Goal: Task Accomplishment & Management: Complete application form

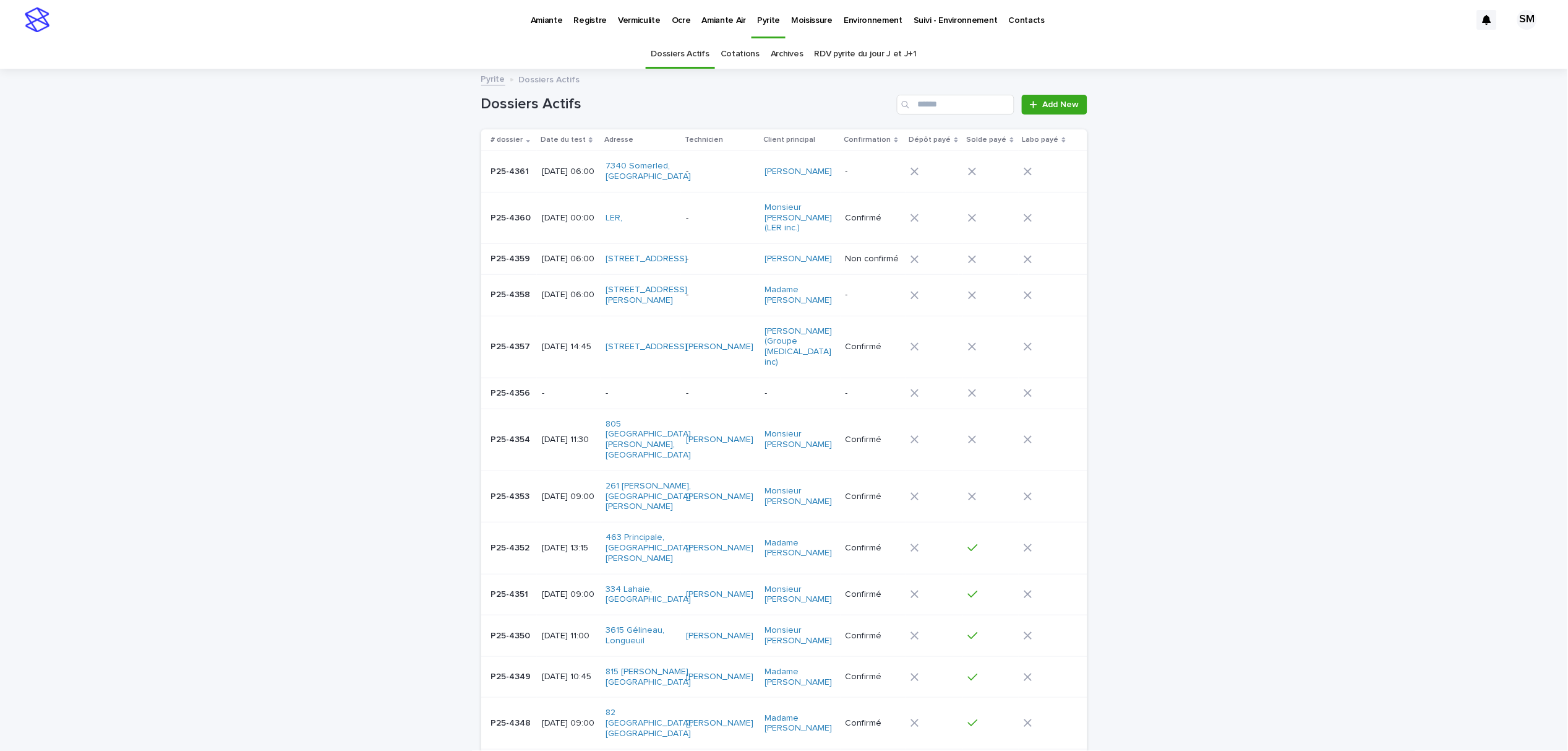
click at [874, 21] on p "Environnement" at bounding box center [873, 13] width 59 height 26
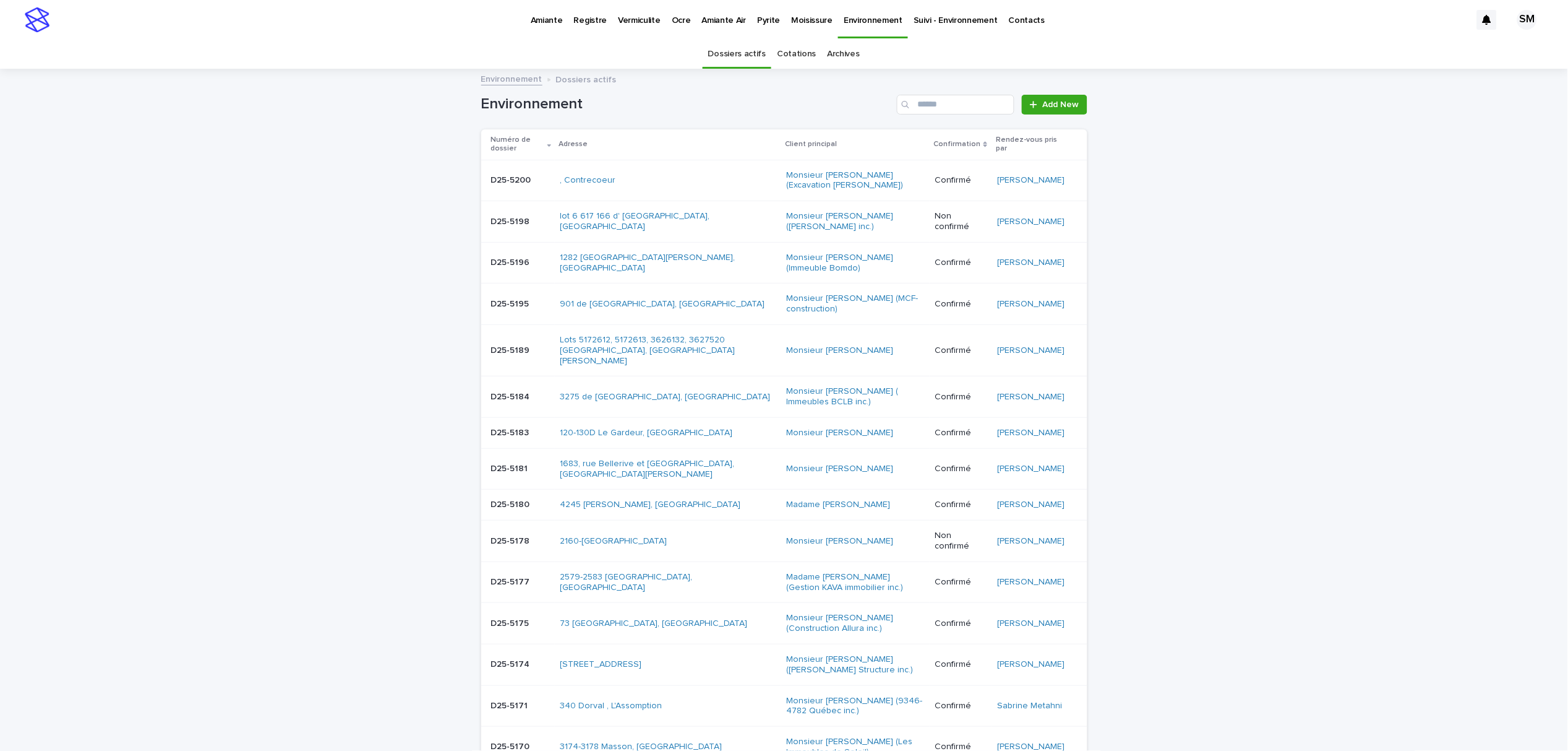
click at [757, 21] on p "Pyrite" at bounding box center [768, 13] width 23 height 26
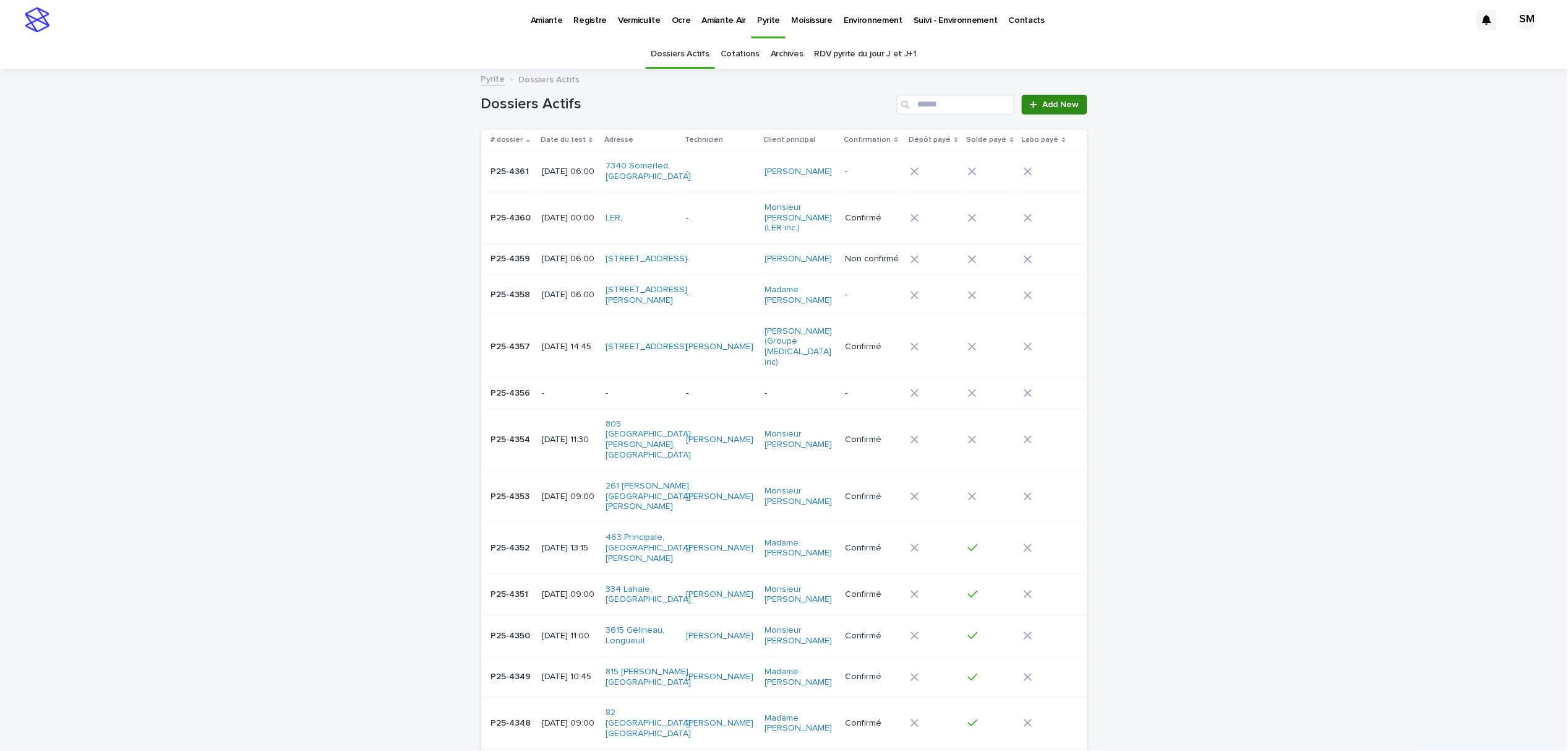
click at [1045, 105] on span "Add New" at bounding box center [1061, 105] width 36 height 9
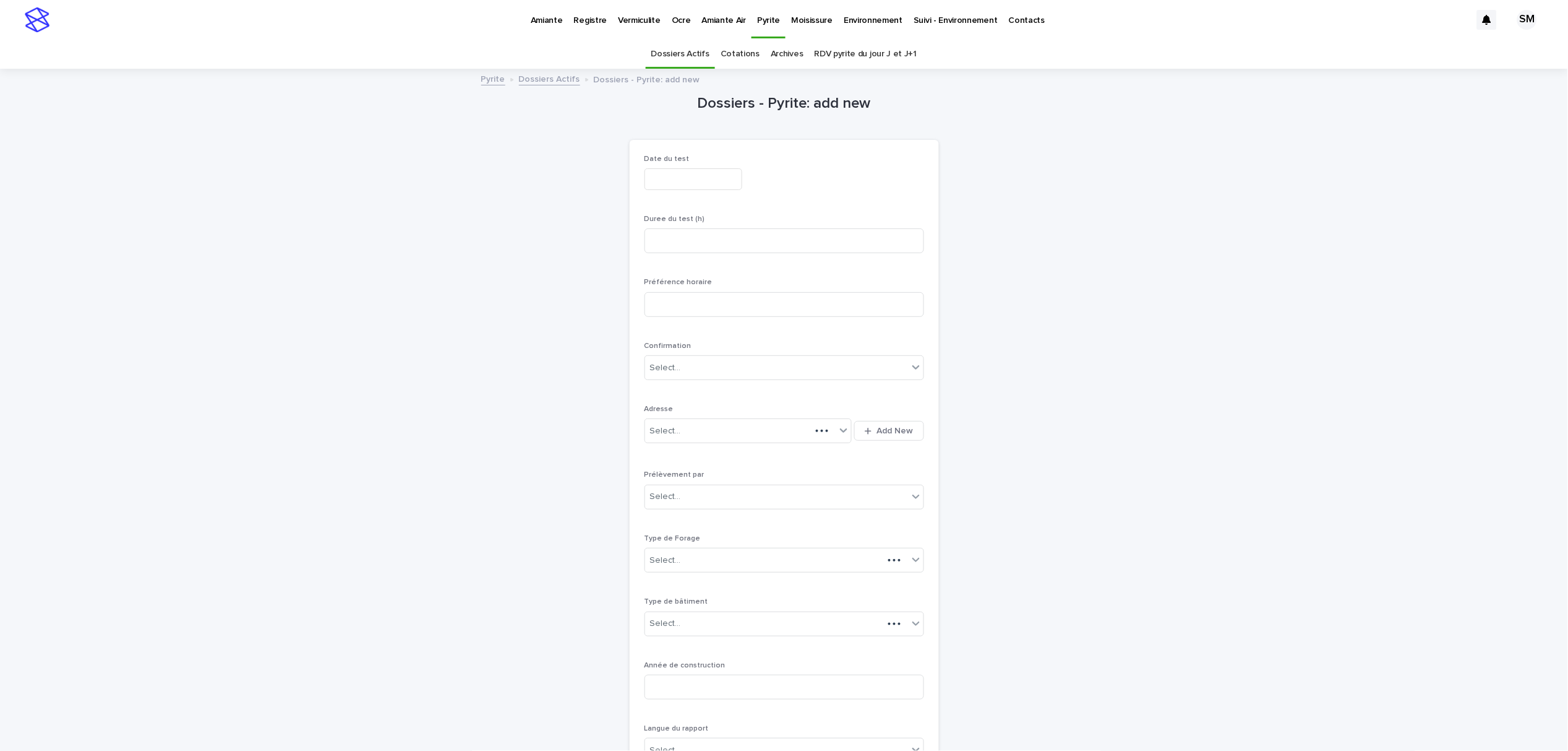
scroll to position [40, 0]
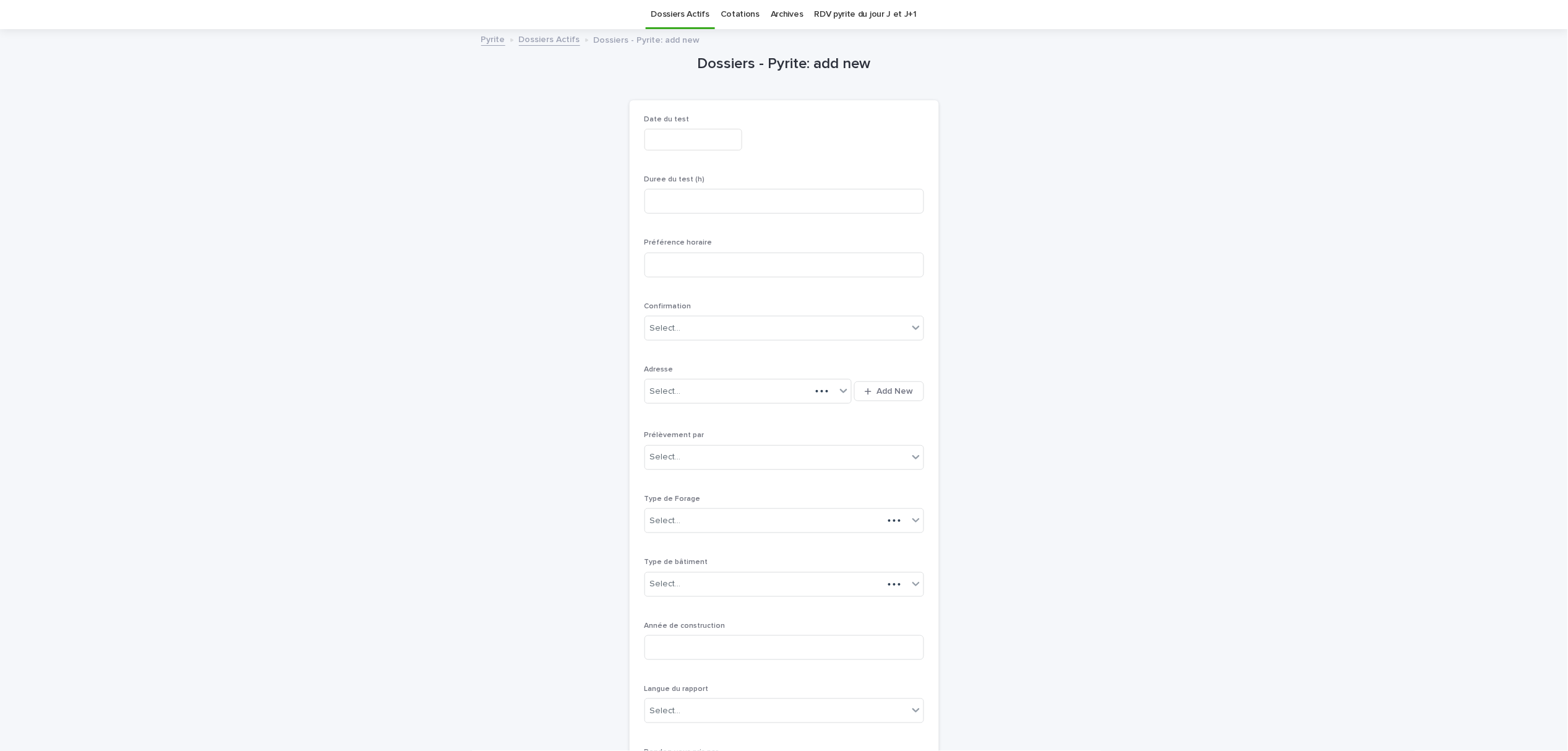
click at [664, 149] on input "text" at bounding box center [693, 140] width 98 height 22
click at [588, 264] on div "16" at bounding box center [587, 265] width 16 height 16
type input "**********"
click at [815, 157] on div "**********" at bounding box center [784, 138] width 280 height 45
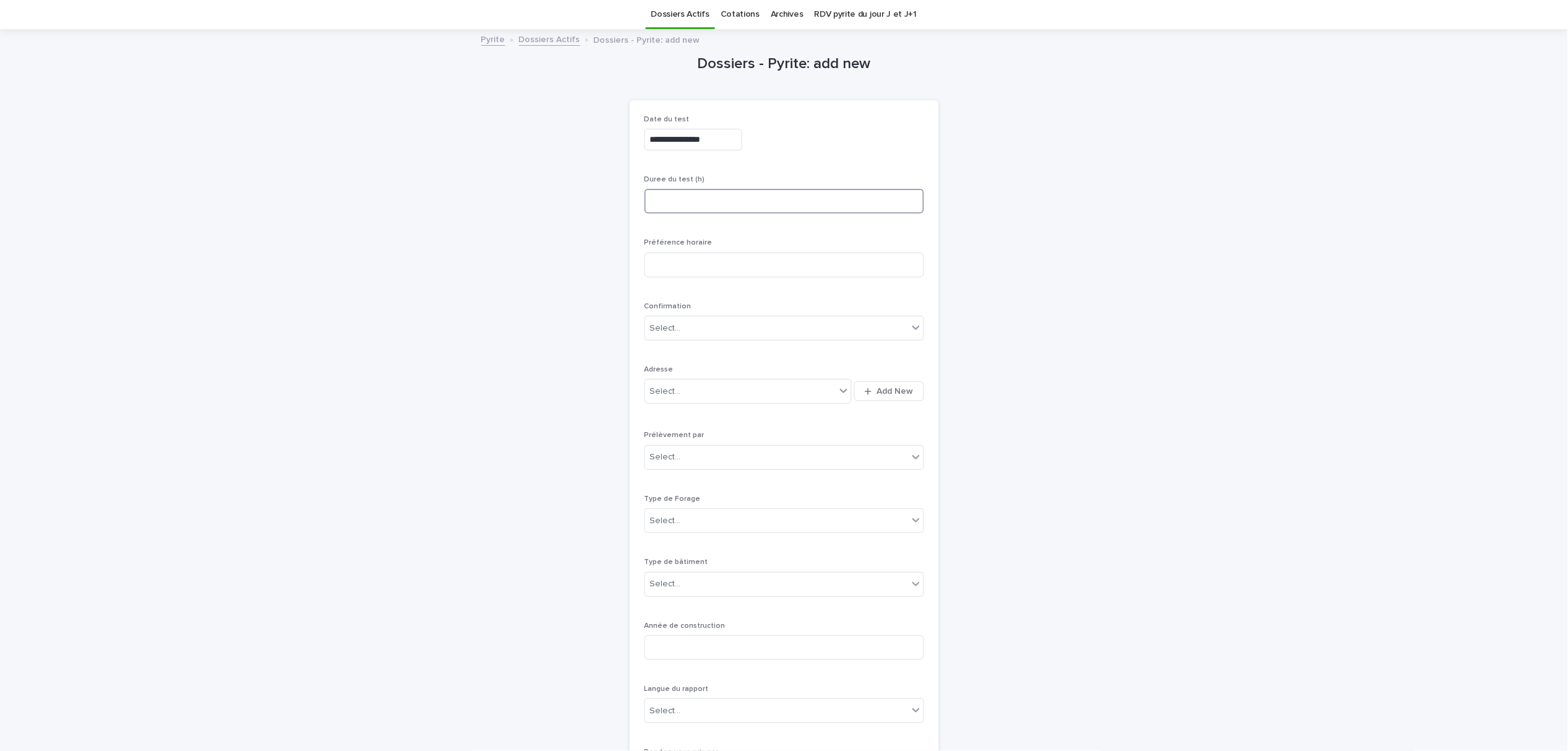
click at [713, 197] on input at bounding box center [784, 200] width 280 height 24
type input "*"
click at [870, 390] on div "button" at bounding box center [870, 391] width 12 height 8
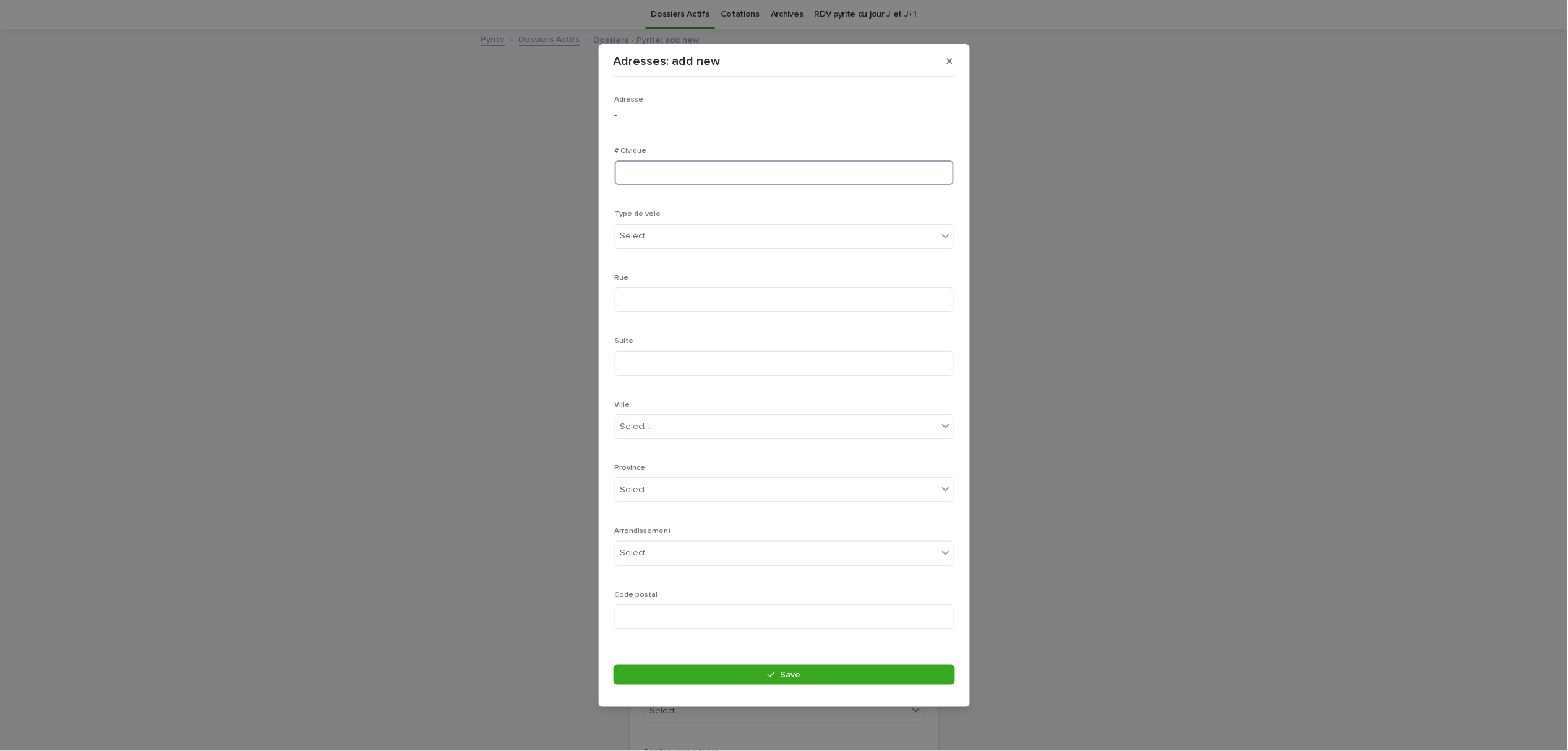
click at [660, 170] on input at bounding box center [784, 172] width 339 height 24
type input "****"
click at [643, 236] on div "Select..." at bounding box center [636, 236] width 31 height 13
type input "***"
click at [637, 294] on input at bounding box center [784, 299] width 339 height 24
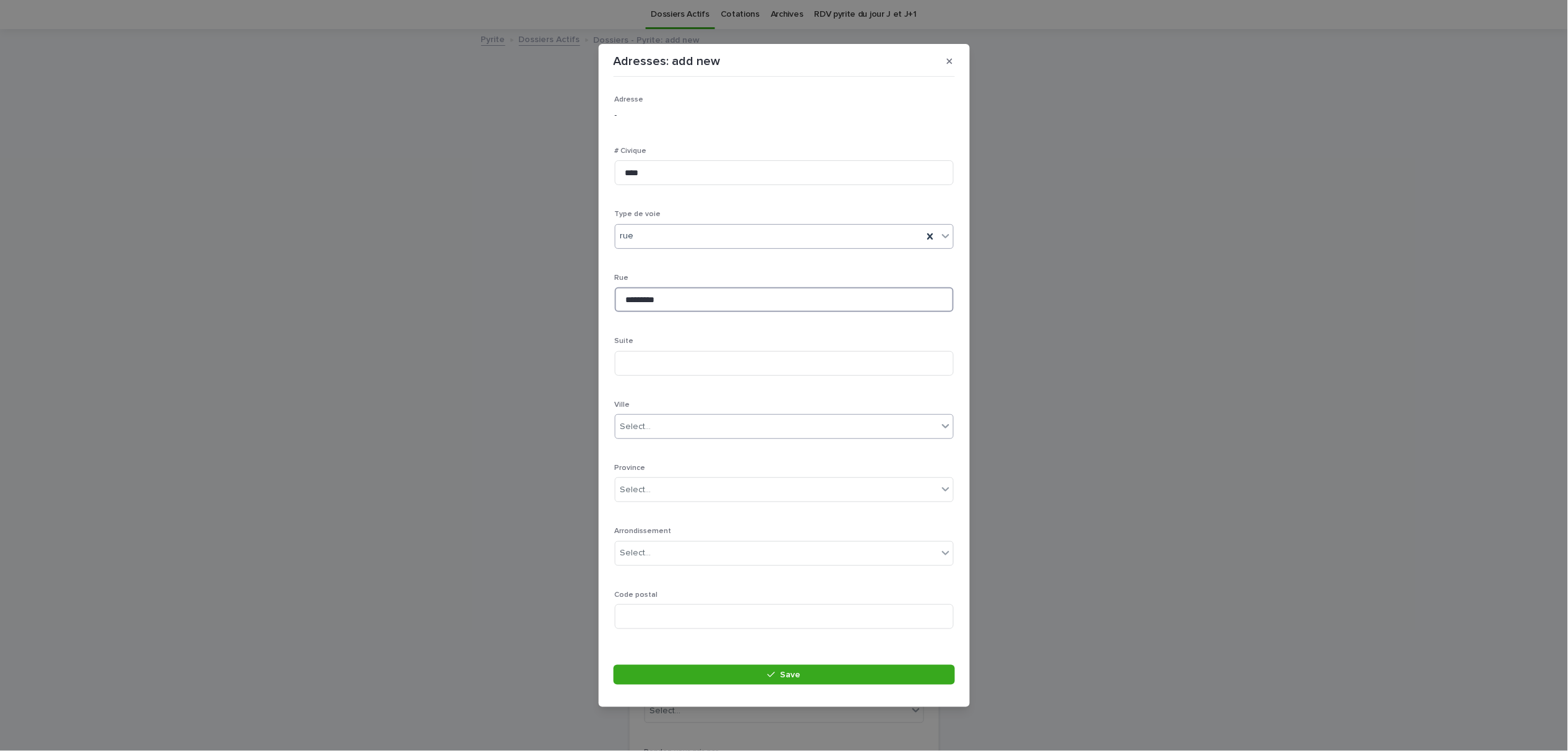
type input "********"
click at [653, 430] on input "text" at bounding box center [653, 427] width 1 height 11
click at [705, 420] on div "Select..." at bounding box center [777, 427] width 322 height 21
type input "*****"
click at [653, 488] on input "text" at bounding box center [653, 490] width 1 height 11
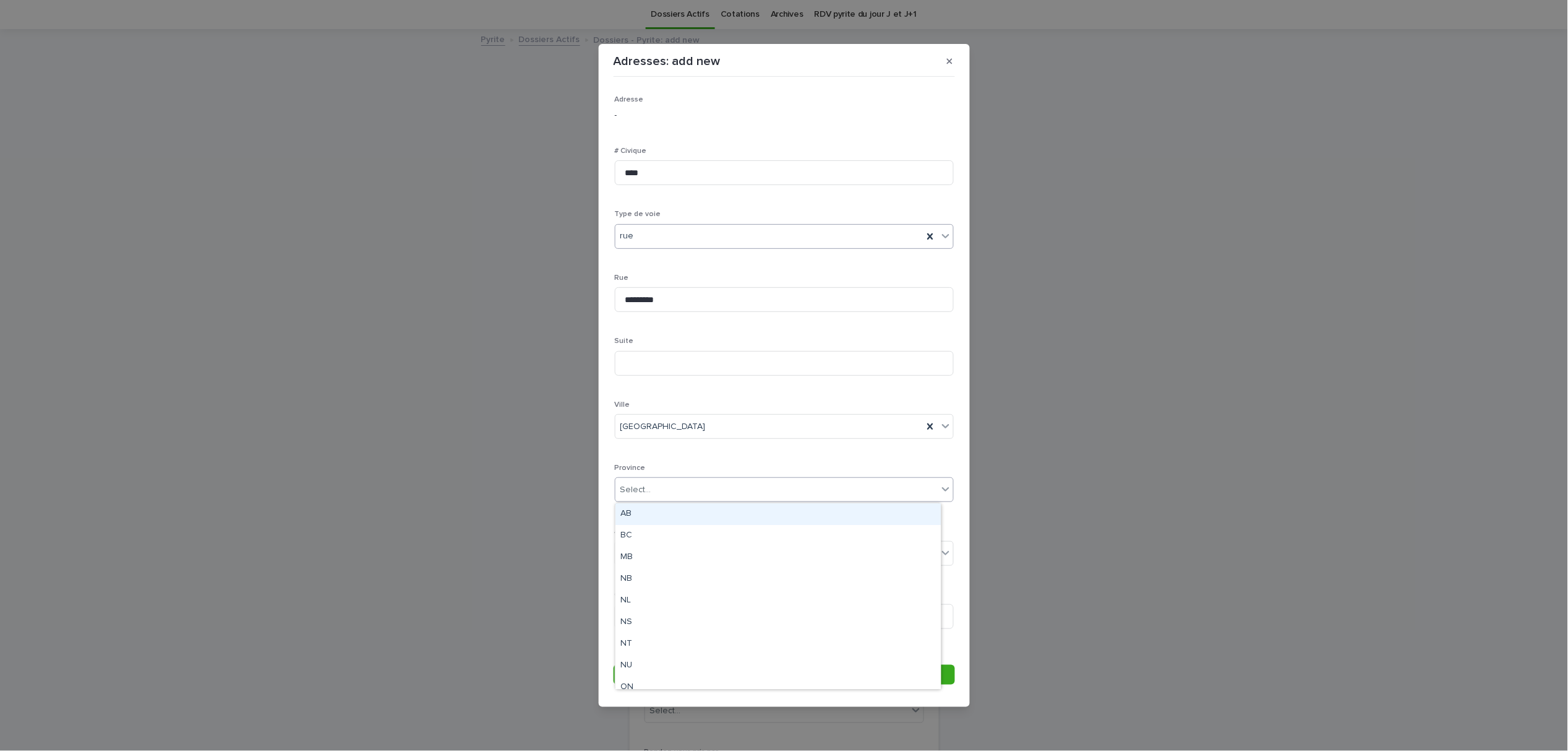
type input "*"
type input "**"
click at [639, 519] on div "QC" at bounding box center [778, 514] width 325 height 22
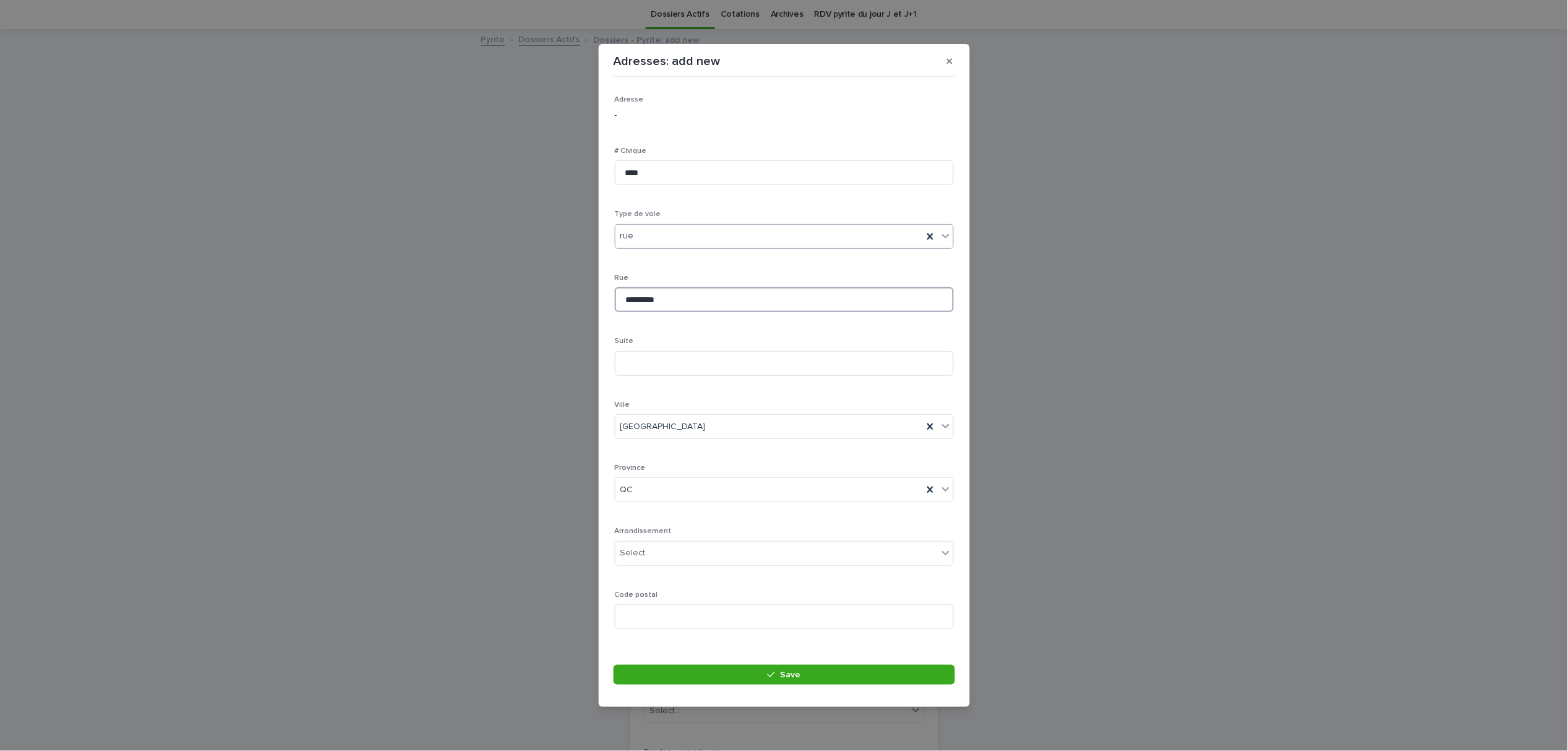
click at [626, 298] on input "********" at bounding box center [784, 299] width 339 height 24
click at [692, 599] on input at bounding box center [784, 599] width 339 height 24
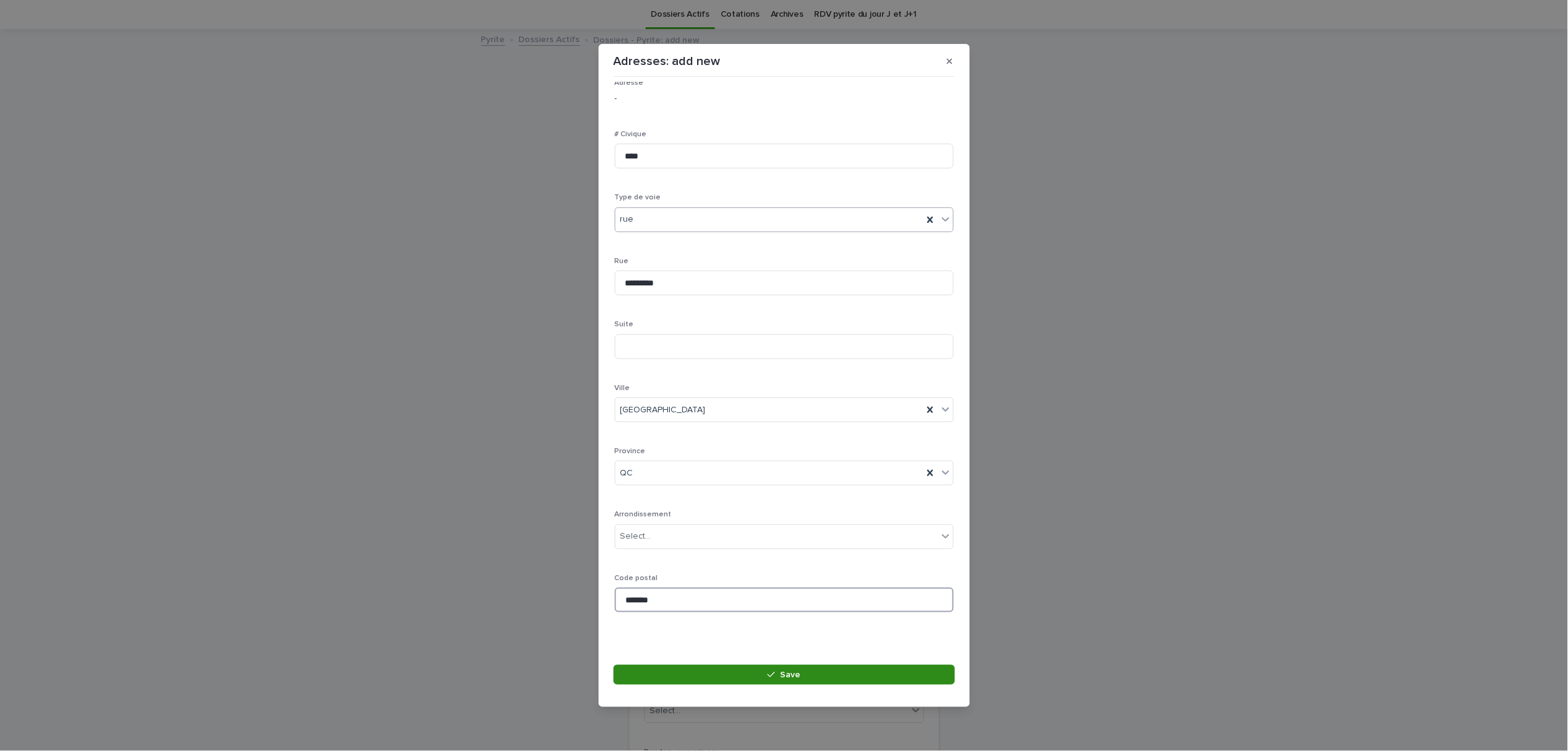
type input "*******"
click at [751, 679] on button "Save" at bounding box center [784, 675] width 341 height 20
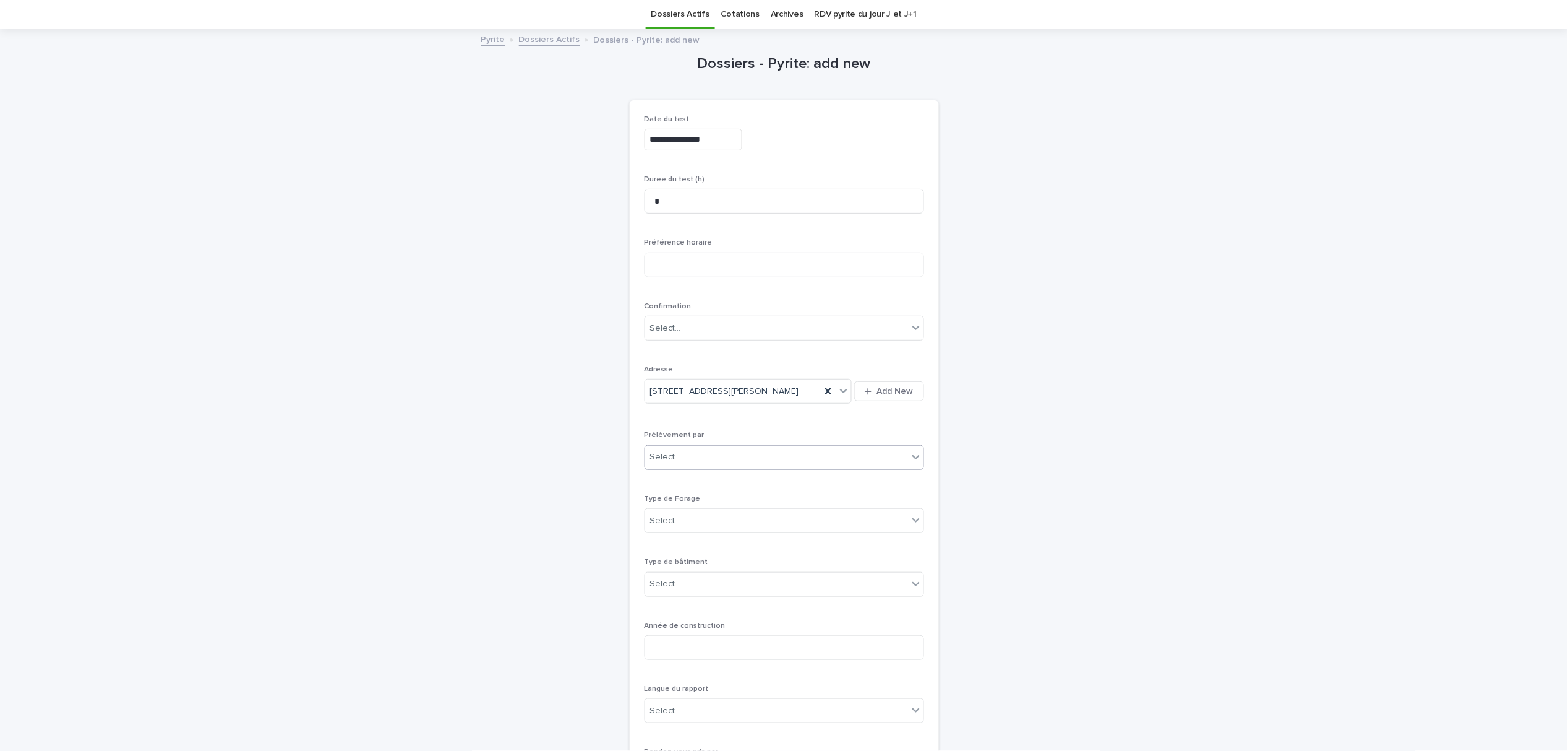
click at [682, 460] on input "text" at bounding box center [682, 457] width 1 height 11
click at [679, 486] on div "Multitest" at bounding box center [778, 482] width 278 height 22
click at [689, 522] on div "Select..." at bounding box center [776, 521] width 263 height 21
click at [688, 565] on div "2- Commercial" at bounding box center [778, 567] width 278 height 22
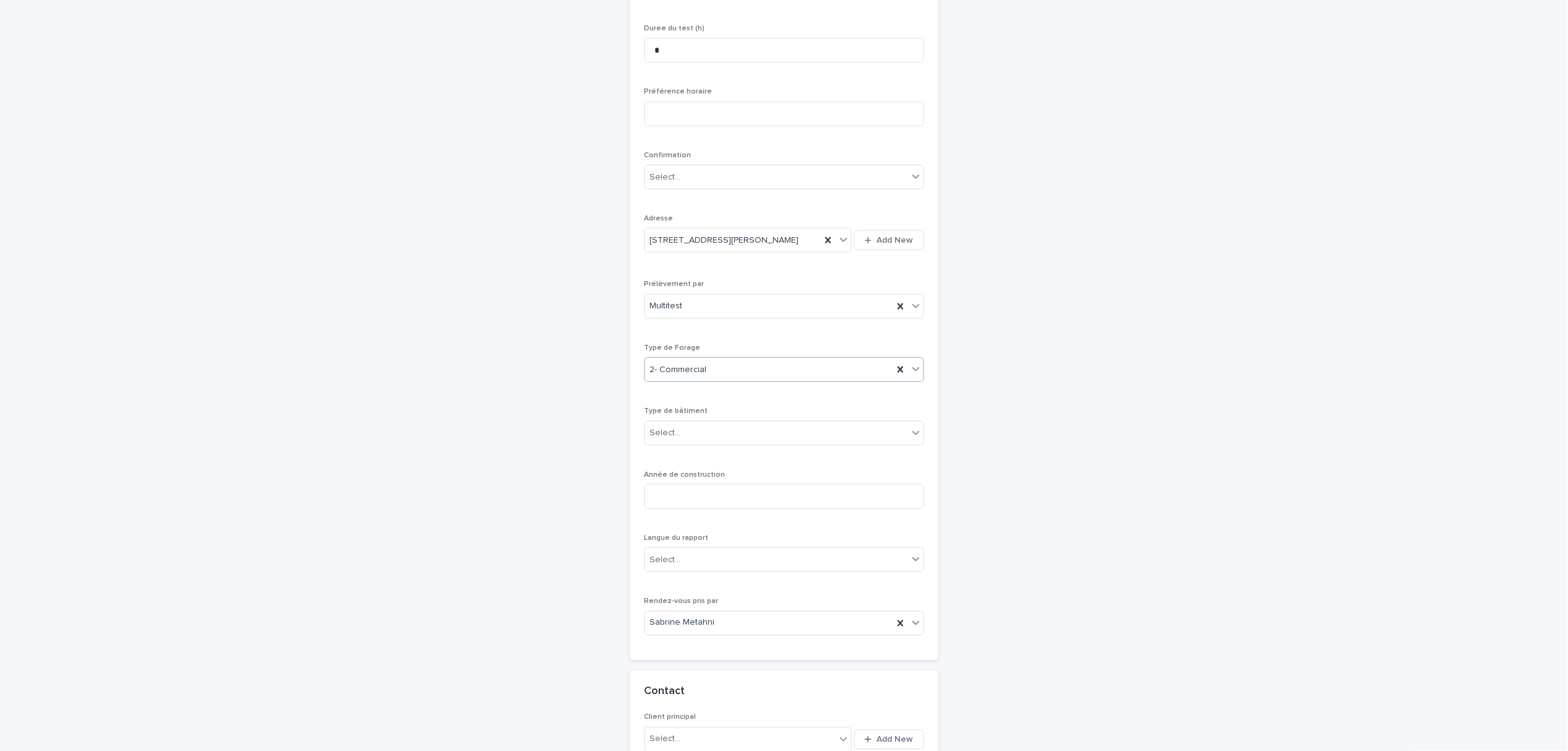
scroll to position [205, 0]
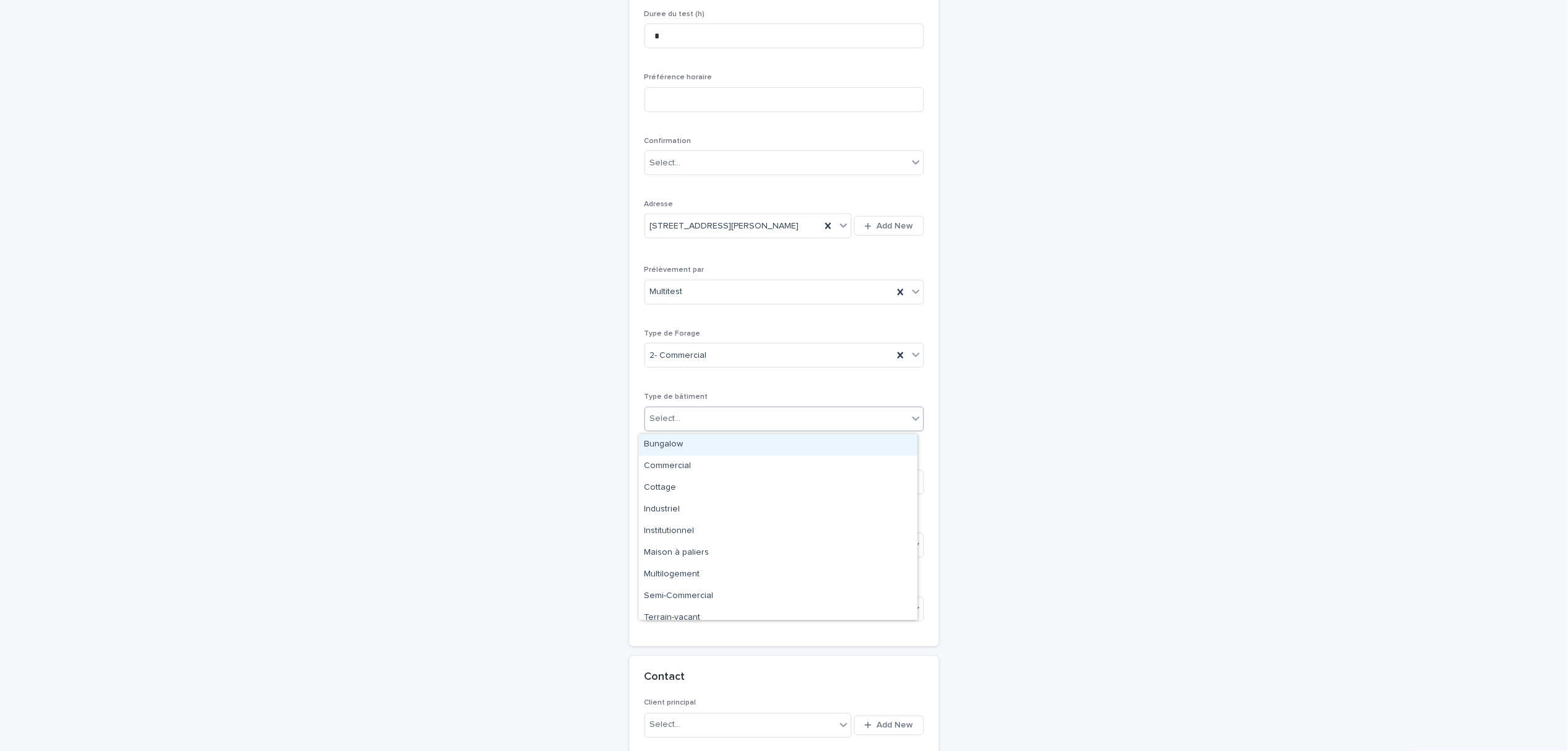
click at [686, 422] on div "Select..." at bounding box center [776, 419] width 263 height 21
click at [690, 464] on div "Commercial" at bounding box center [778, 467] width 278 height 22
click at [703, 481] on input at bounding box center [784, 481] width 280 height 24
click at [730, 487] on input at bounding box center [784, 481] width 280 height 24
type input "****"
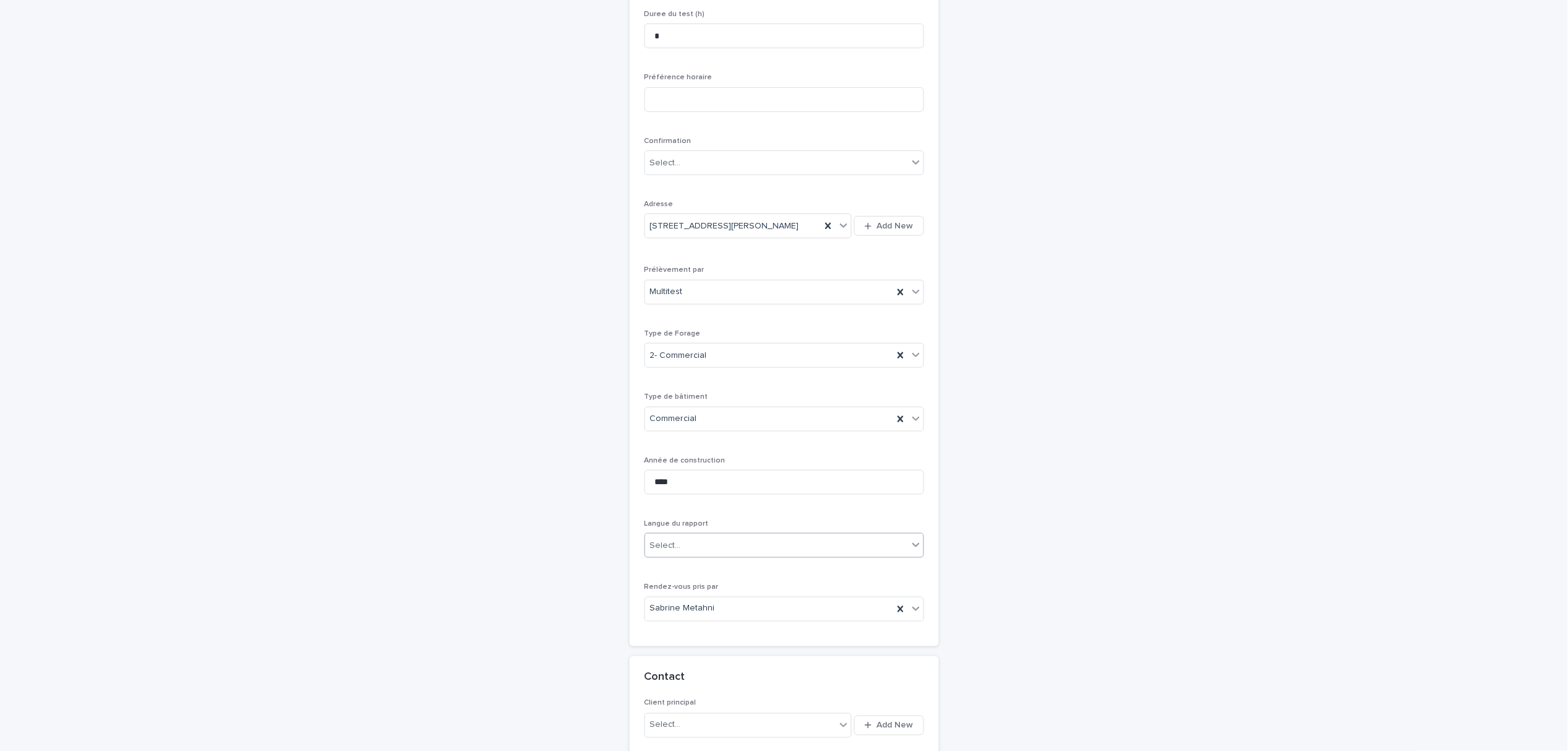
click at [684, 545] on div "Select..." at bounding box center [776, 545] width 263 height 21
click at [684, 573] on div "Français" at bounding box center [778, 572] width 278 height 22
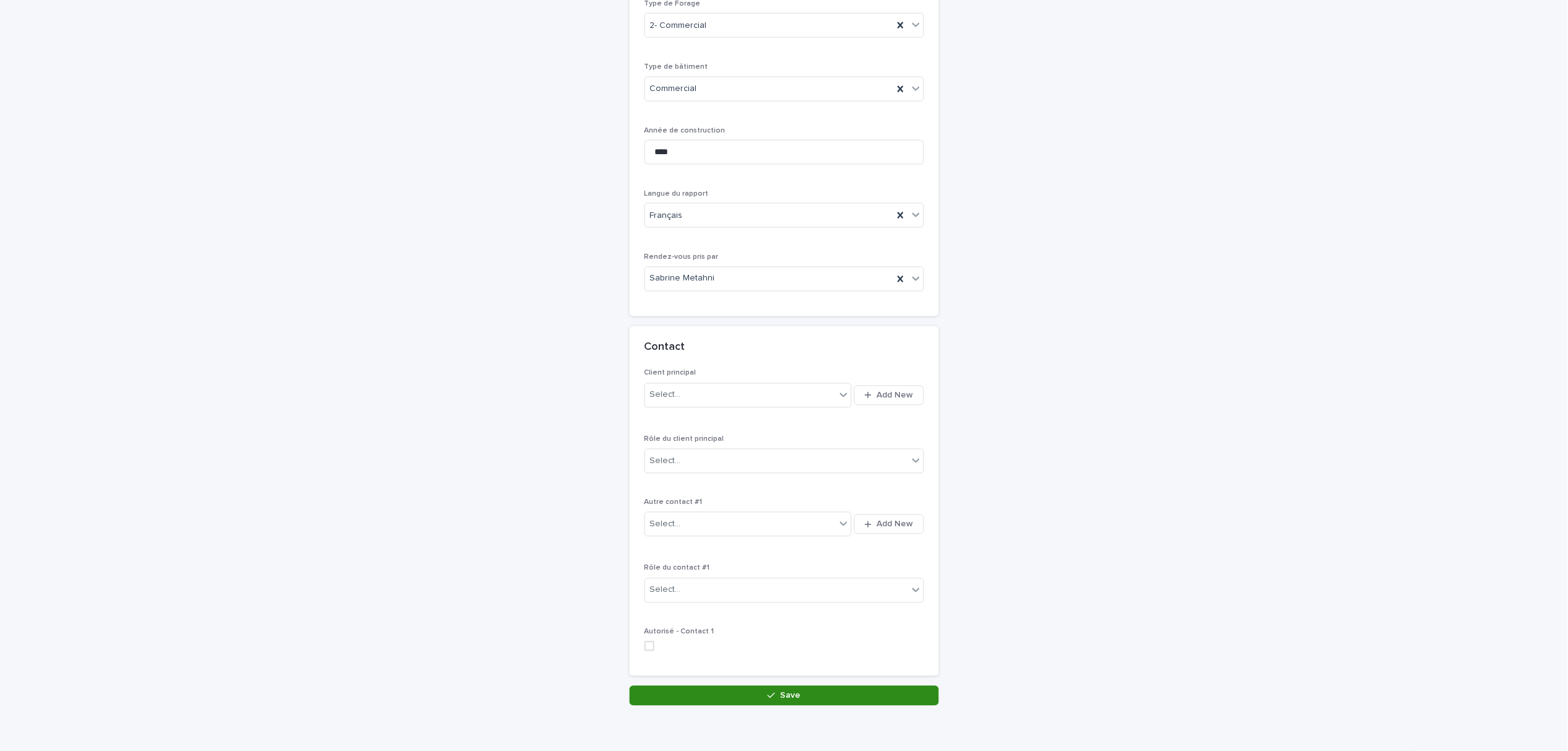
click at [718, 698] on button "Save" at bounding box center [784, 696] width 310 height 20
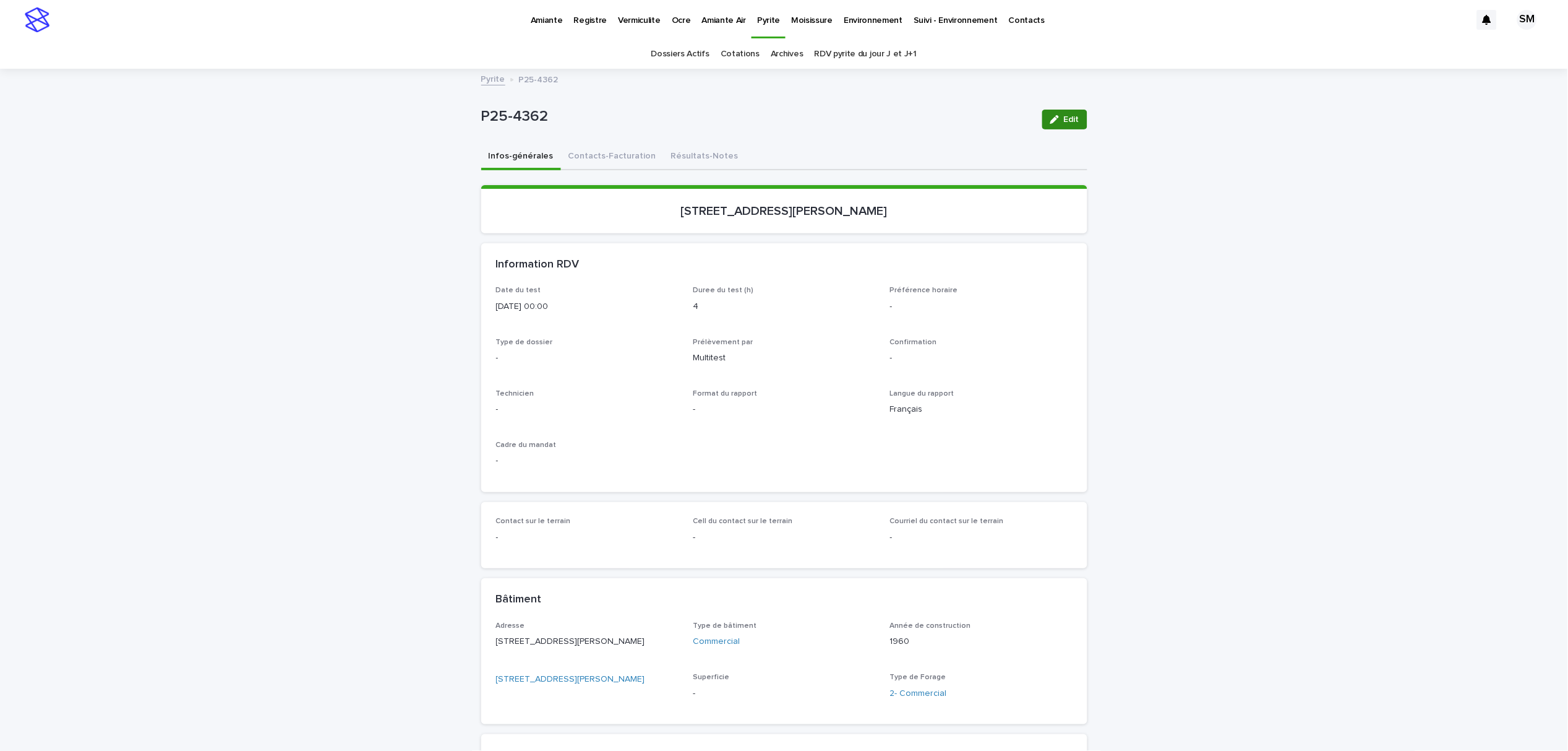
click at [1069, 121] on span "Edit" at bounding box center [1071, 120] width 15 height 9
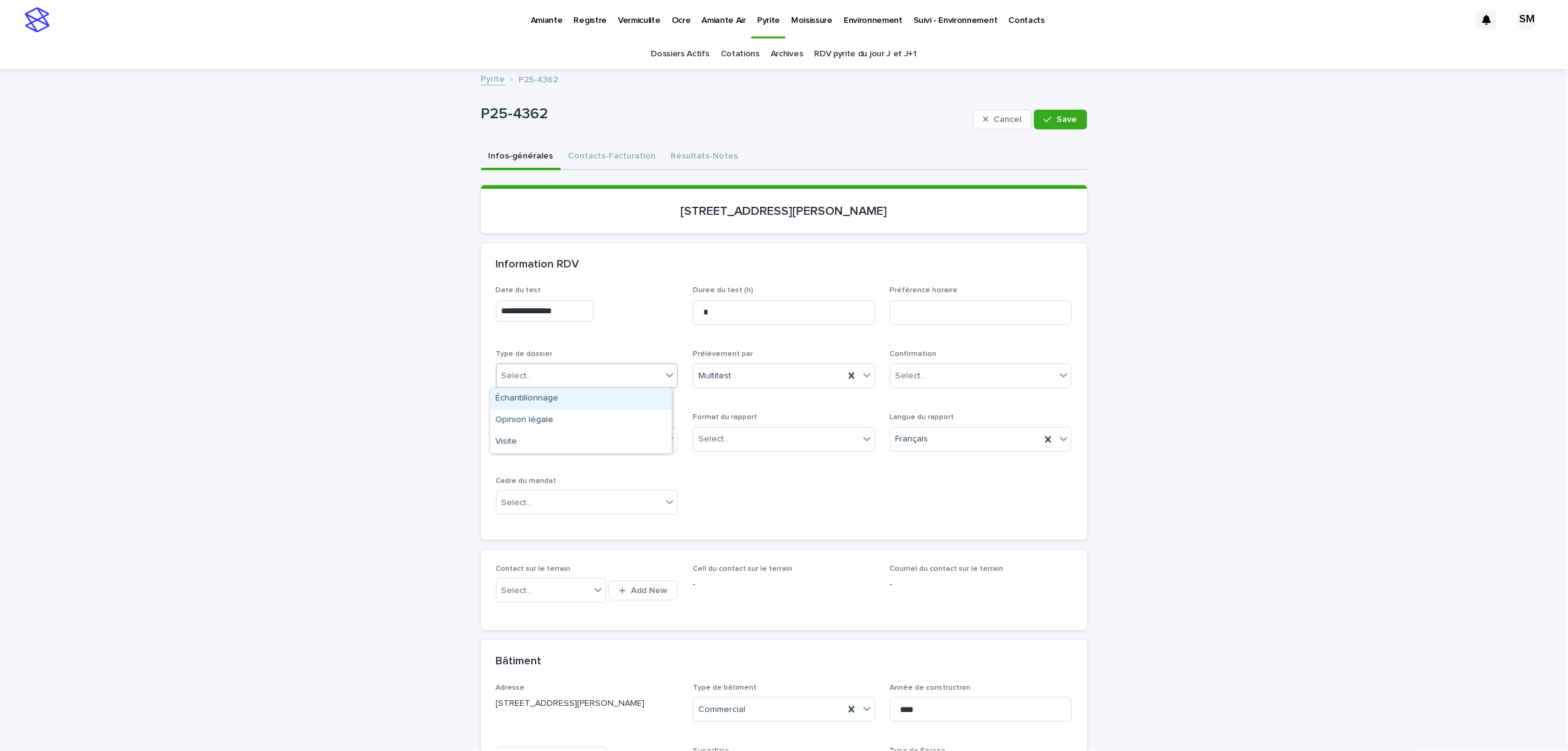
click at [630, 363] on div "Select..." at bounding box center [588, 375] width 183 height 24
click at [586, 398] on div "Échantillonnage" at bounding box center [581, 399] width 181 height 22
click at [725, 441] on div "Select..." at bounding box center [776, 438] width 166 height 21
click at [735, 466] on div "Électronique" at bounding box center [779, 463] width 181 height 22
click at [605, 499] on div "Select..." at bounding box center [579, 503] width 166 height 21
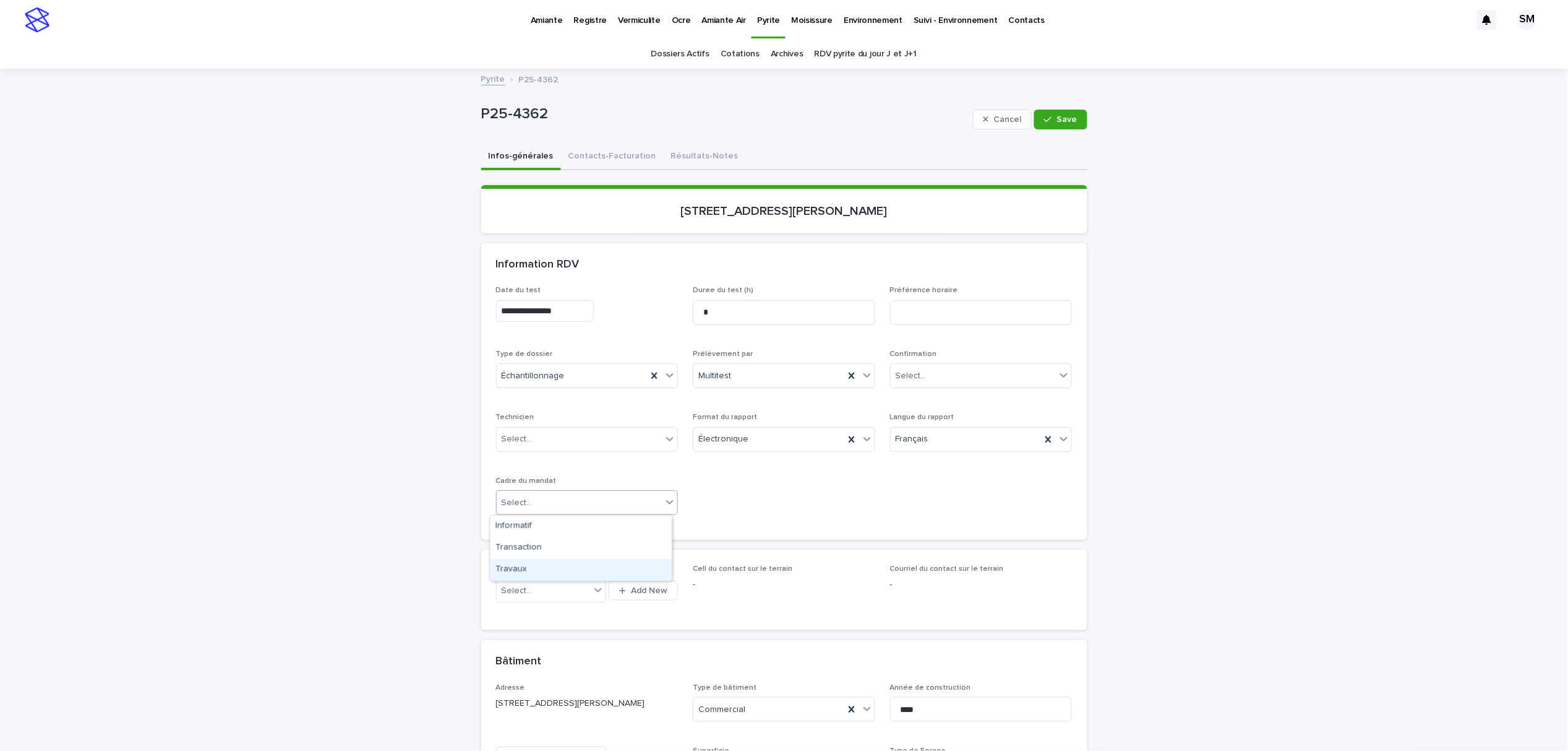
click at [557, 569] on div "Travaux" at bounding box center [581, 570] width 181 height 22
click at [1065, 118] on span "Save" at bounding box center [1066, 120] width 21 height 9
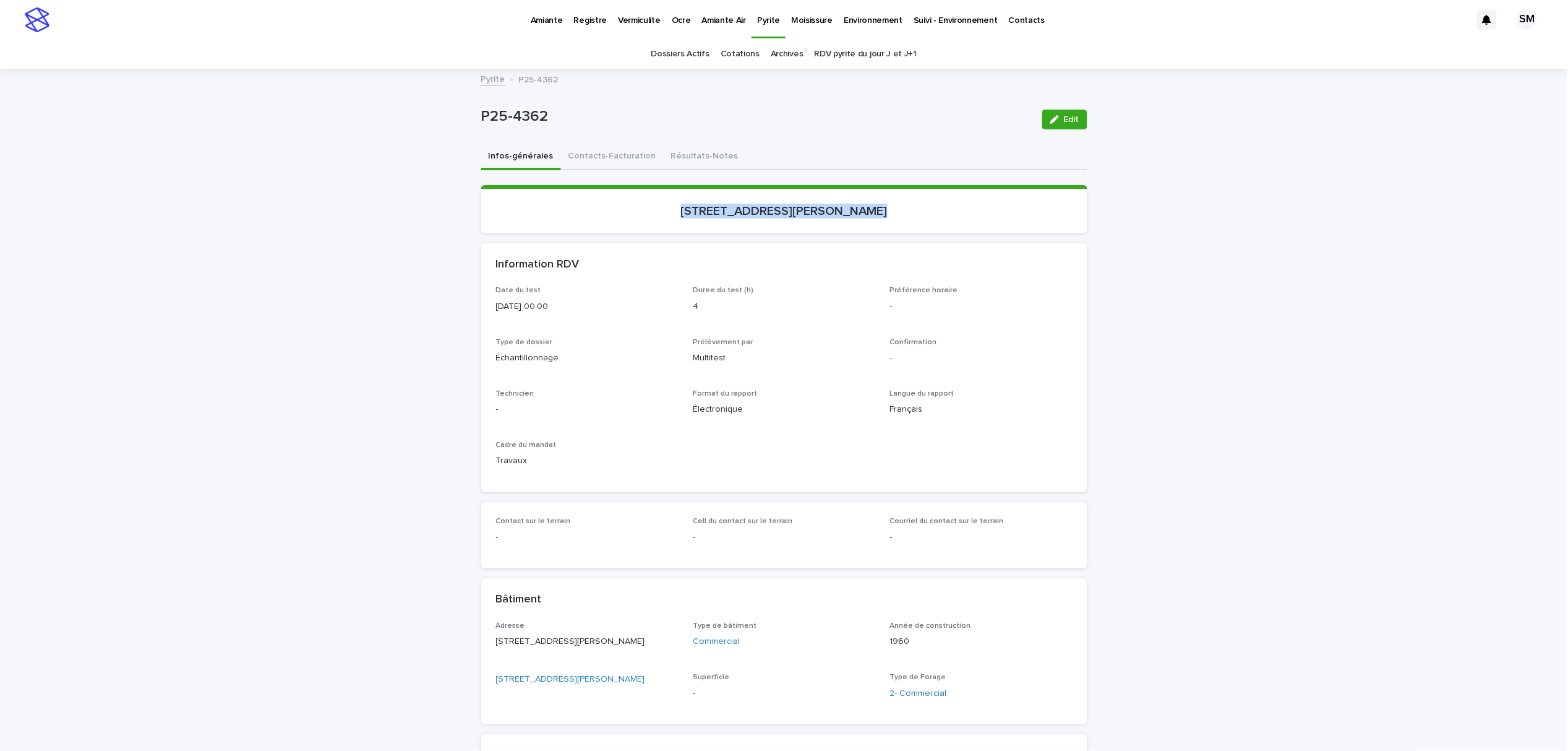
drag, startPoint x: 705, startPoint y: 208, endPoint x: 786, endPoint y: 208, distance: 81.0
click at [950, 211] on p "[STREET_ADDRESS][PERSON_NAME]" at bounding box center [784, 211] width 577 height 14
copy p "[STREET_ADDRESS][PERSON_NAME]"
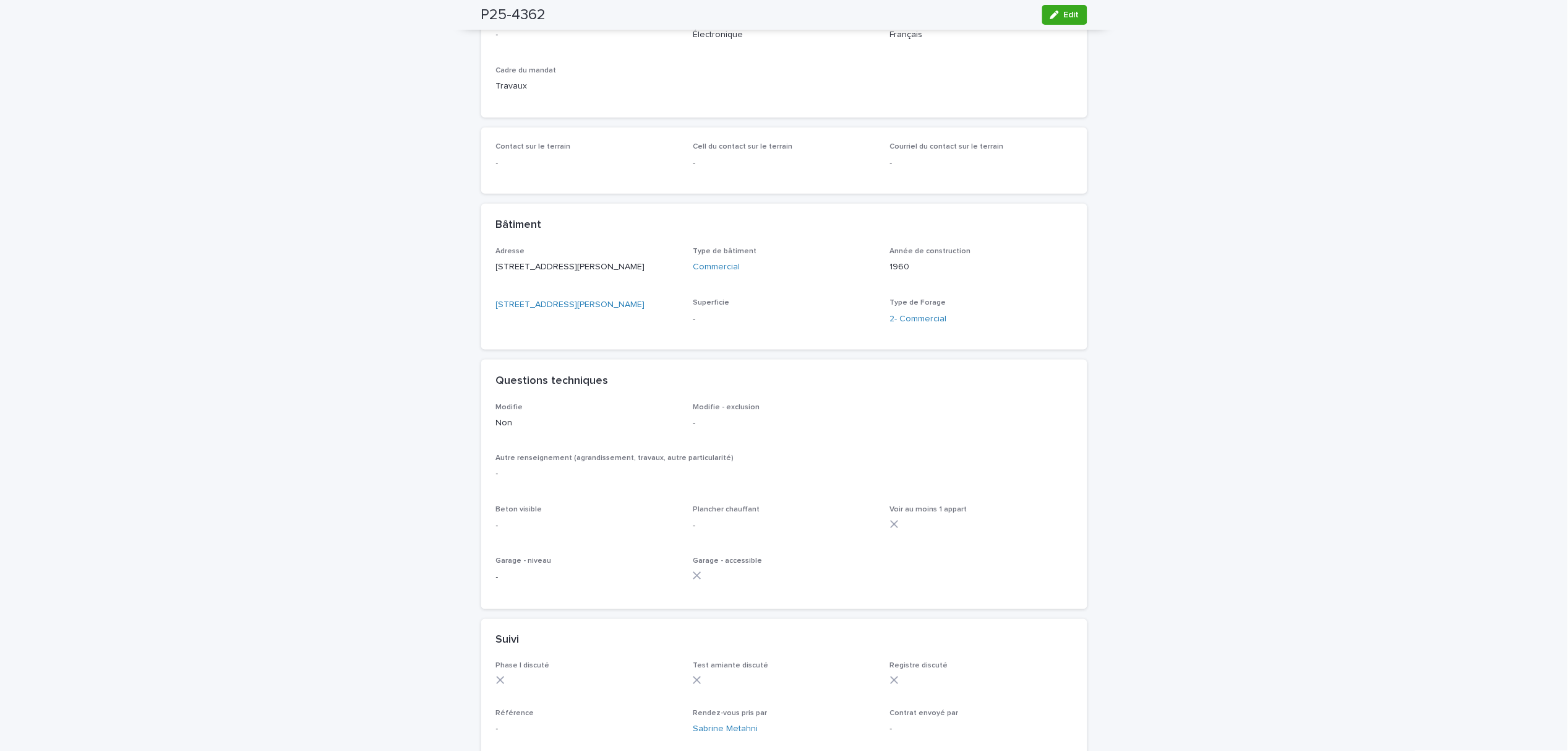
scroll to position [495, 0]
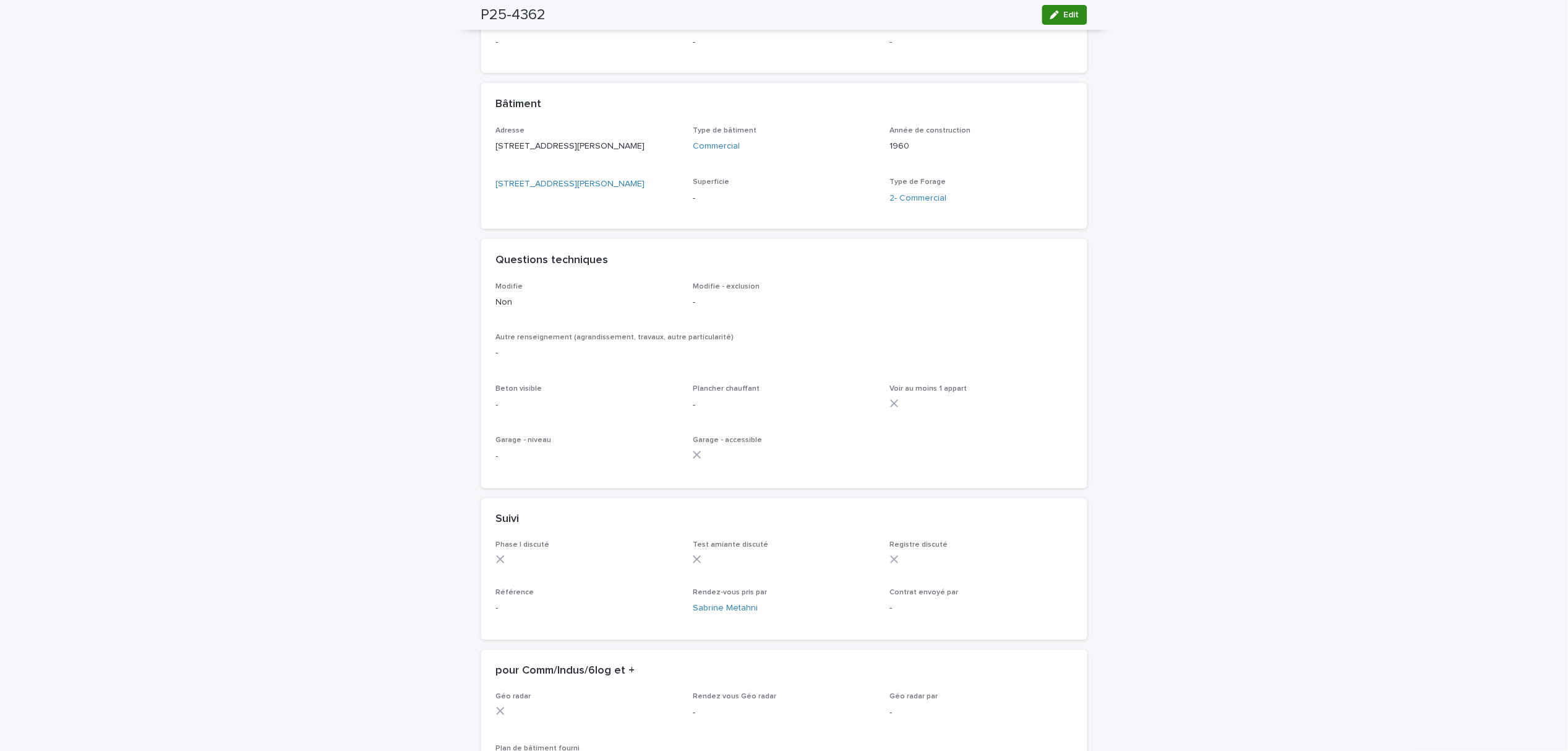
click at [1072, 7] on button "Edit" at bounding box center [1065, 14] width 45 height 20
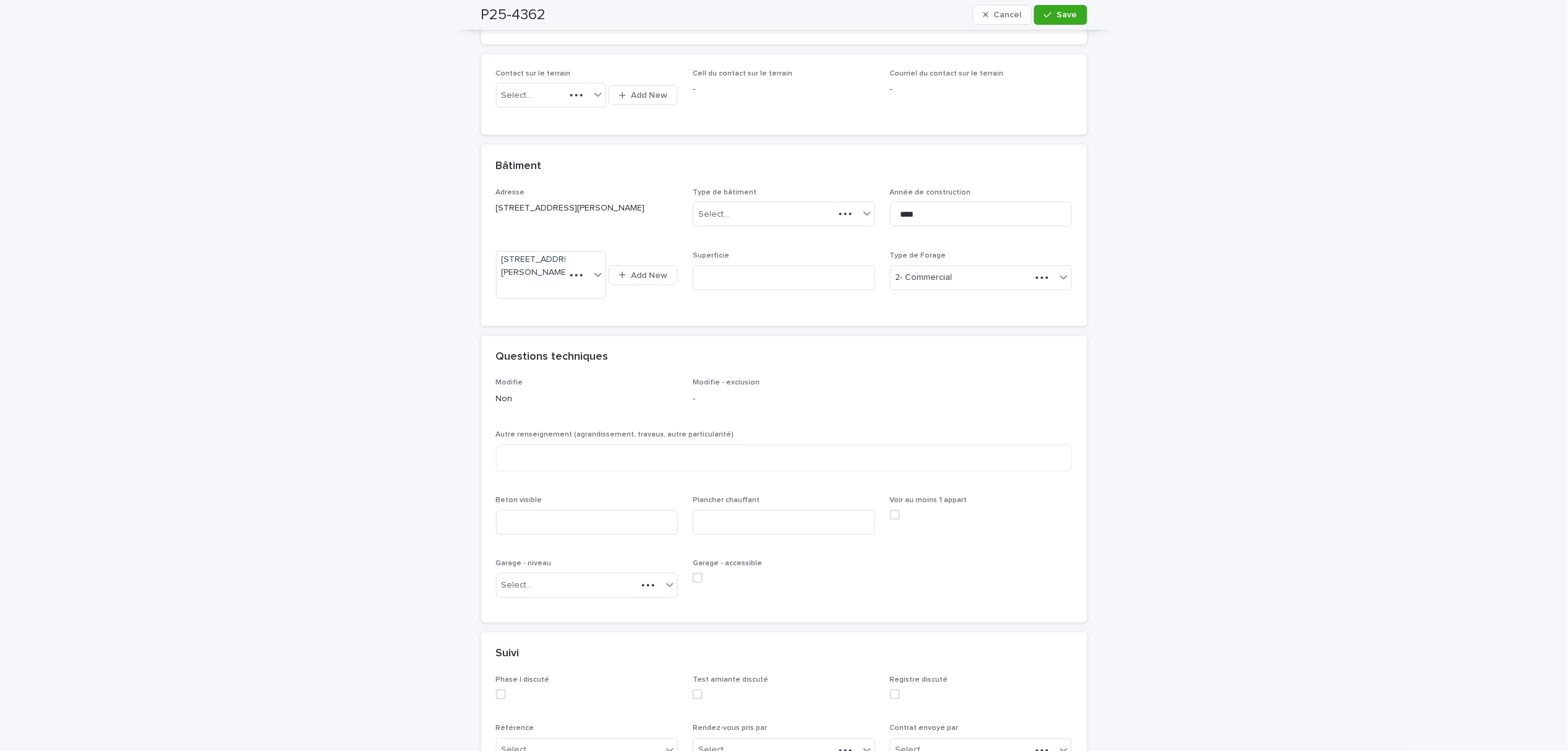
scroll to position [571, 0]
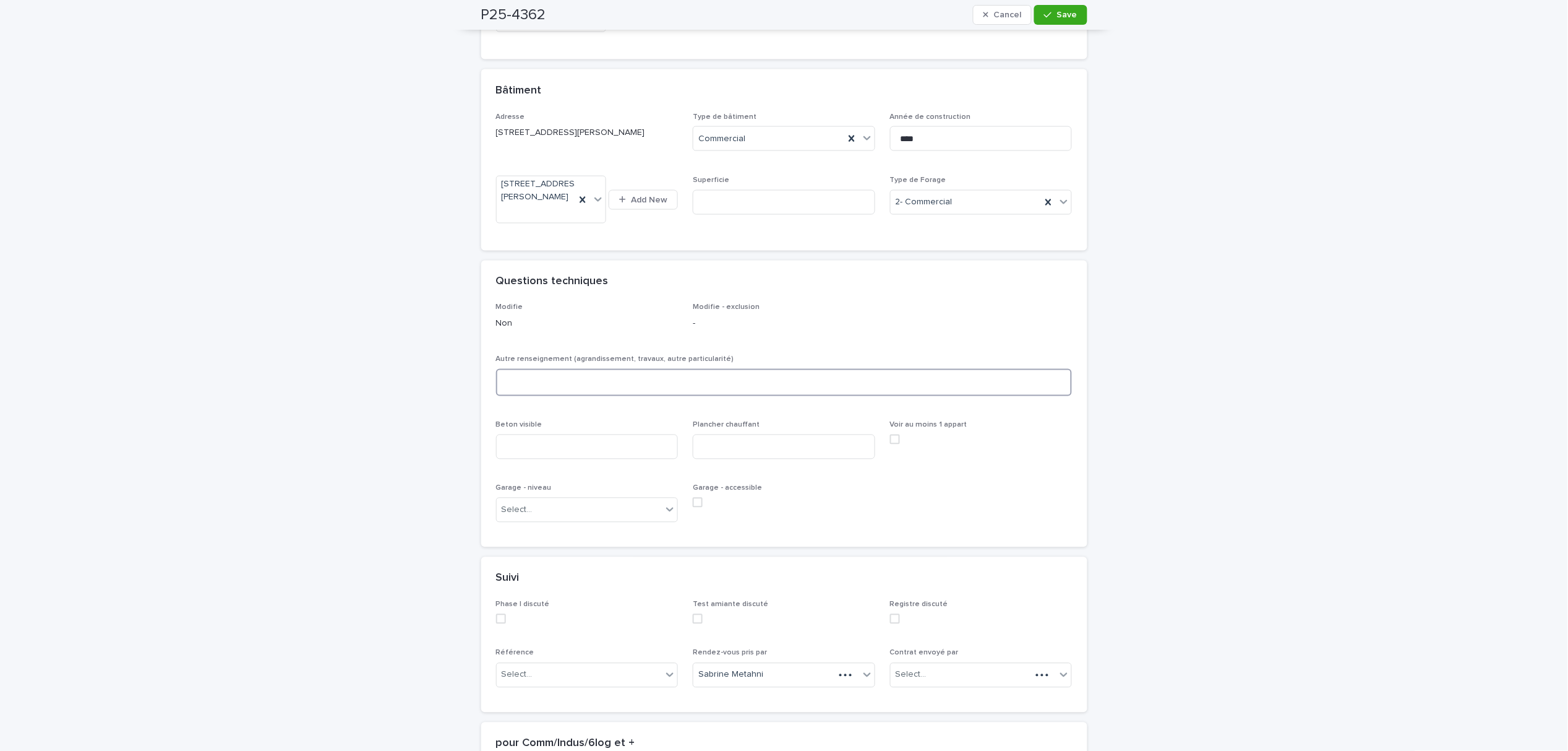
click at [541, 395] on textarea at bounding box center [784, 382] width 577 height 27
type textarea "*****"
click at [699, 444] on input at bounding box center [784, 447] width 183 height 24
type input "***"
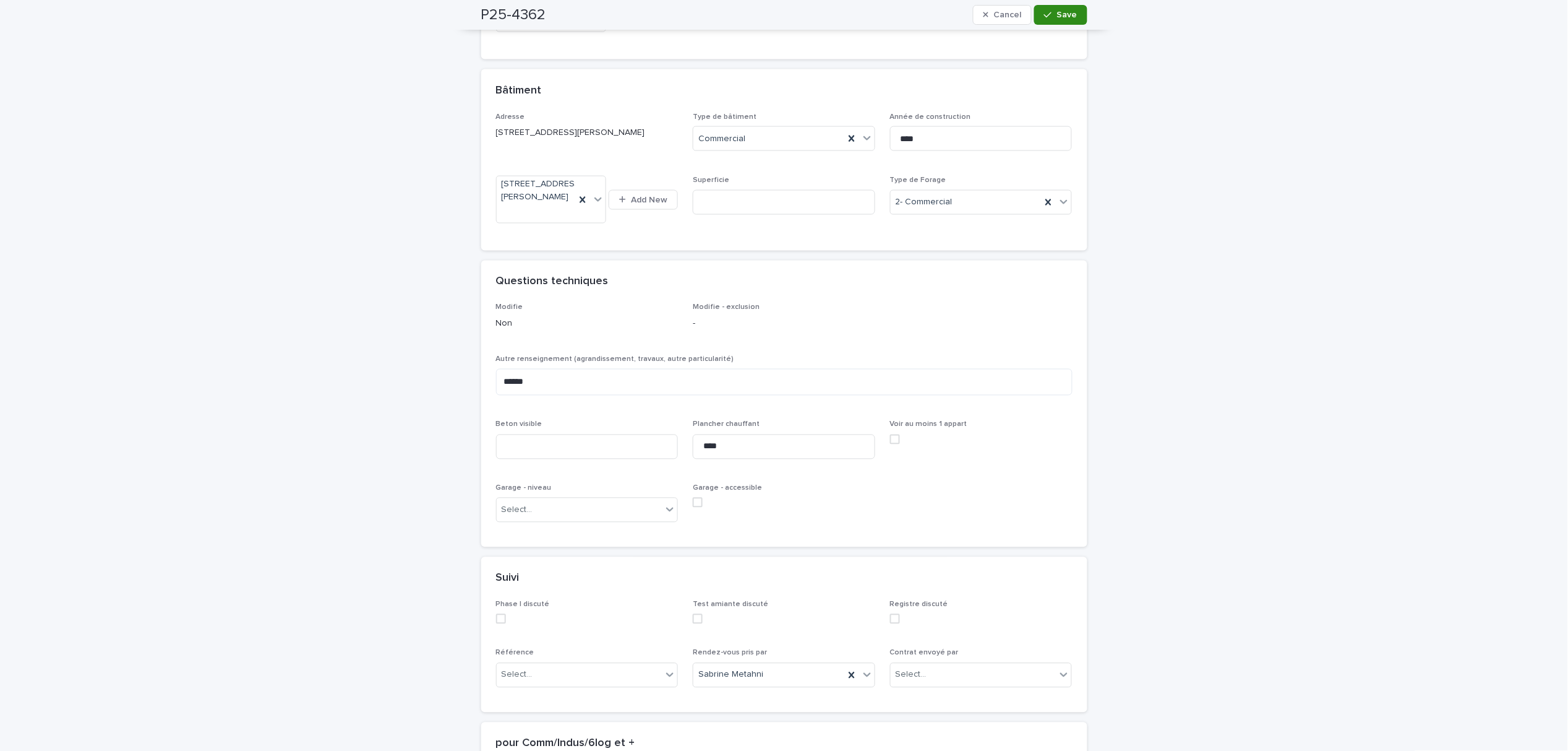
click at [1070, 14] on span "Save" at bounding box center [1066, 15] width 21 height 9
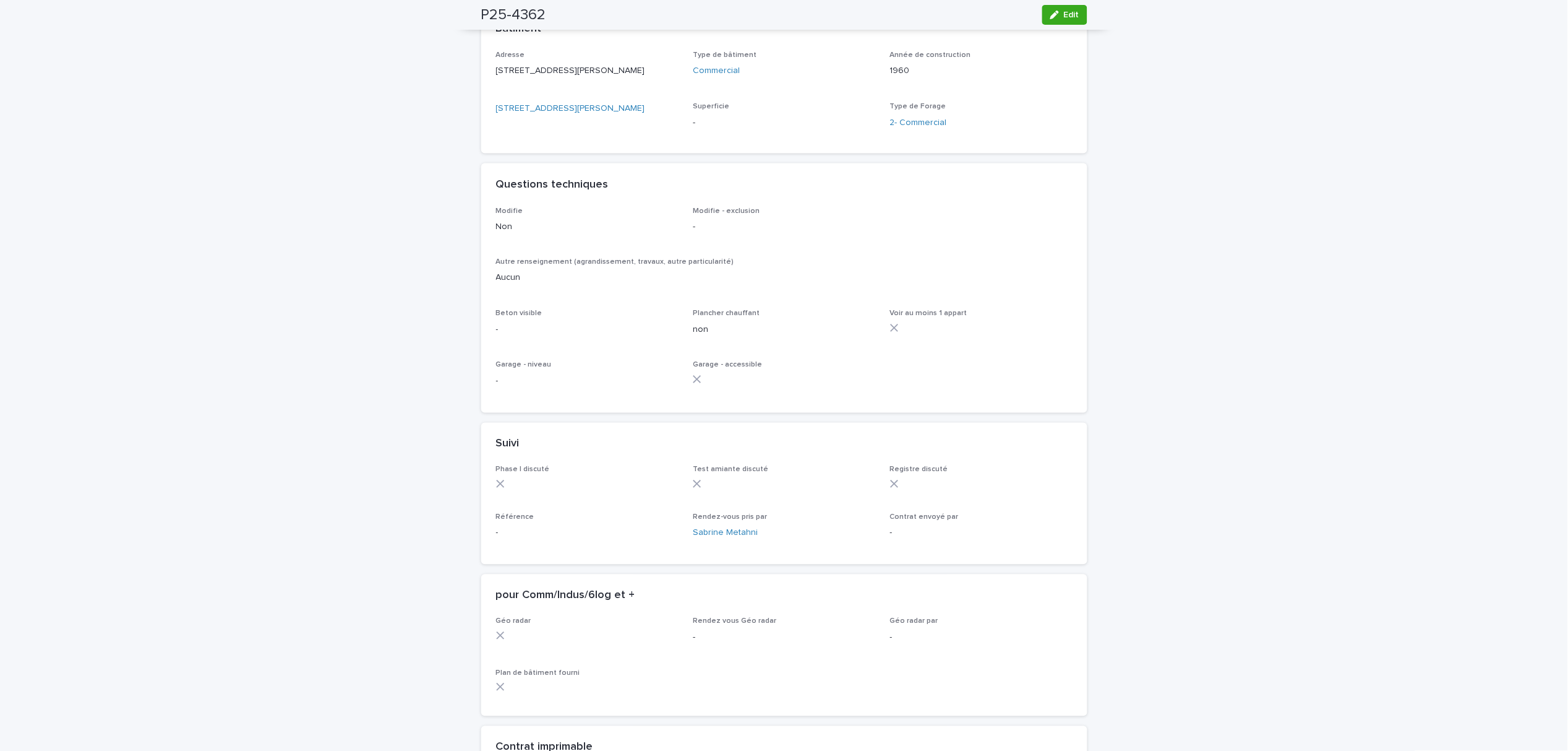
scroll to position [495, 0]
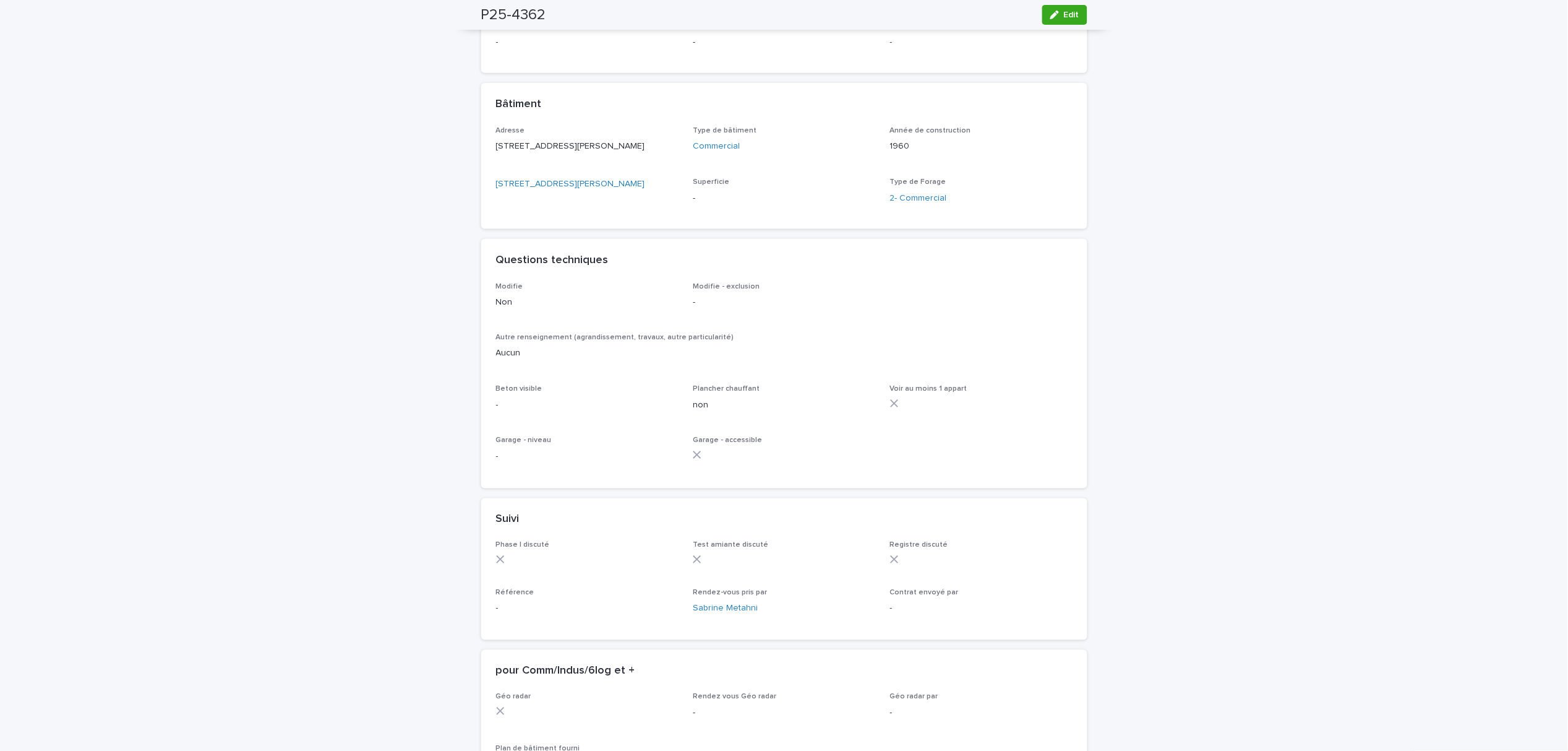
click at [1070, 14] on span "Edit" at bounding box center [1071, 15] width 15 height 9
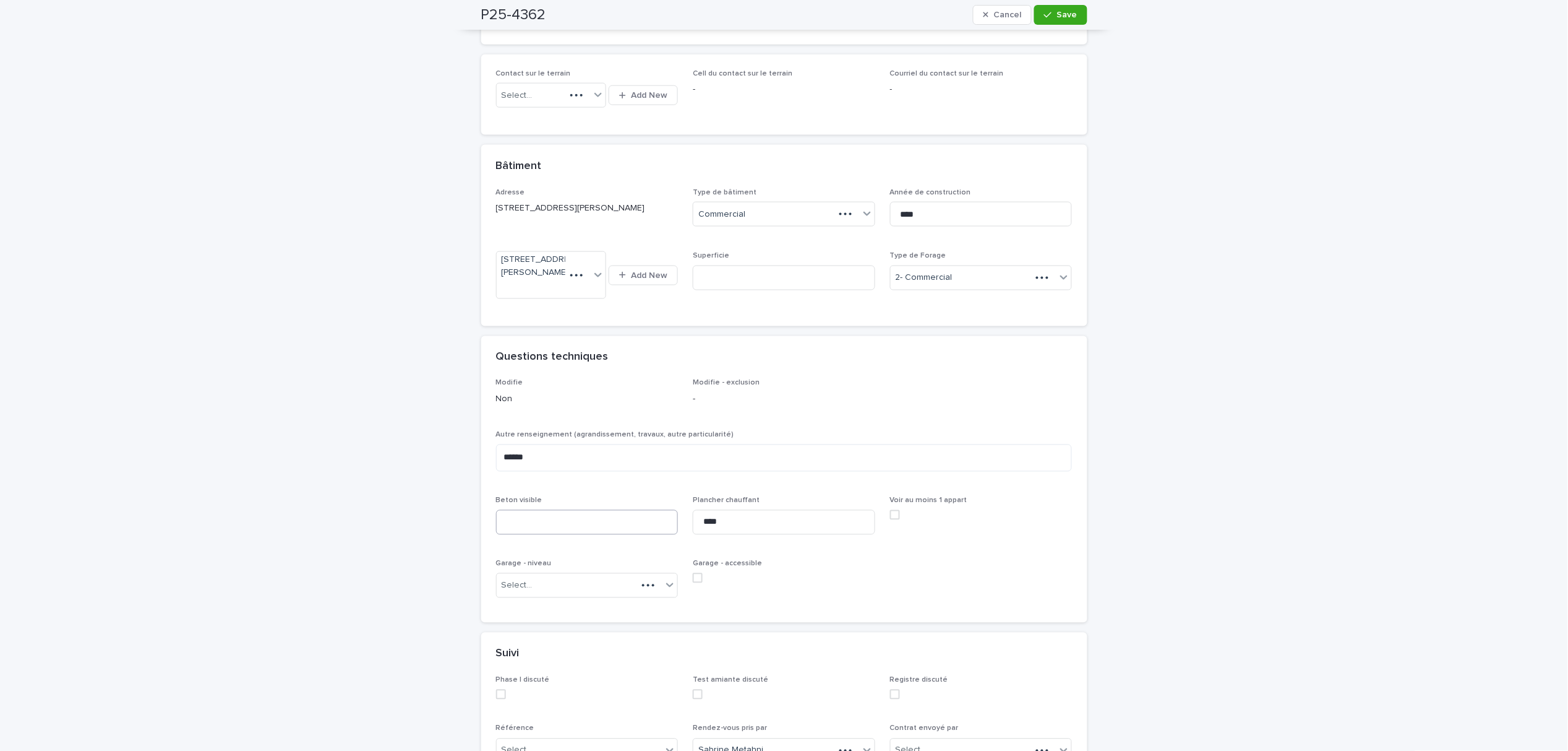
scroll to position [571, 0]
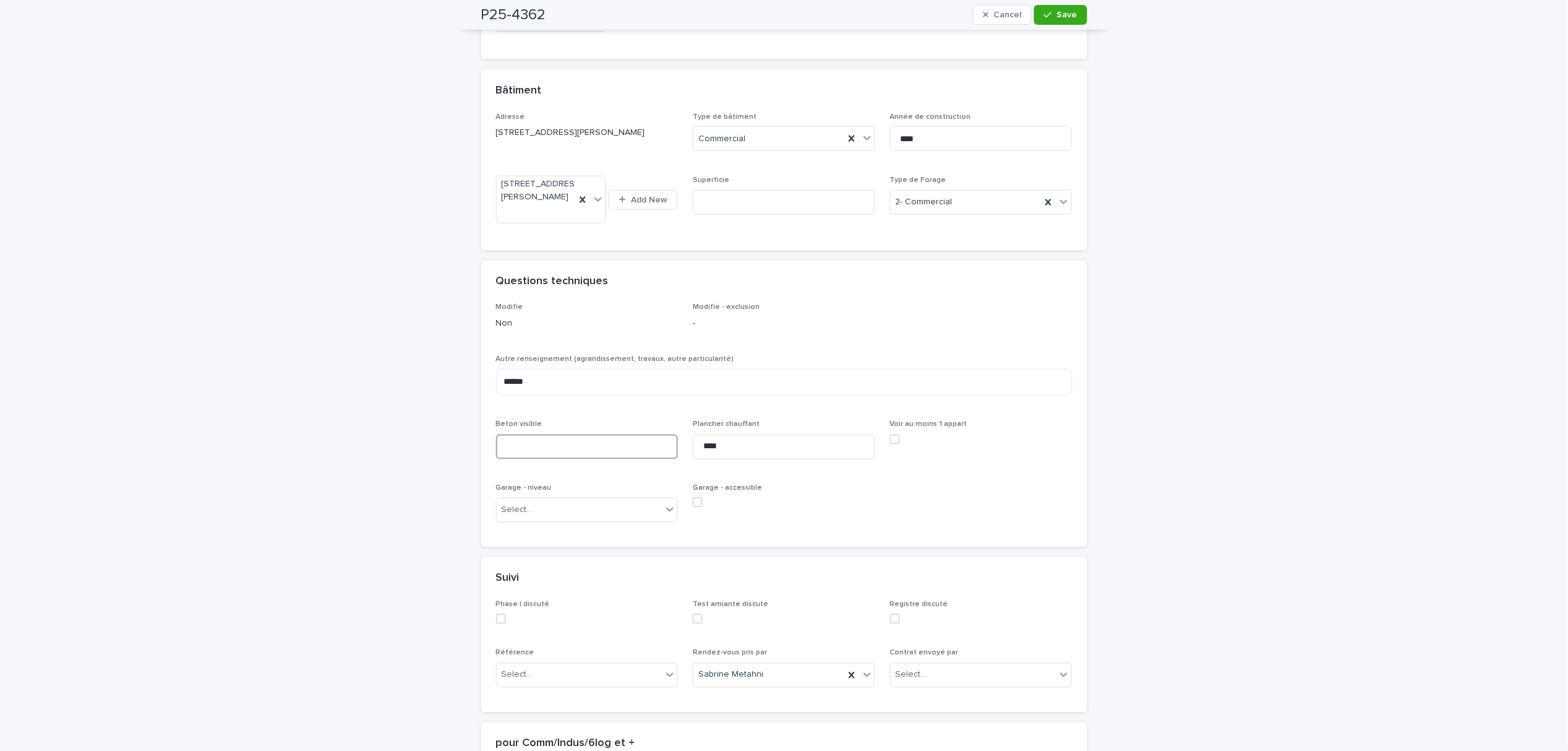
click at [538, 438] on input at bounding box center [588, 447] width 183 height 24
type input "**********"
click at [1041, 24] on button "Save" at bounding box center [1060, 14] width 53 height 20
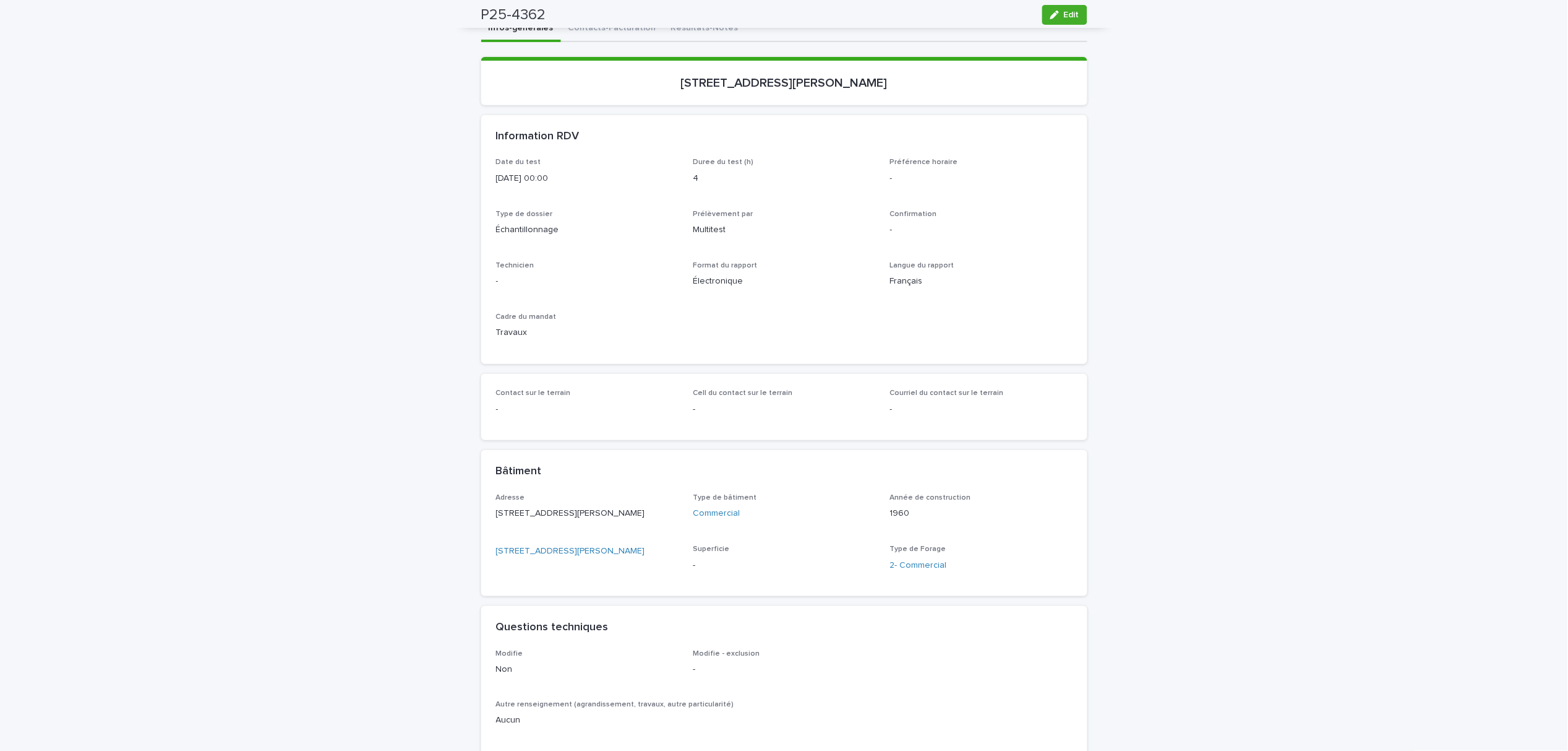
scroll to position [9, 0]
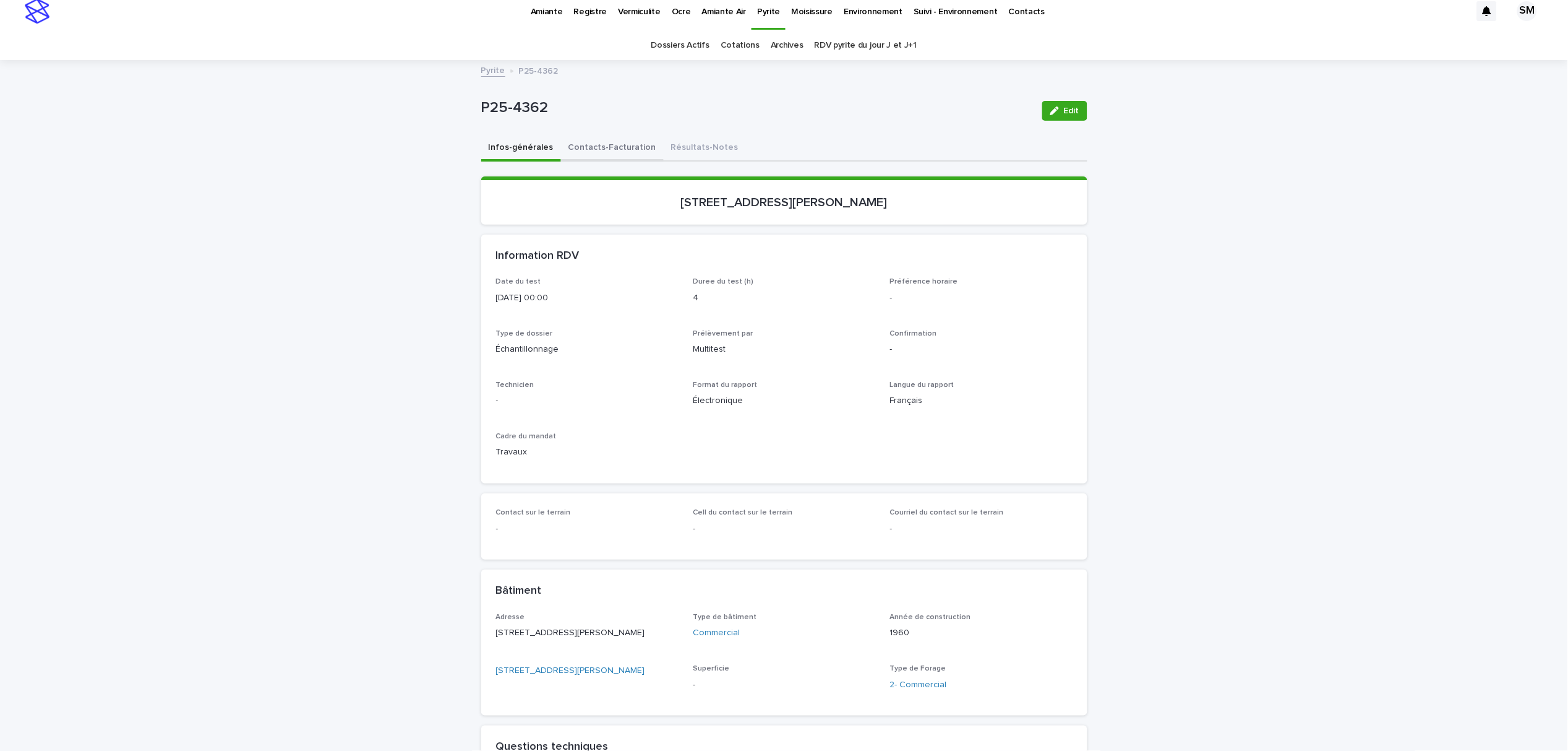
click at [600, 148] on button "Contacts-Facturation" at bounding box center [612, 149] width 102 height 26
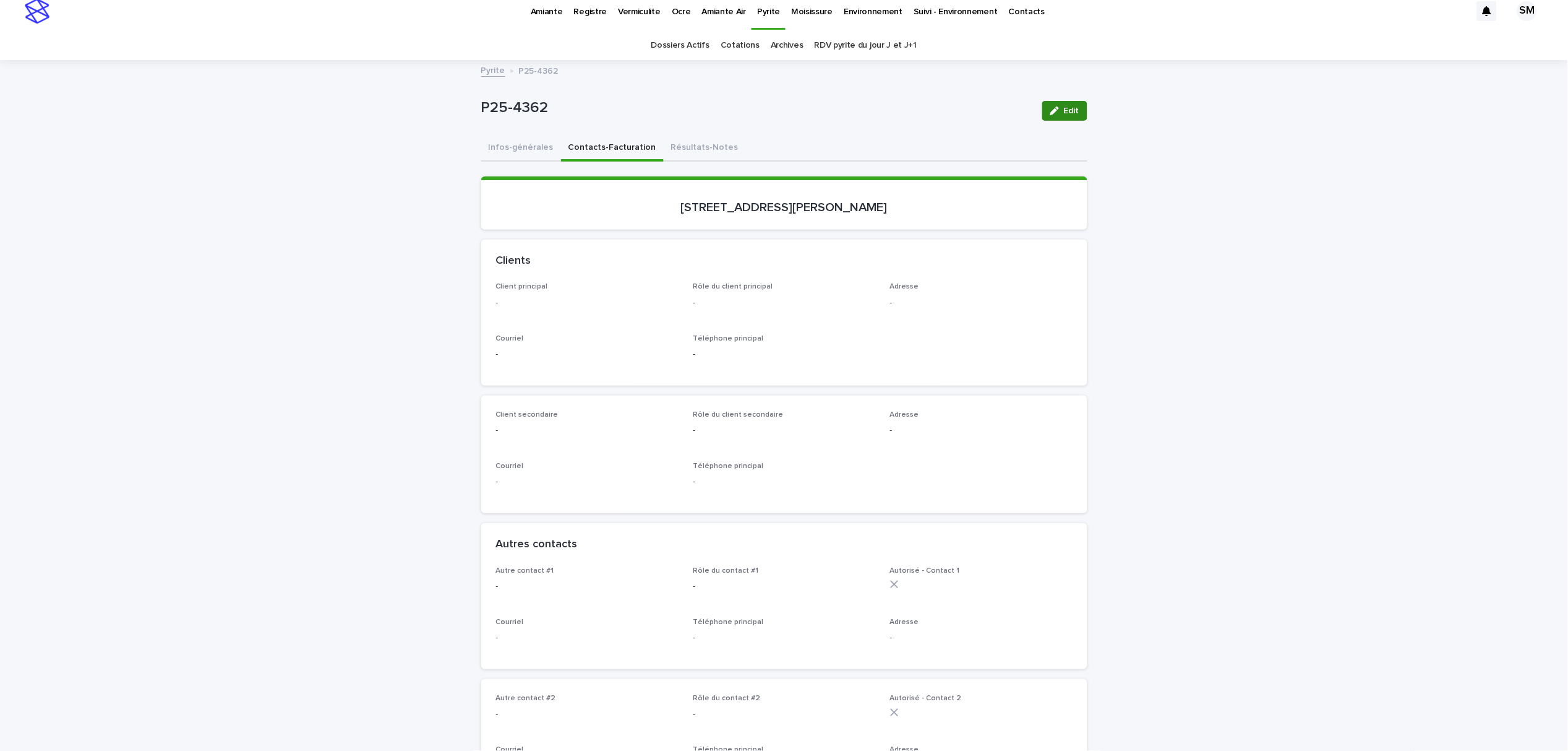
click at [1050, 113] on icon "button" at bounding box center [1055, 111] width 9 height 9
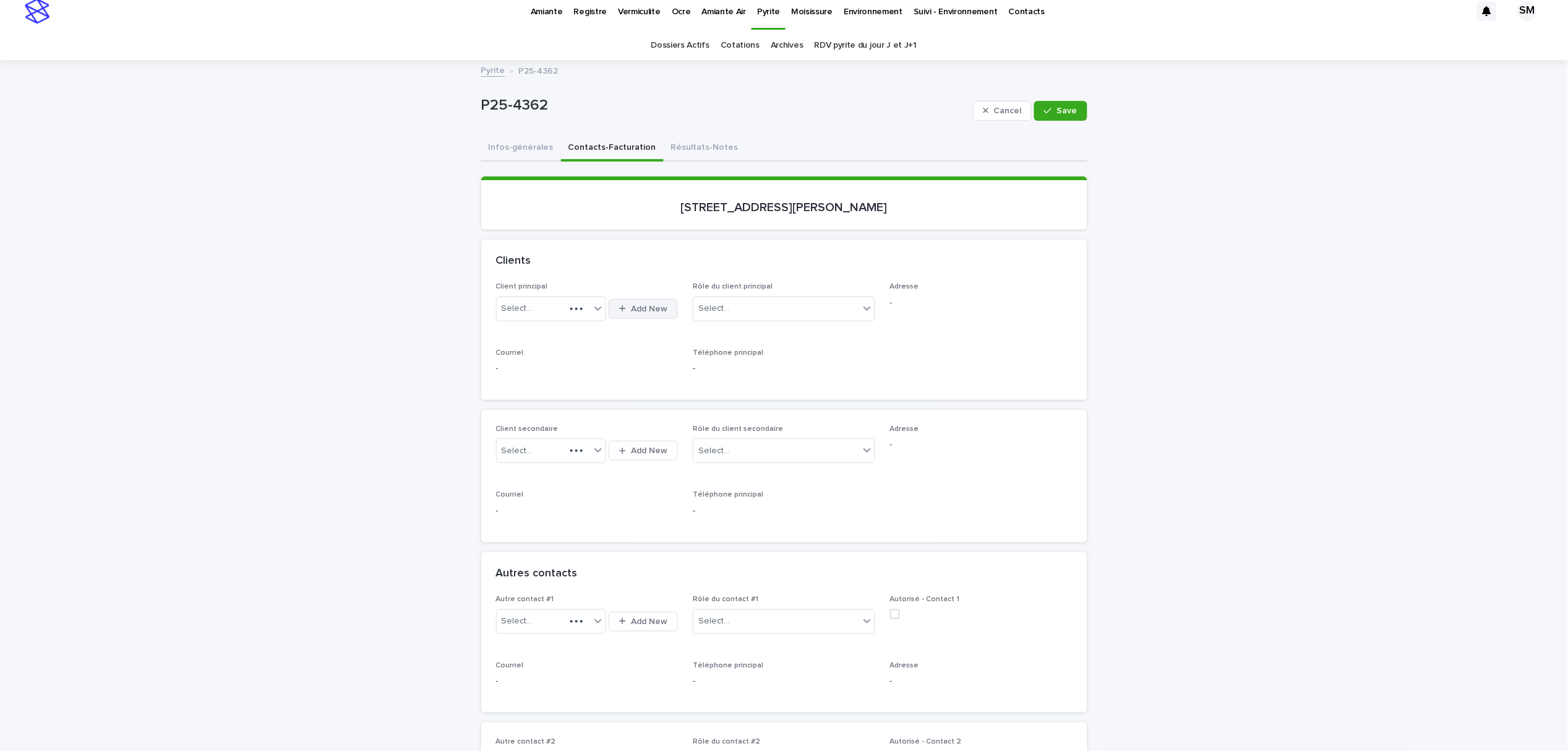
click at [631, 310] on span "Add New" at bounding box center [649, 309] width 36 height 9
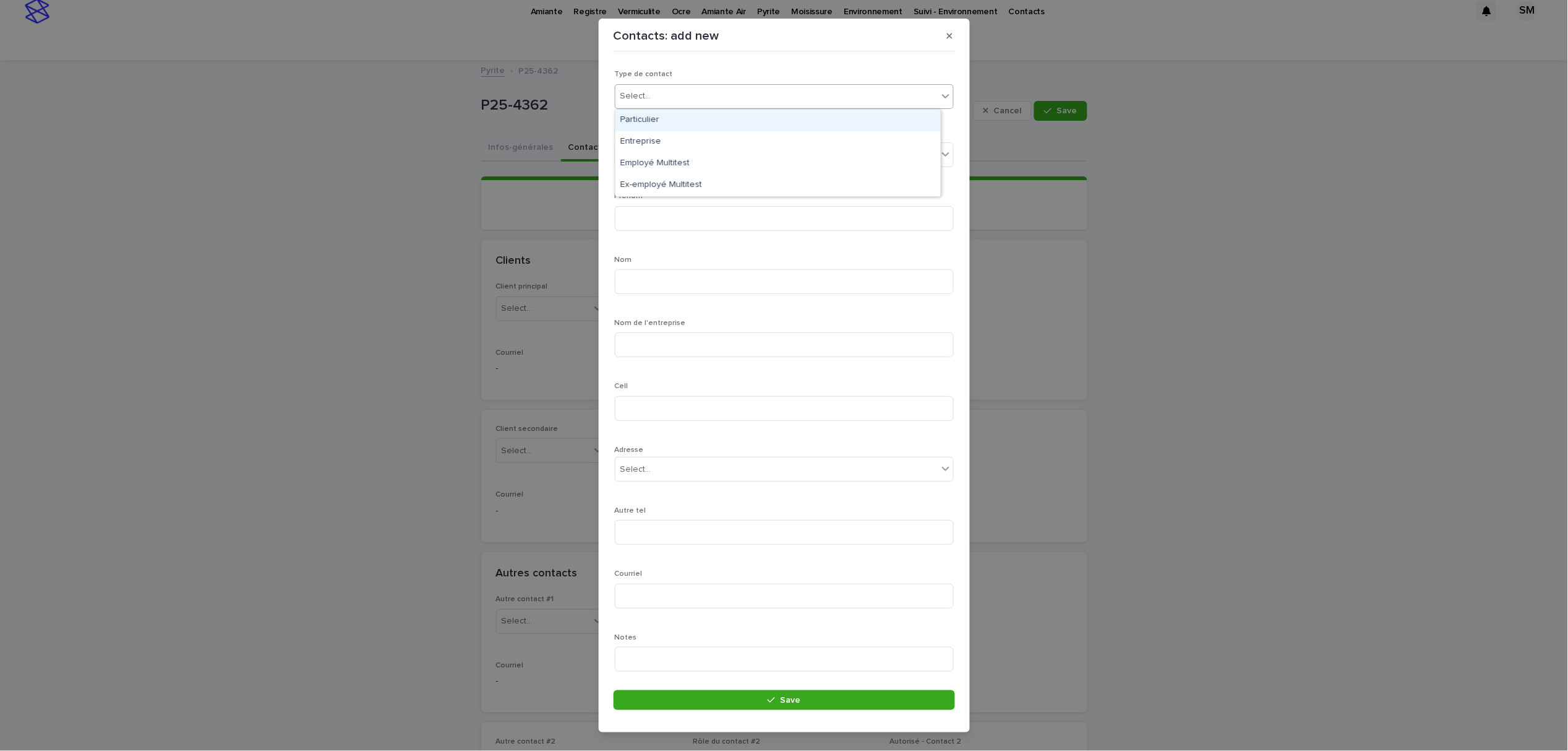
click at [647, 91] on div "Select..." at bounding box center [636, 96] width 31 height 13
click at [655, 134] on div "Entreprise" at bounding box center [778, 142] width 325 height 22
click at [656, 337] on input at bounding box center [784, 344] width 339 height 24
type input "**********"
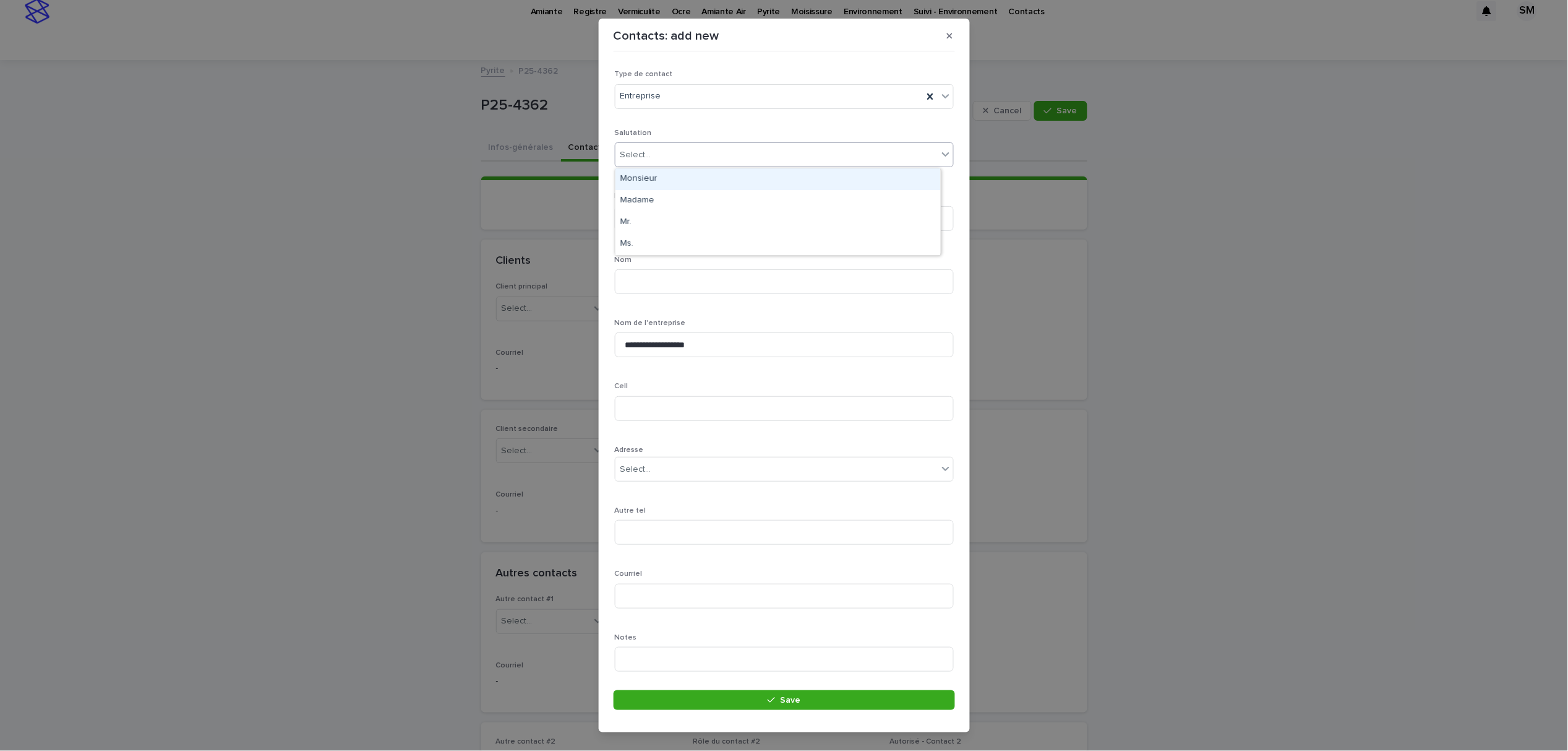
click at [677, 158] on div "Select..." at bounding box center [777, 155] width 322 height 21
click at [655, 178] on div "Monsieur" at bounding box center [778, 179] width 325 height 22
click at [649, 217] on input at bounding box center [784, 217] width 339 height 24
type input "*****"
click at [669, 292] on input at bounding box center [784, 281] width 339 height 24
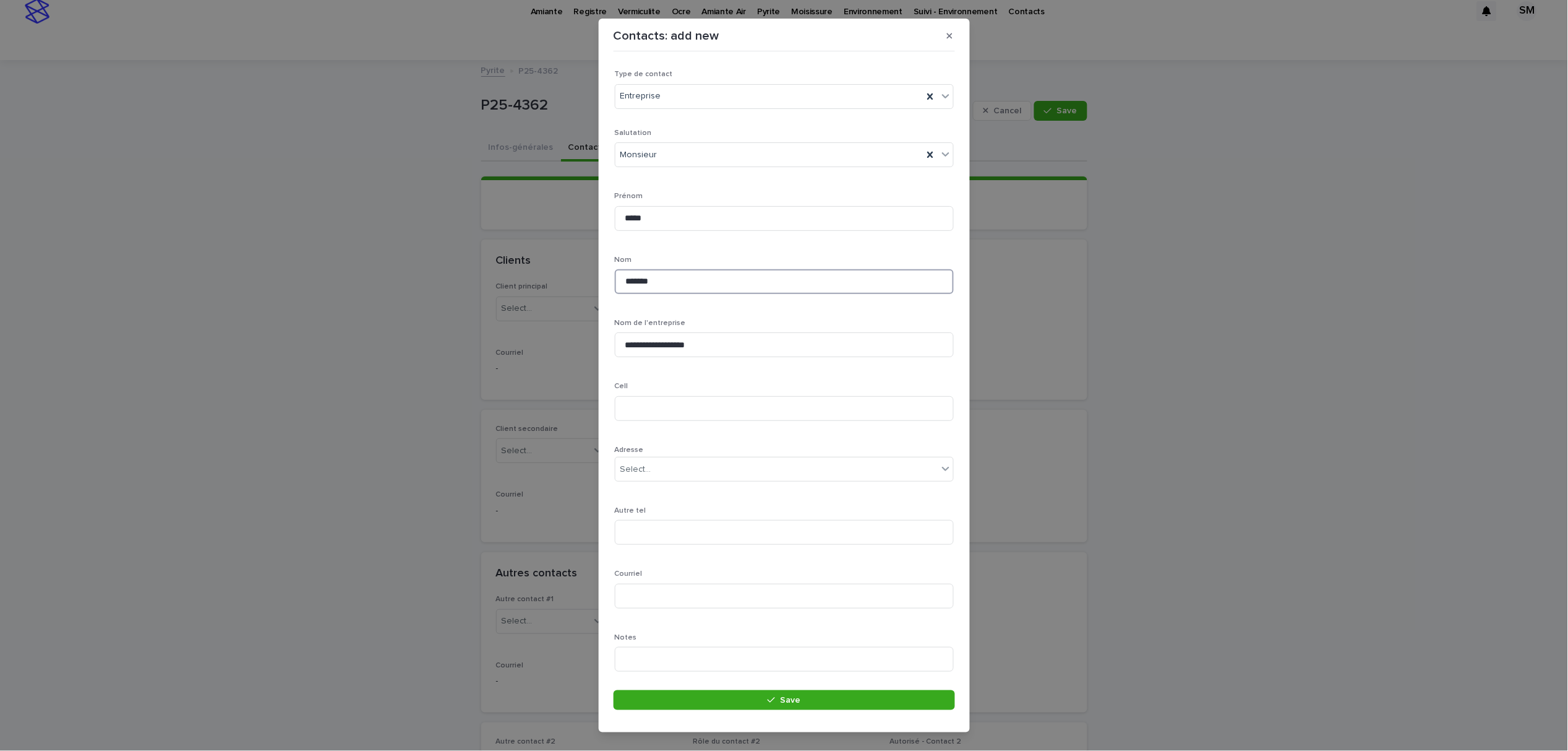
click at [626, 278] on input "******" at bounding box center [784, 281] width 339 height 24
type input "******"
click at [668, 411] on input at bounding box center [784, 408] width 339 height 24
paste input "**********"
click at [626, 407] on input "**********" at bounding box center [784, 408] width 339 height 24
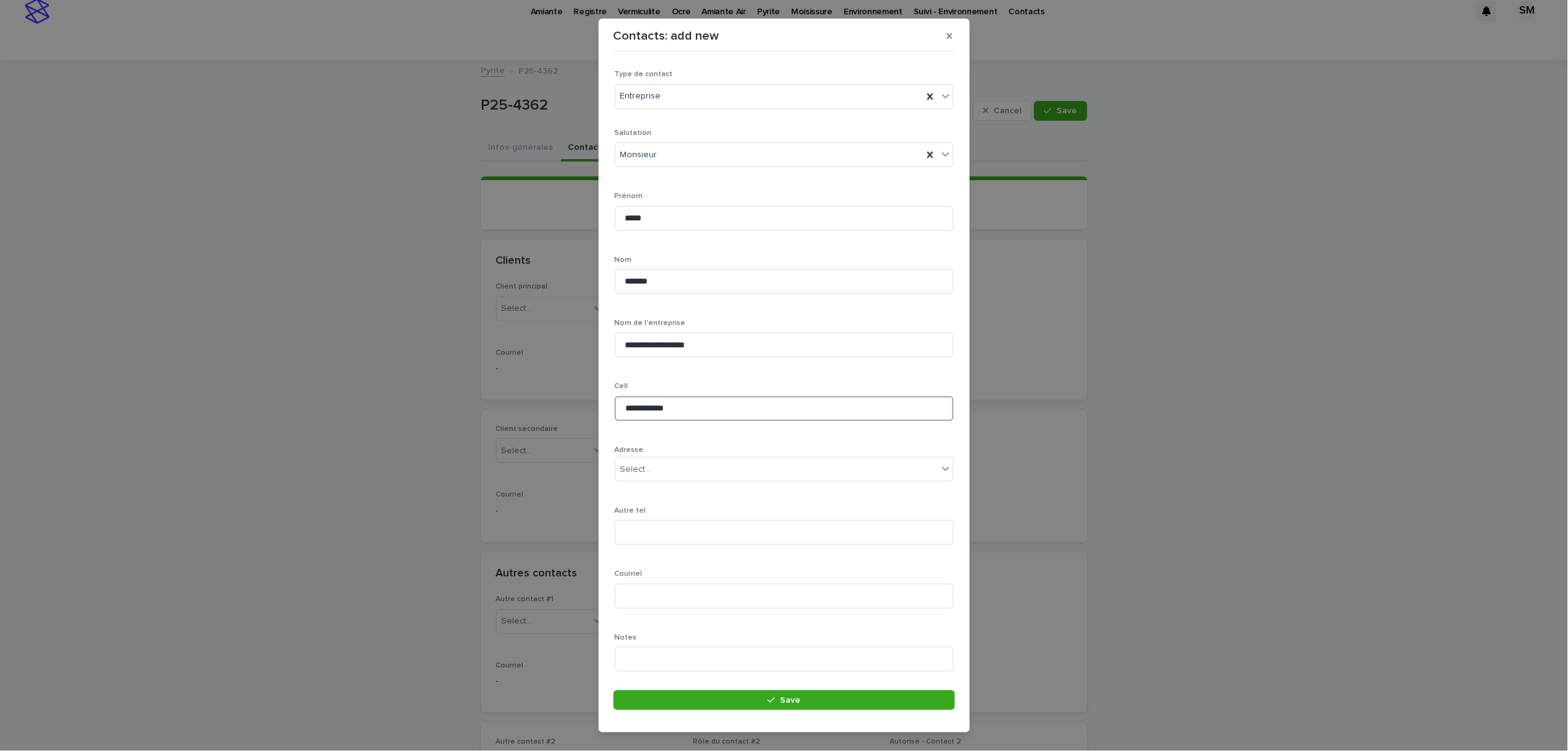
type input "**********"
click at [699, 599] on input at bounding box center [784, 595] width 339 height 24
paste input "**********"
click at [624, 594] on input "**********" at bounding box center [784, 595] width 339 height 24
type input "**********"
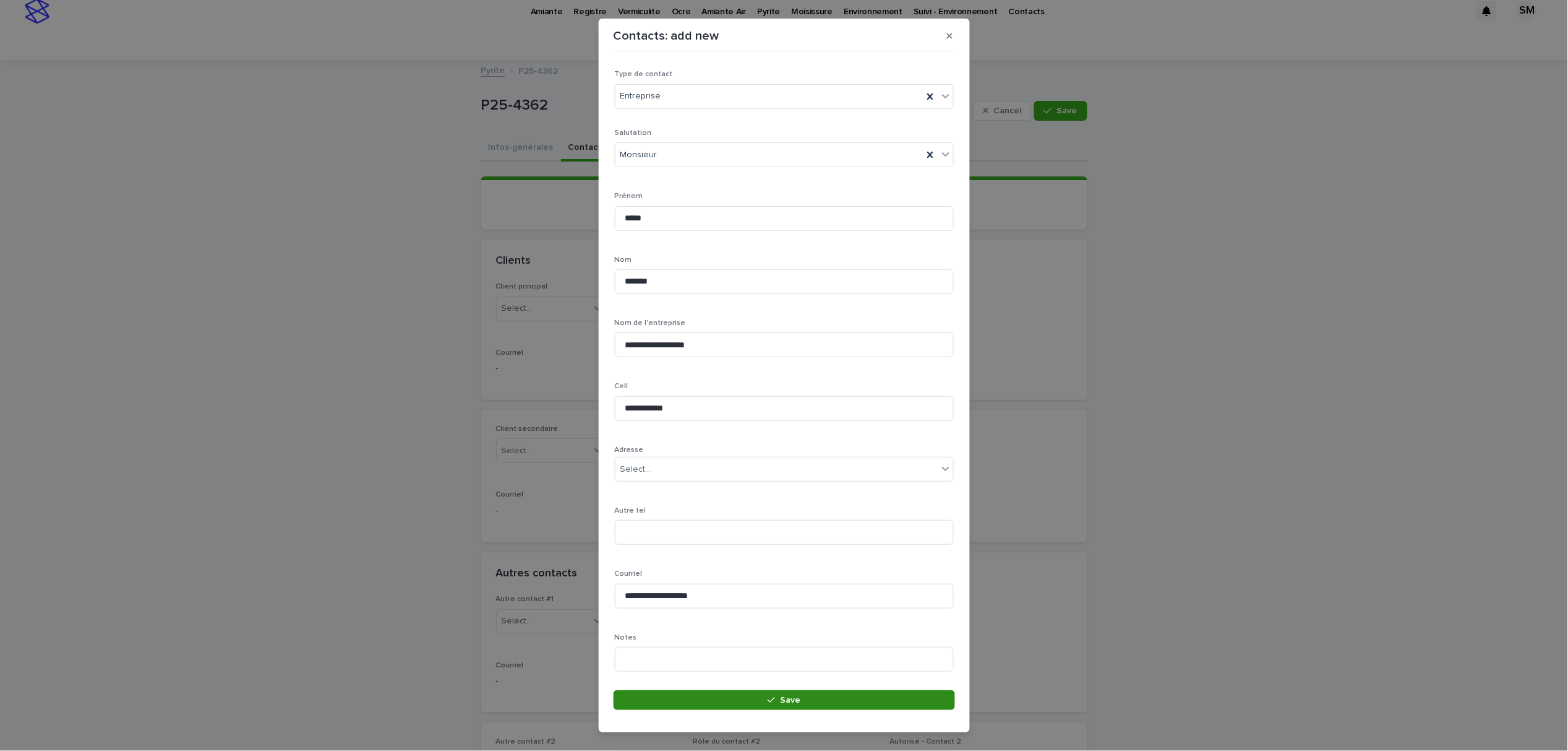
click at [680, 702] on button "Save" at bounding box center [784, 700] width 341 height 20
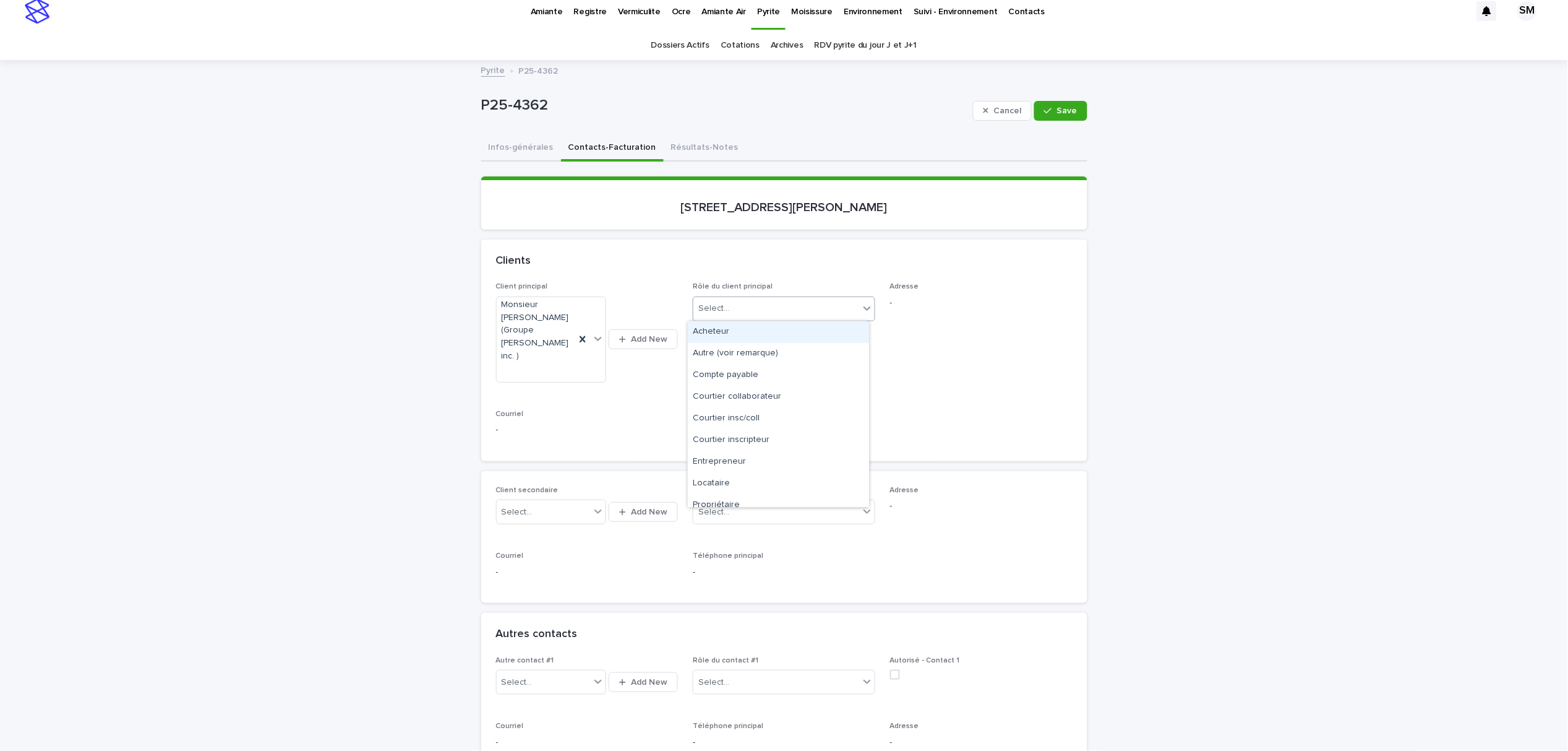
click at [861, 307] on icon at bounding box center [867, 308] width 13 height 13
click at [726, 500] on div "Propriétaire" at bounding box center [779, 505] width 181 height 22
click at [1056, 114] on span "Save" at bounding box center [1066, 111] width 21 height 9
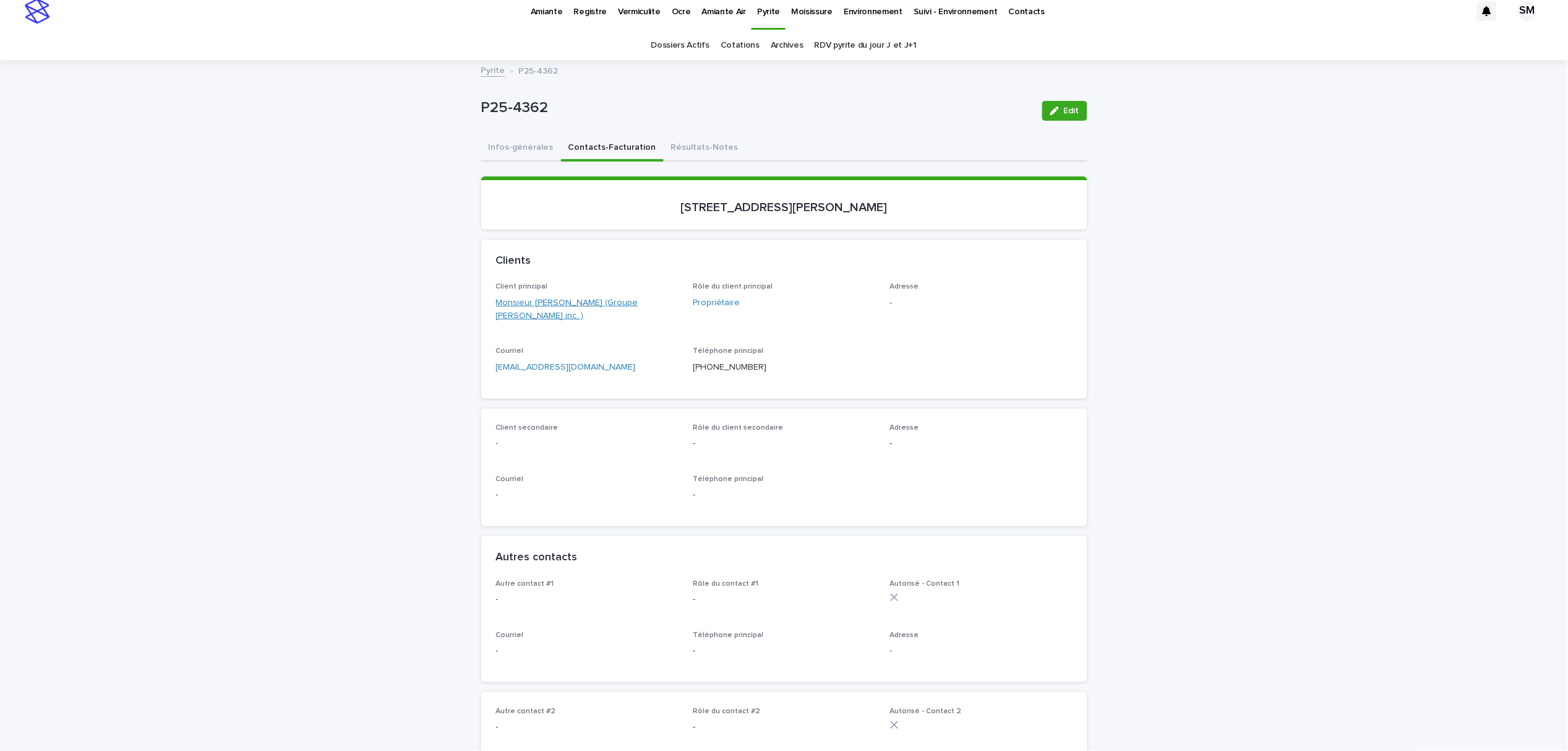
click at [524, 296] on link "Monsieur [PERSON_NAME] (Groupe [PERSON_NAME] inc. )" at bounding box center [588, 309] width 183 height 26
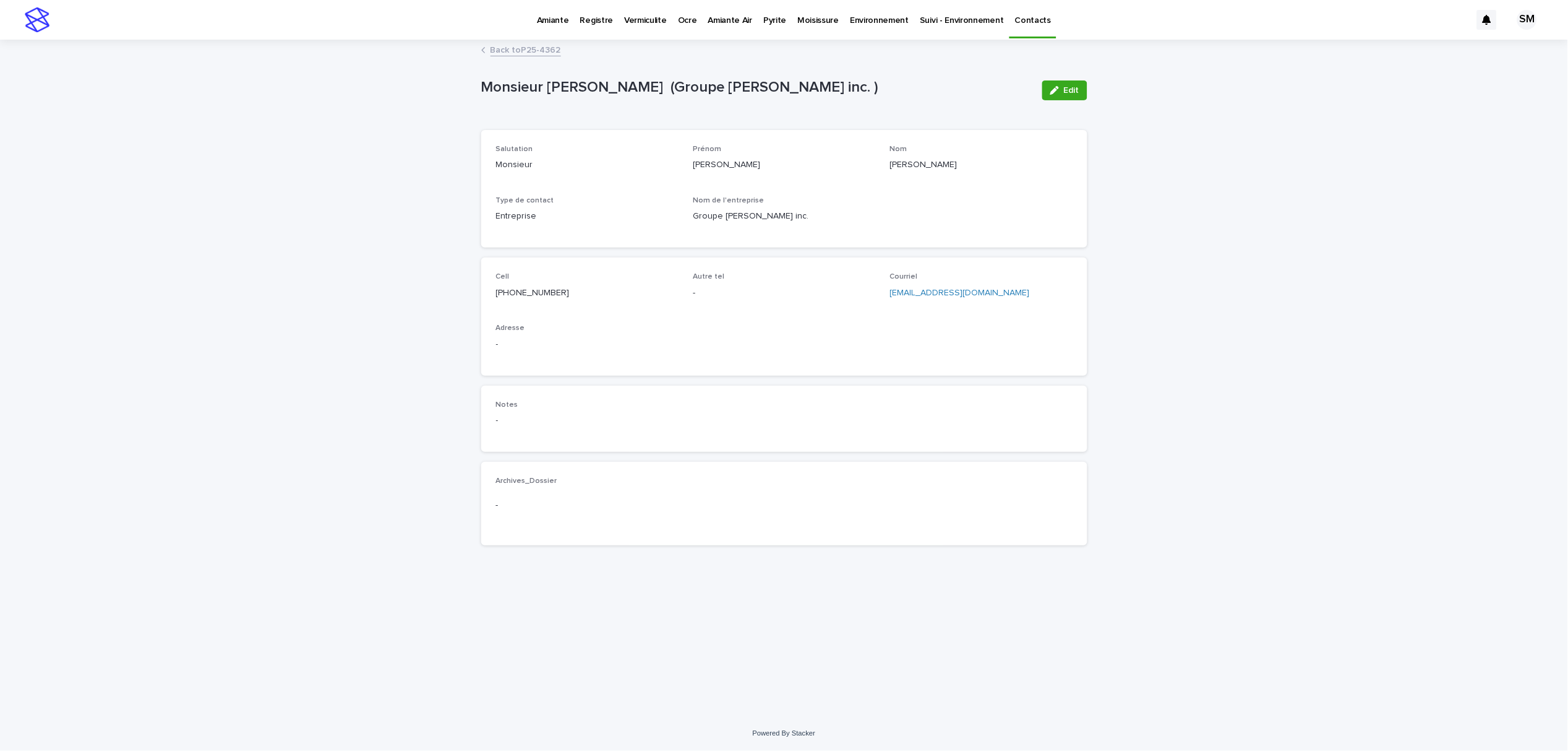
drag, startPoint x: 1064, startPoint y: 92, endPoint x: 1016, endPoint y: 127, distance: 59.4
click at [1063, 92] on button "Edit" at bounding box center [1065, 91] width 45 height 20
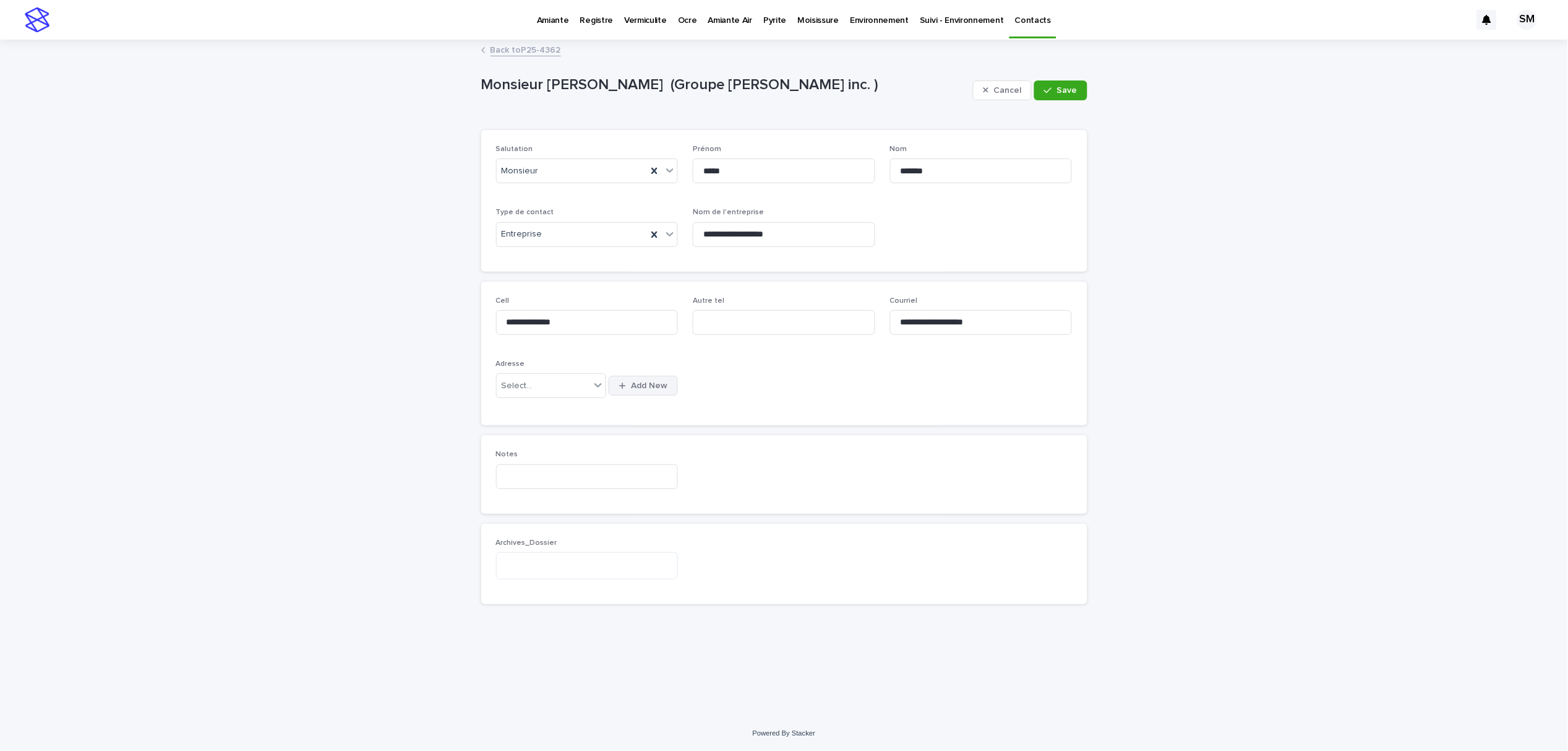
click at [653, 386] on span "Add New" at bounding box center [649, 386] width 36 height 9
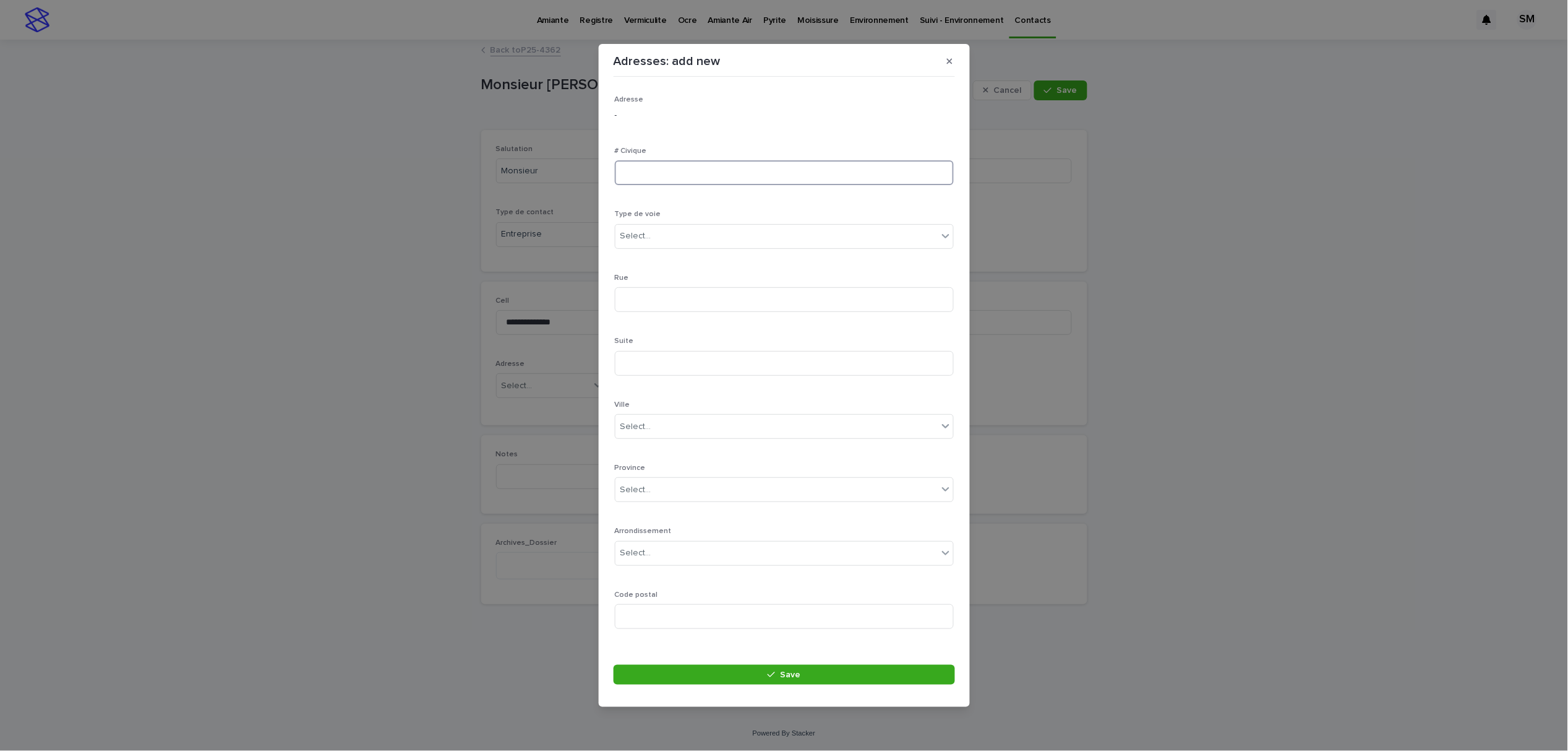
click at [651, 176] on input at bounding box center [784, 172] width 339 height 24
type input "****"
click at [653, 241] on div "Select..." at bounding box center [777, 236] width 322 height 21
type input "*****"
click at [649, 261] on div "boulevard" at bounding box center [778, 260] width 325 height 22
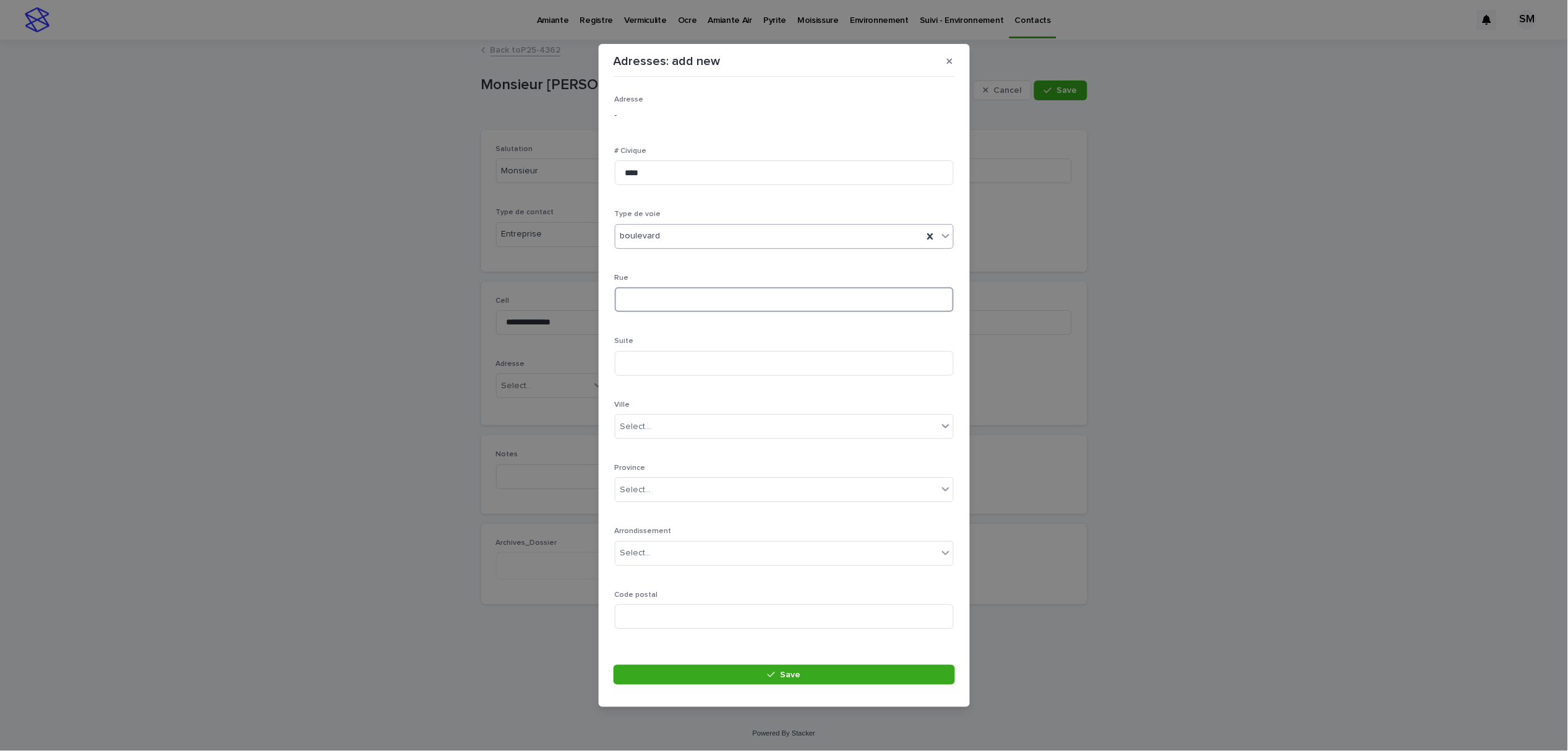
click at [659, 310] on input at bounding box center [784, 299] width 339 height 24
click at [660, 301] on input at bounding box center [784, 299] width 339 height 24
type input "**********"
click at [655, 428] on div "Select..." at bounding box center [777, 427] width 322 height 21
type input "*****"
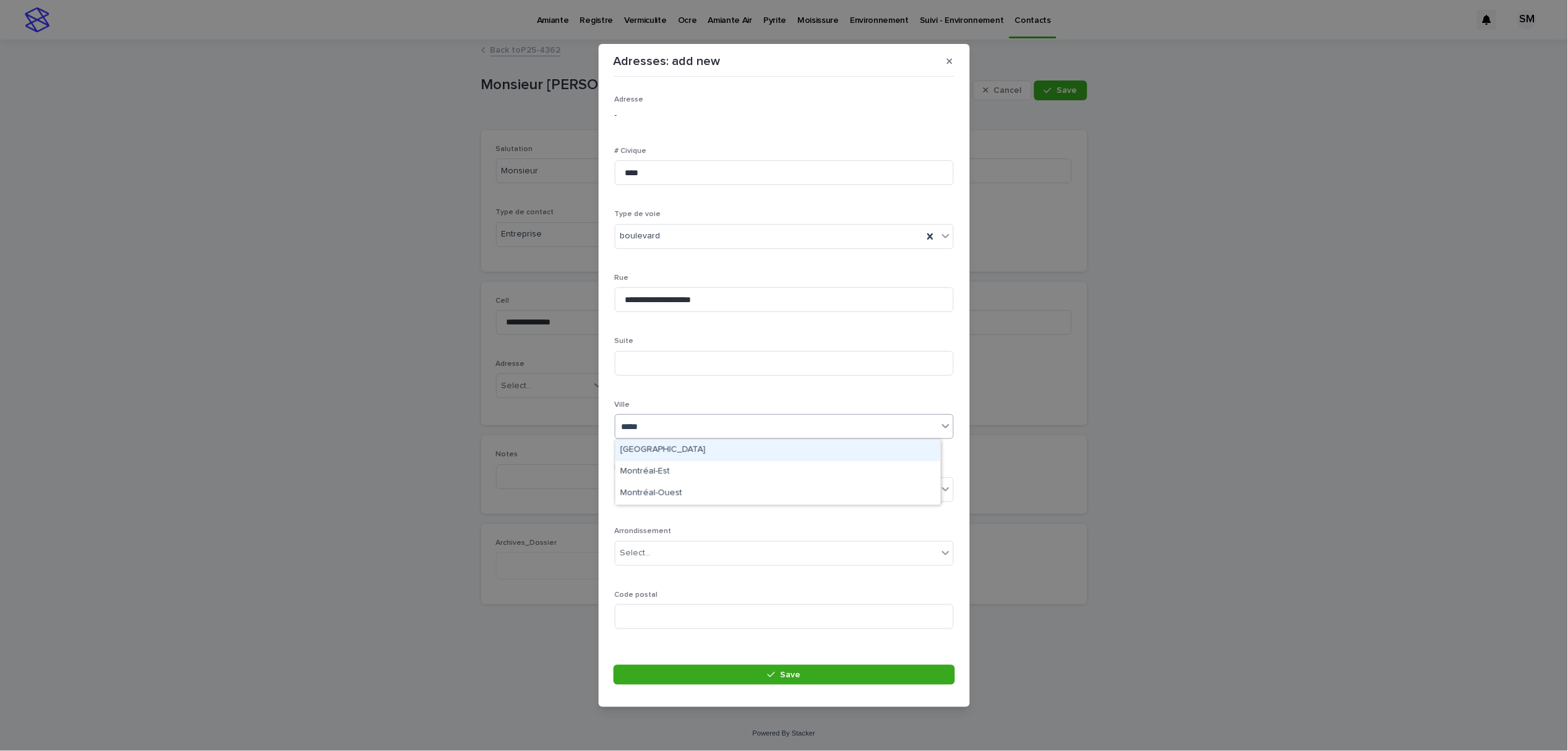
click at [654, 450] on div "[GEOGRAPHIC_DATA]" at bounding box center [778, 450] width 325 height 22
click at [649, 494] on div "Select..." at bounding box center [636, 489] width 31 height 13
type input "**"
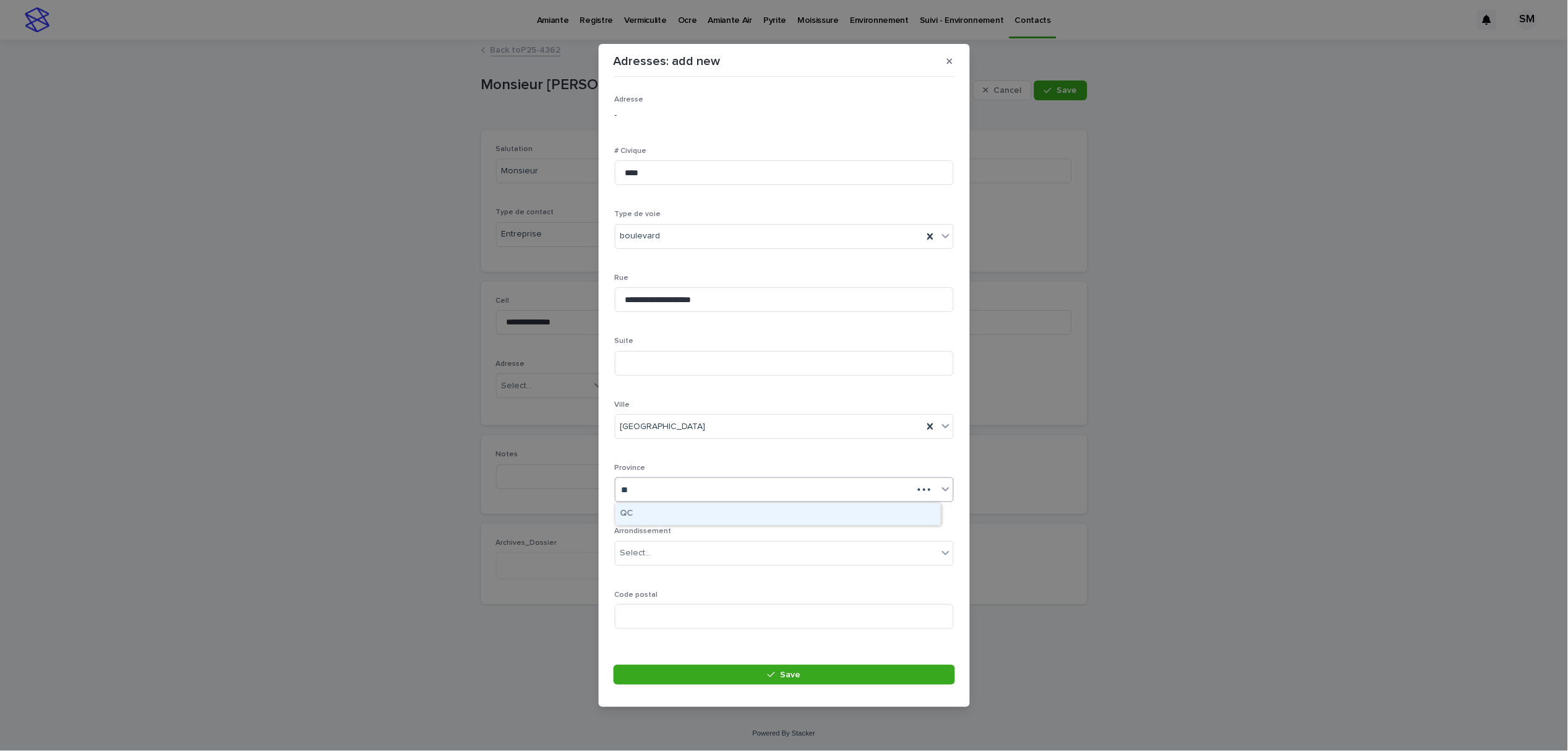
click at [645, 512] on div "QC" at bounding box center [778, 514] width 325 height 22
click at [655, 364] on input at bounding box center [784, 362] width 339 height 24
type input "***"
click at [633, 610] on input at bounding box center [784, 616] width 339 height 24
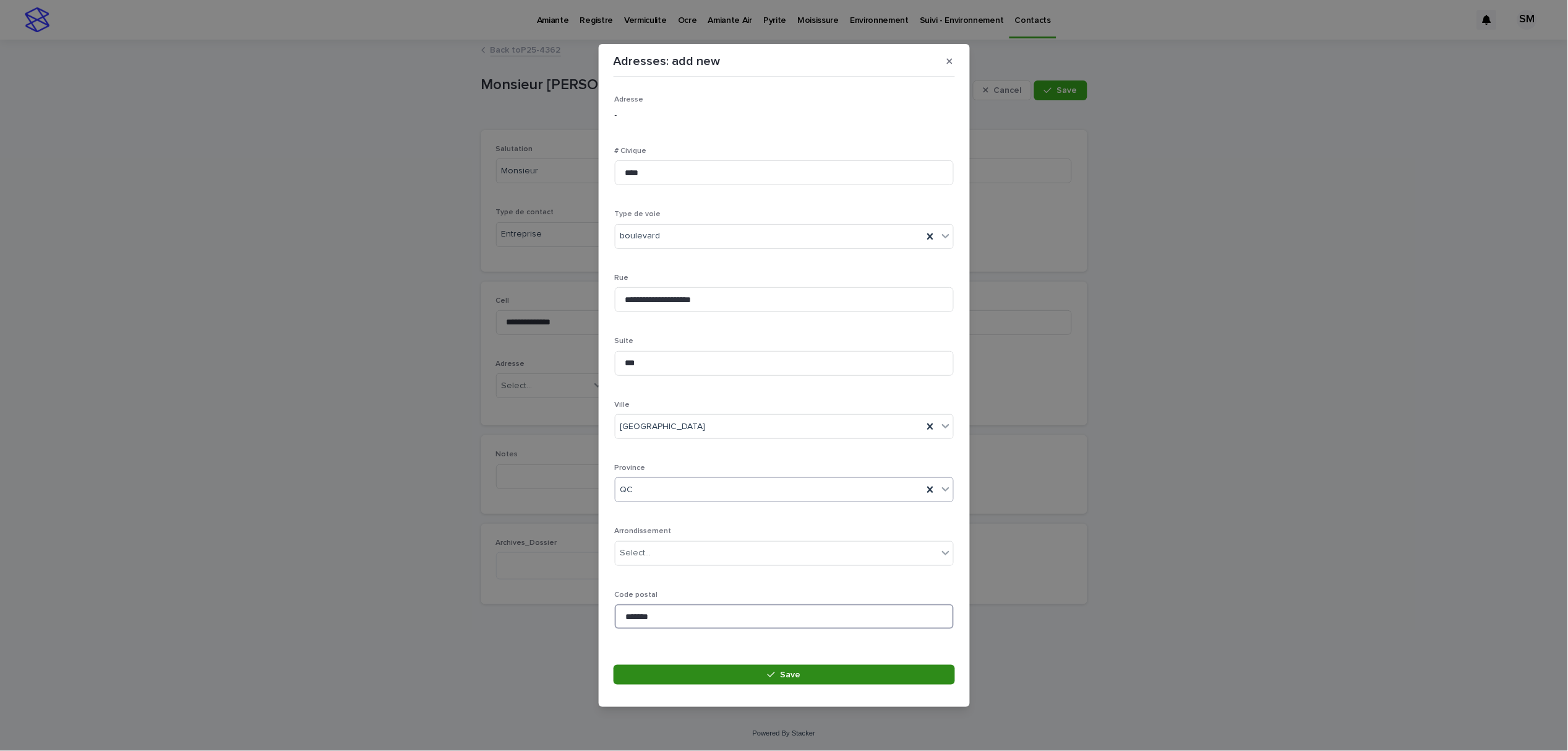
type input "*******"
click at [700, 673] on button "Save" at bounding box center [784, 675] width 341 height 20
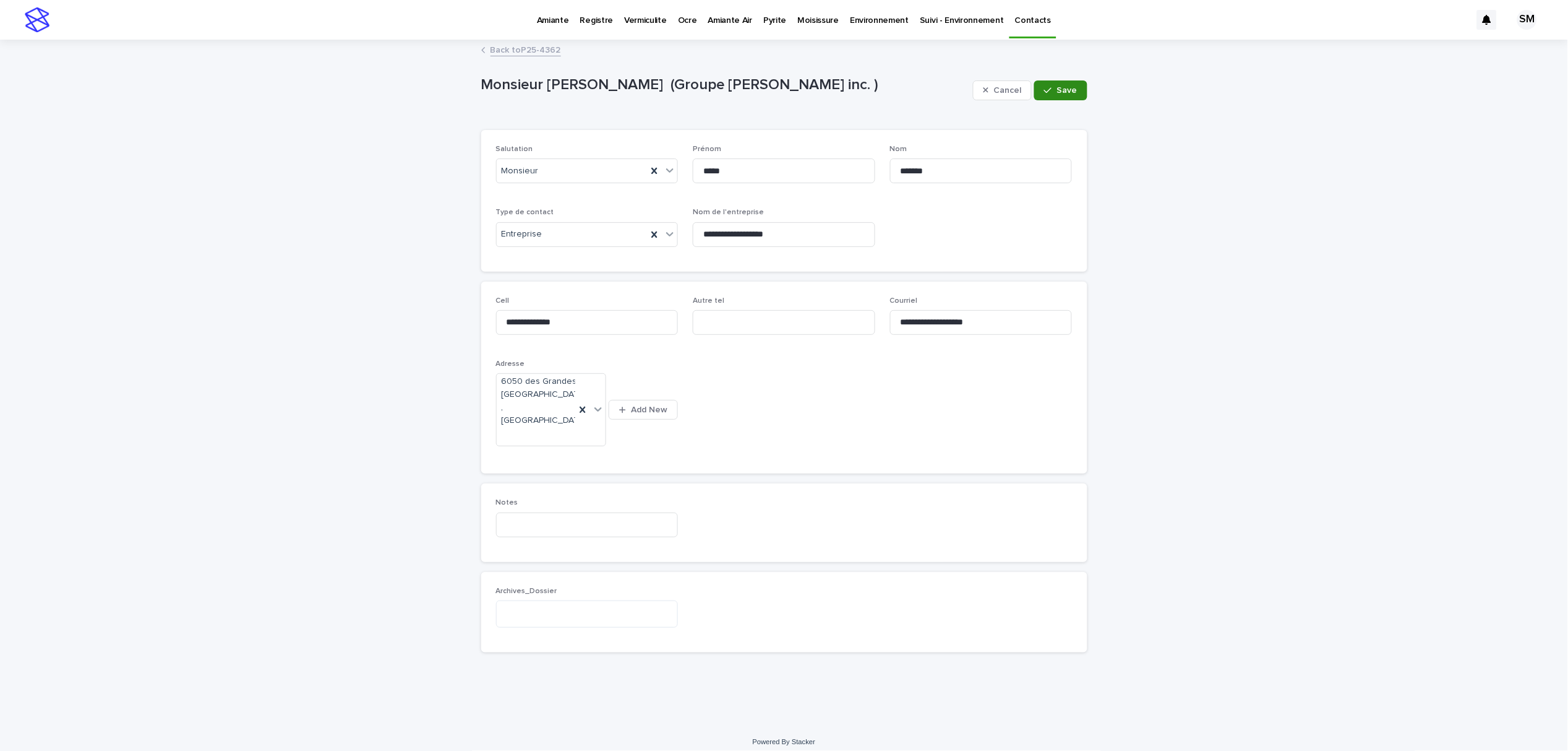
click at [1064, 95] on button "Save" at bounding box center [1060, 91] width 53 height 20
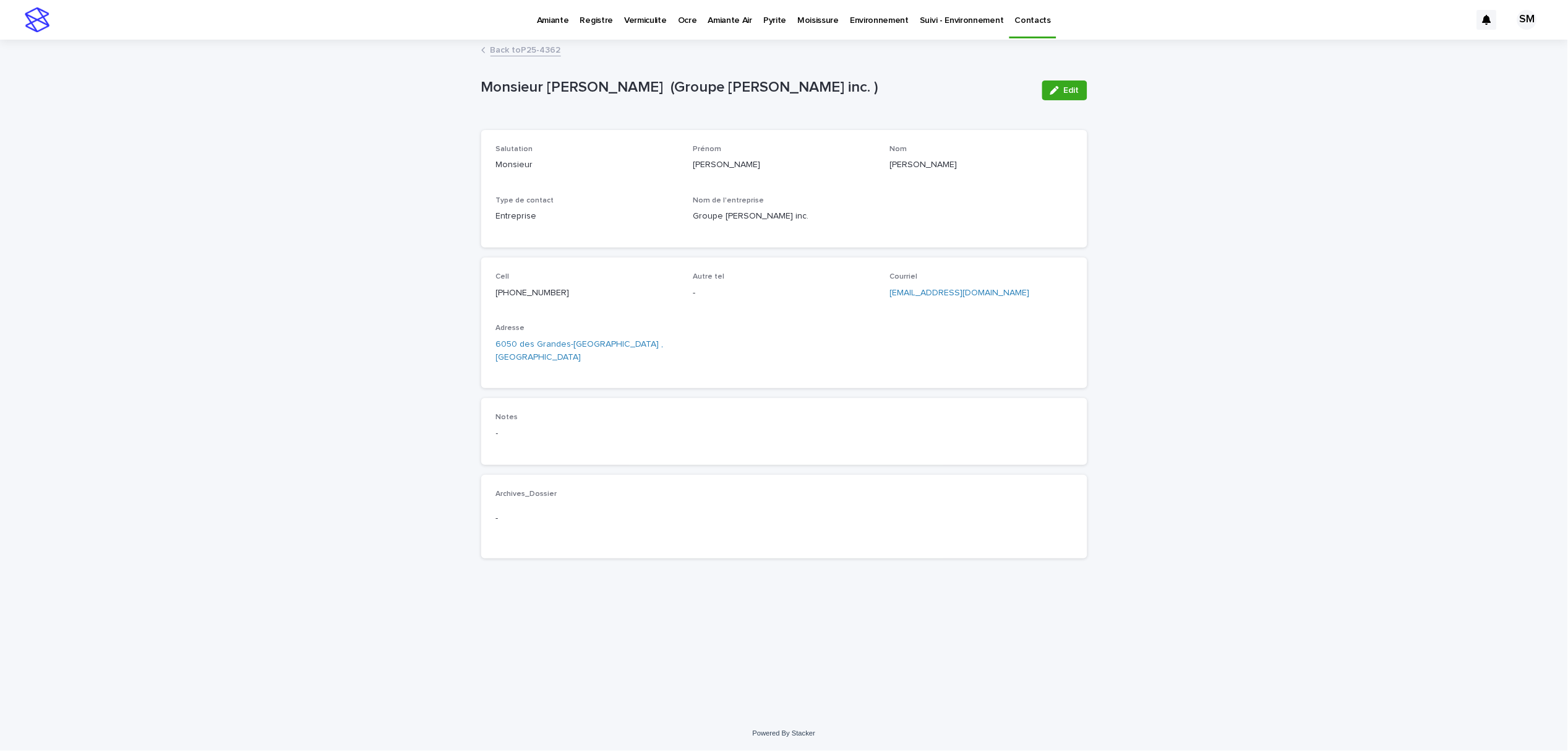
click at [536, 42] on link "Back to P25-4362" at bounding box center [526, 49] width 71 height 14
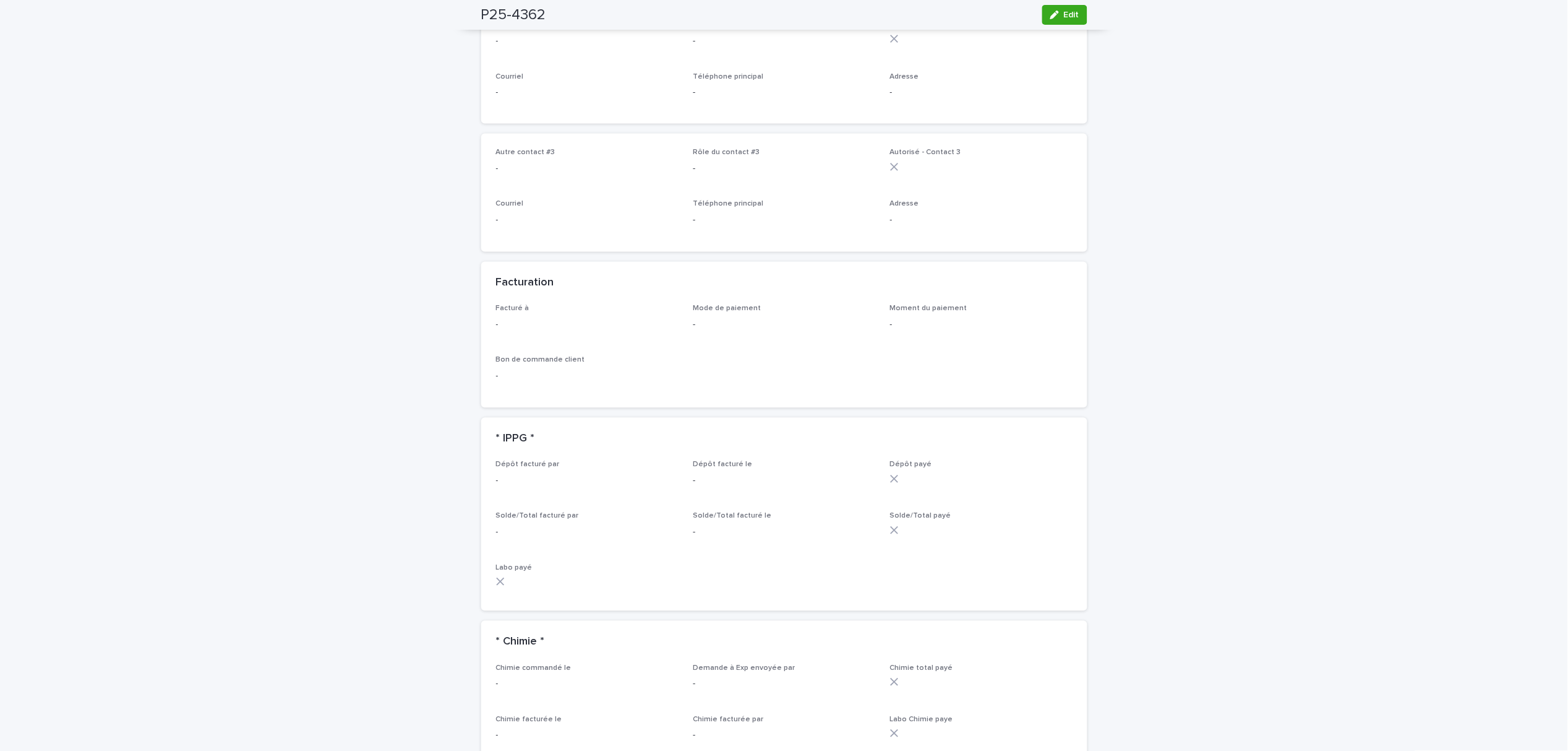
scroll to position [743, 0]
click at [1051, 14] on icon "button" at bounding box center [1055, 15] width 9 height 9
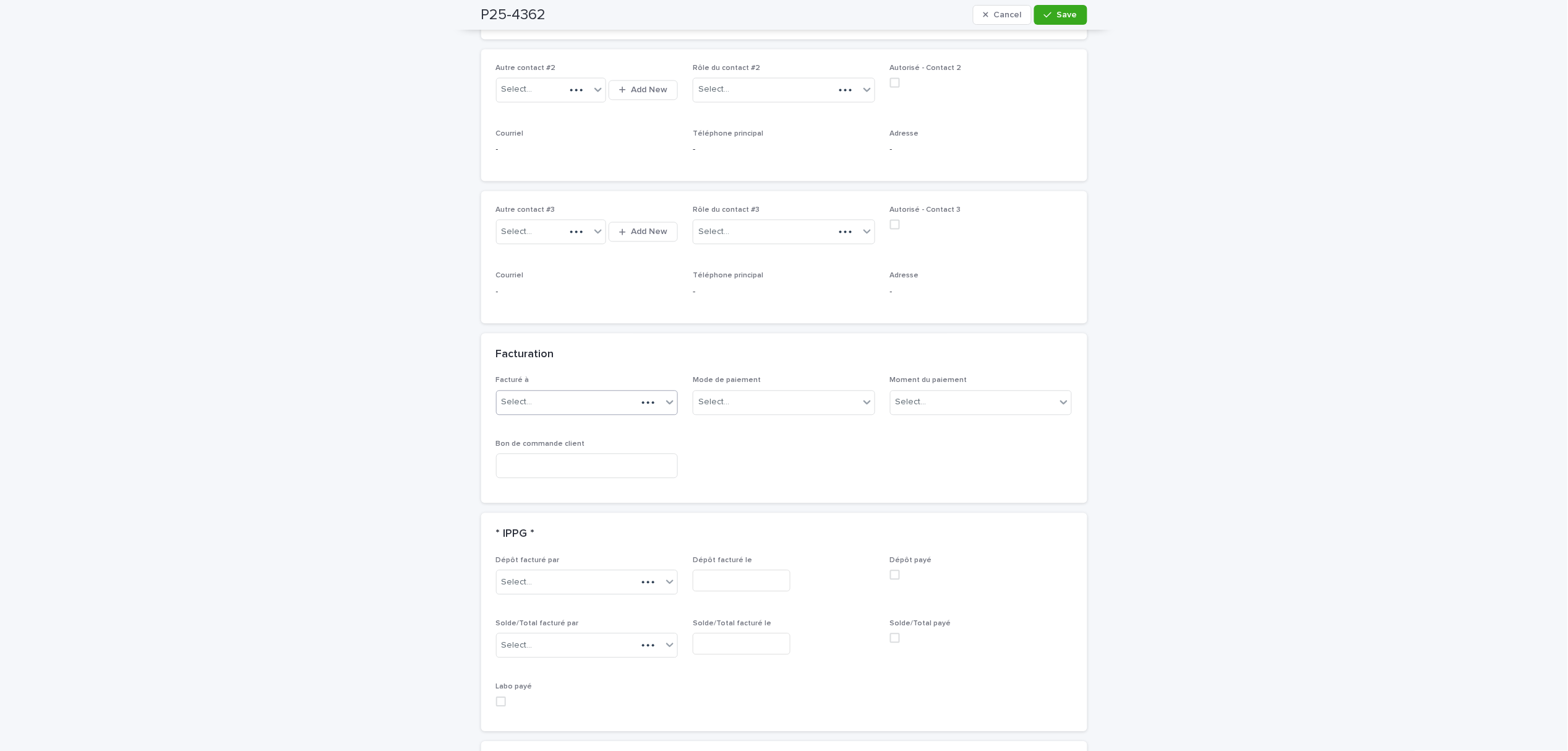
scroll to position [845, 0]
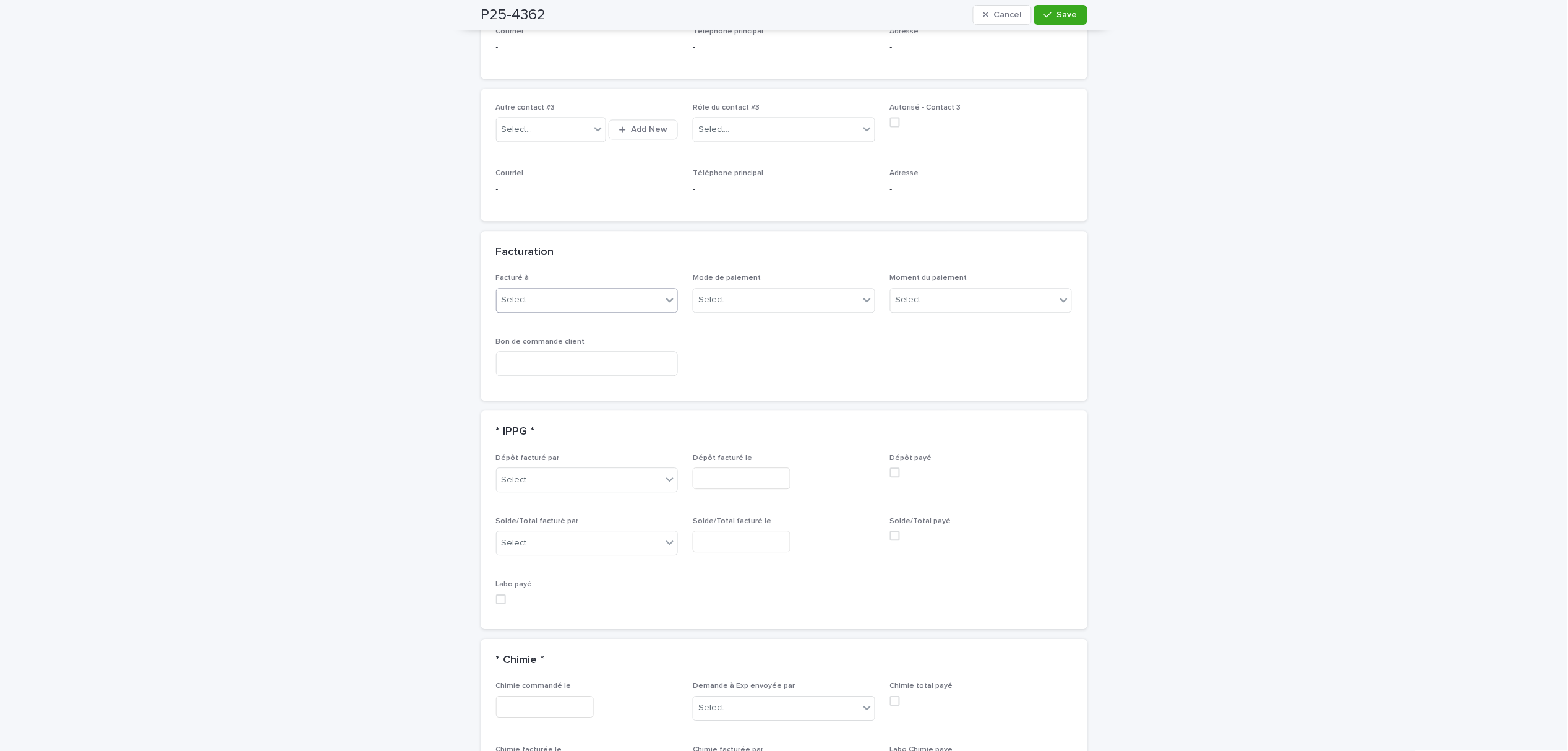
click at [664, 294] on icon at bounding box center [670, 300] width 13 height 13
click at [569, 477] on div "Dépôt facturé par Select..." at bounding box center [588, 477] width 183 height 48
click at [648, 290] on div "Select..." at bounding box center [579, 300] width 166 height 21
click at [544, 467] on div "Propriétaire" at bounding box center [581, 472] width 181 height 22
click at [1051, 24] on button "Save" at bounding box center [1060, 14] width 53 height 20
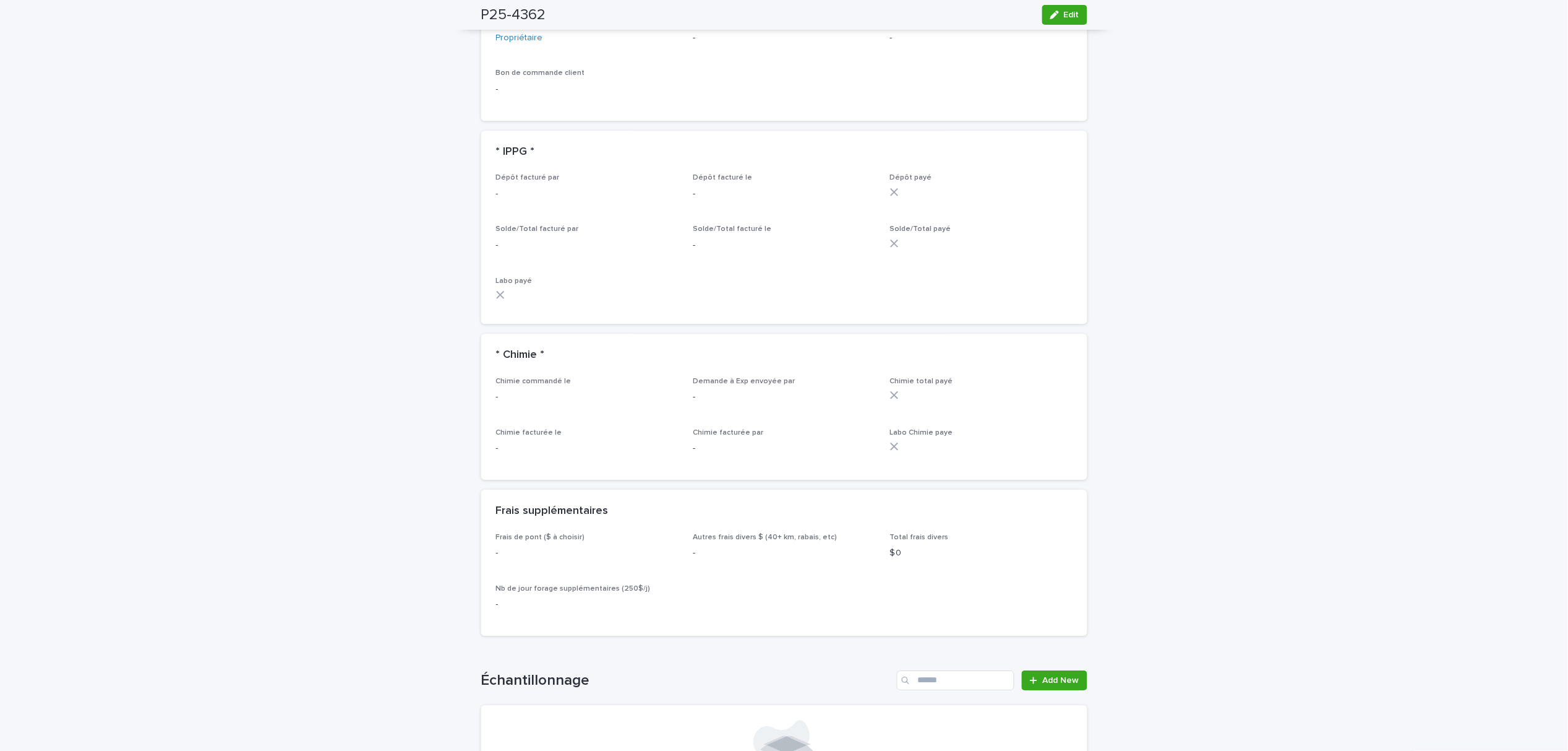
scroll to position [990, 0]
click at [1066, 14] on span "Edit" at bounding box center [1071, 15] width 15 height 9
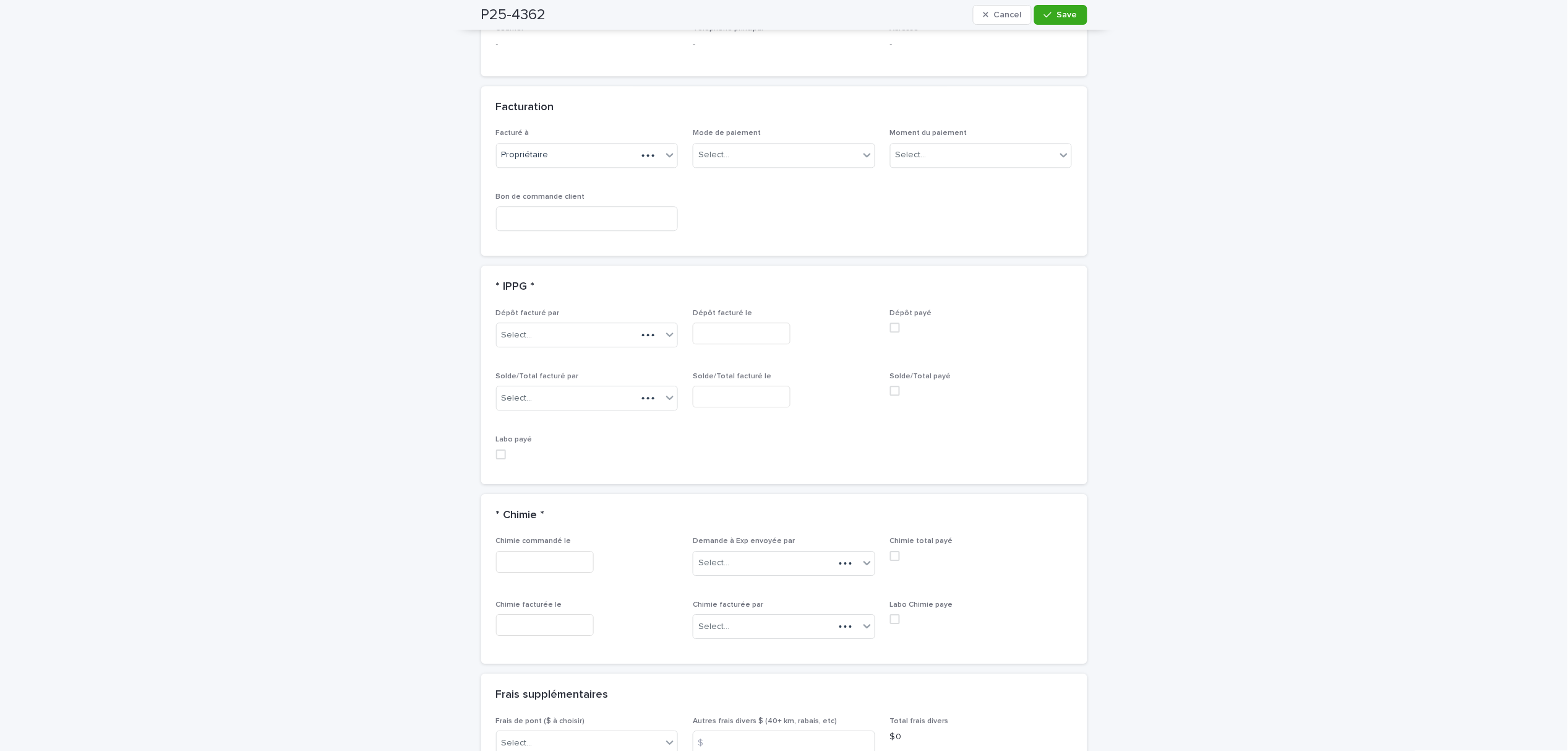
scroll to position [1093, 0]
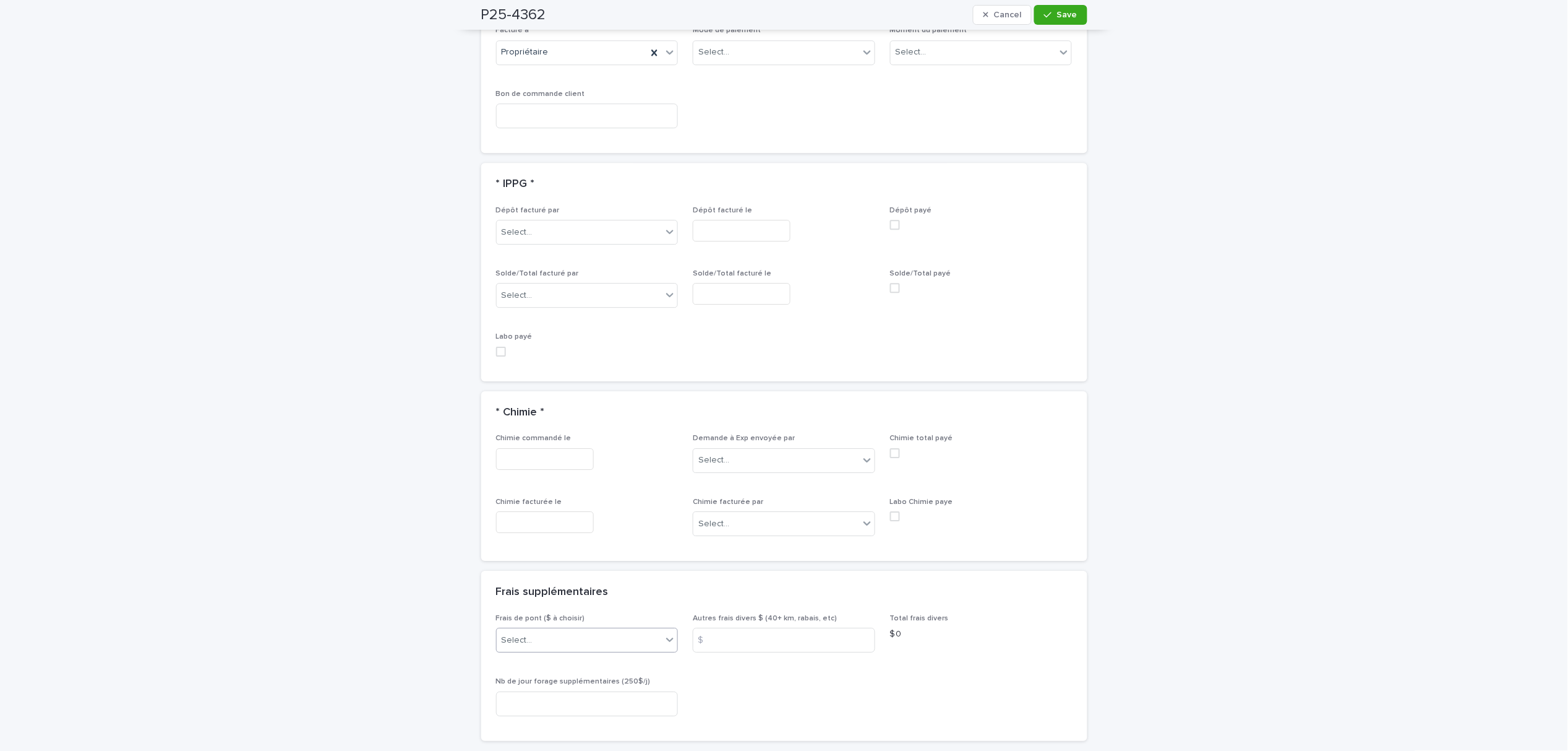
click at [543, 630] on div "Select..." at bounding box center [579, 640] width 166 height 21
click at [582, 645] on div "A) [GEOGRAPHIC_DATA]/[GEOGRAPHIC_DATA] 2024: 15$" at bounding box center [581, 640] width 181 height 22
drag, startPoint x: 1061, startPoint y: 1, endPoint x: 1060, endPoint y: 11, distance: 10.0
click at [1061, 7] on div "P25-4362 Cancel Save" at bounding box center [783, 14] width 606 height 30
click at [1060, 13] on span "Save" at bounding box center [1066, 15] width 21 height 9
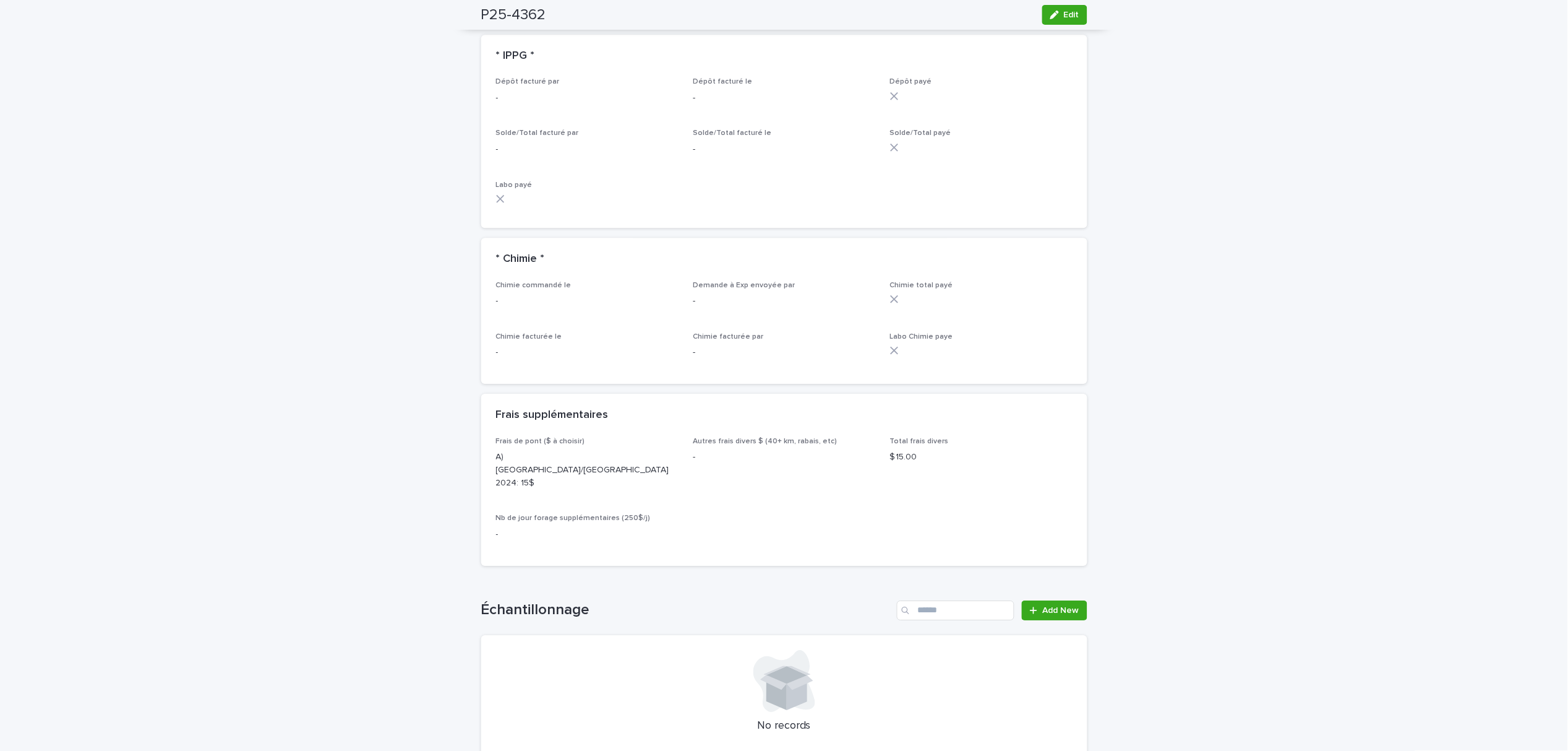
scroll to position [1237, 0]
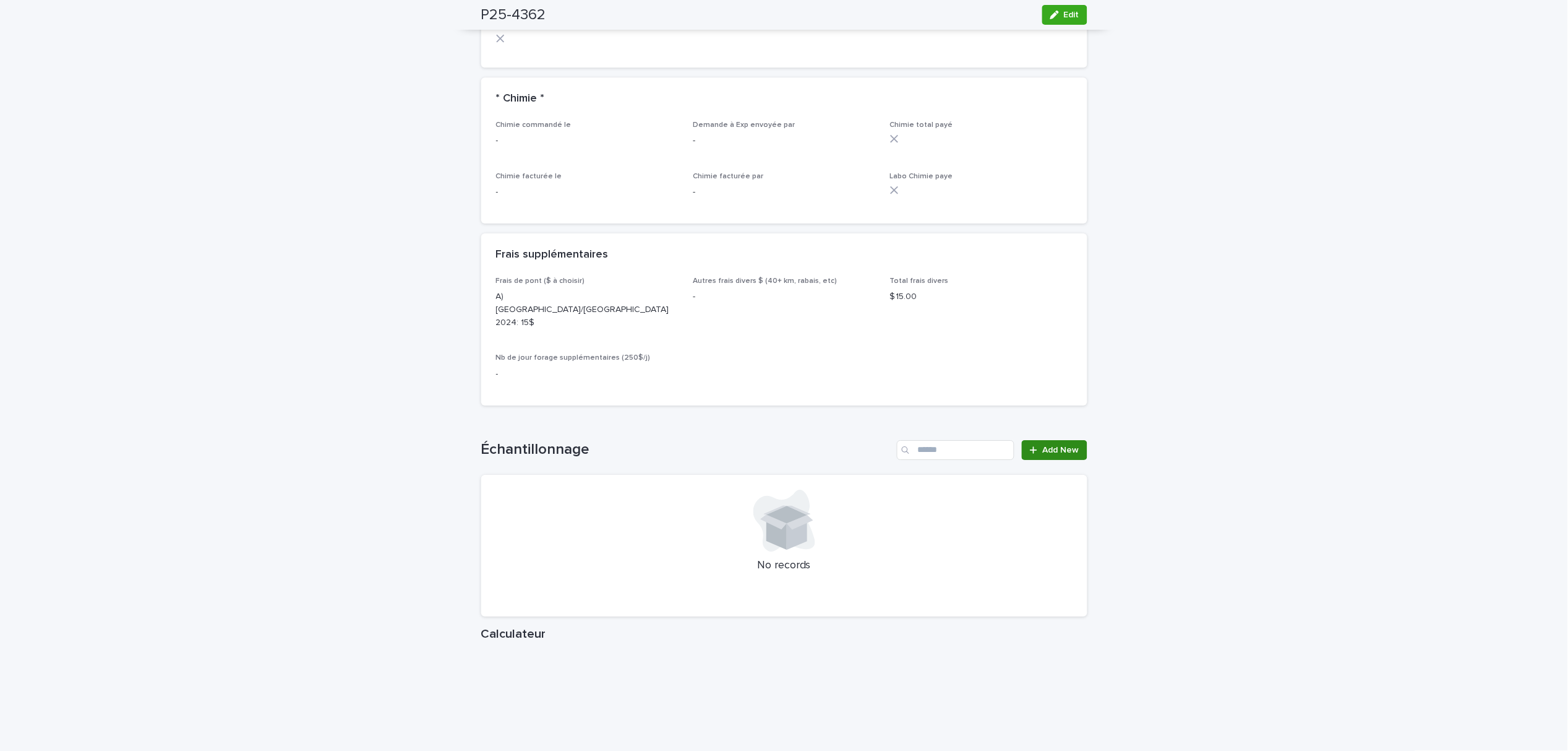
click at [1062, 446] on span "Add New" at bounding box center [1061, 450] width 36 height 9
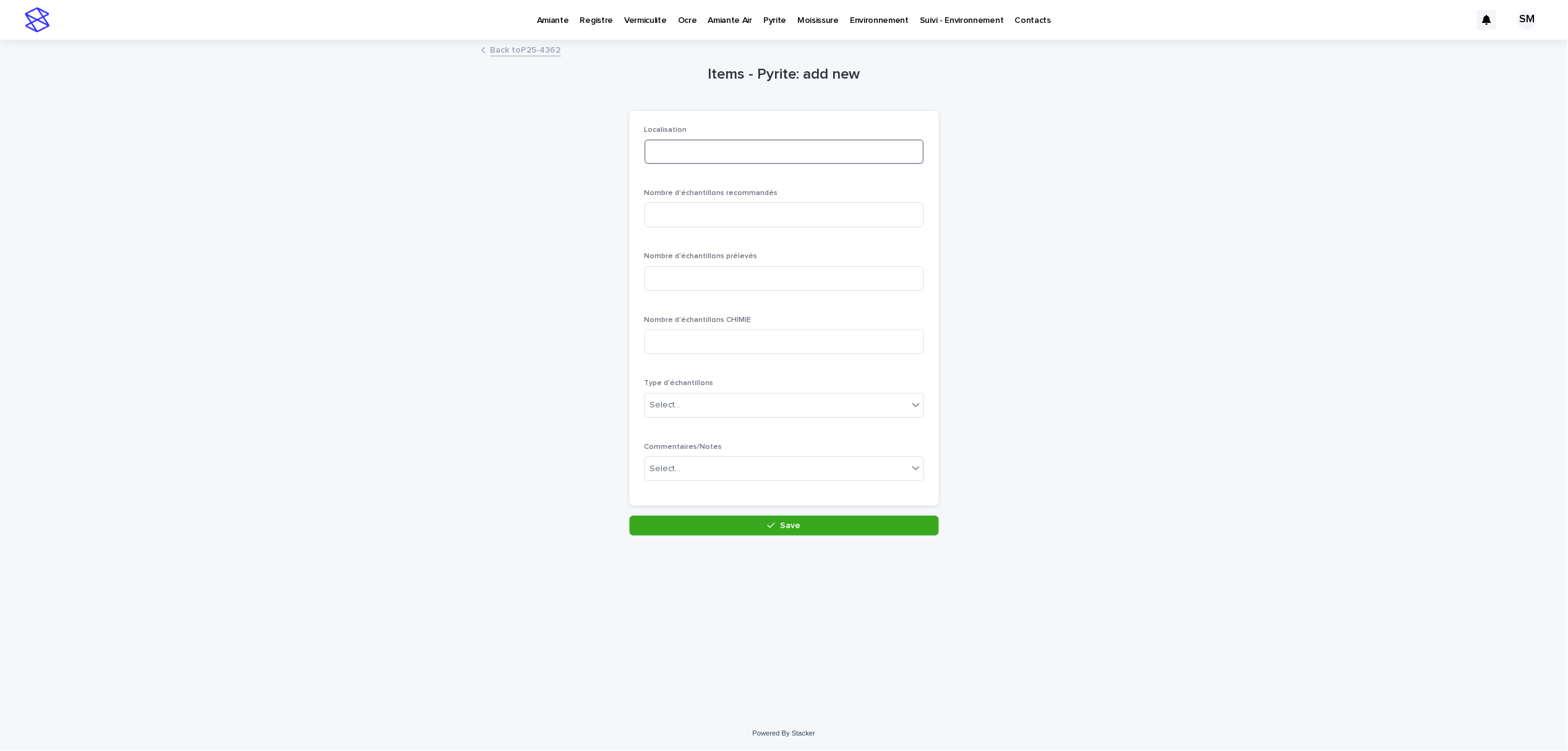
click at [680, 155] on input at bounding box center [784, 151] width 280 height 24
type input "***"
click at [742, 210] on input at bounding box center [784, 214] width 280 height 24
type input "*"
click at [726, 269] on input at bounding box center [784, 278] width 280 height 24
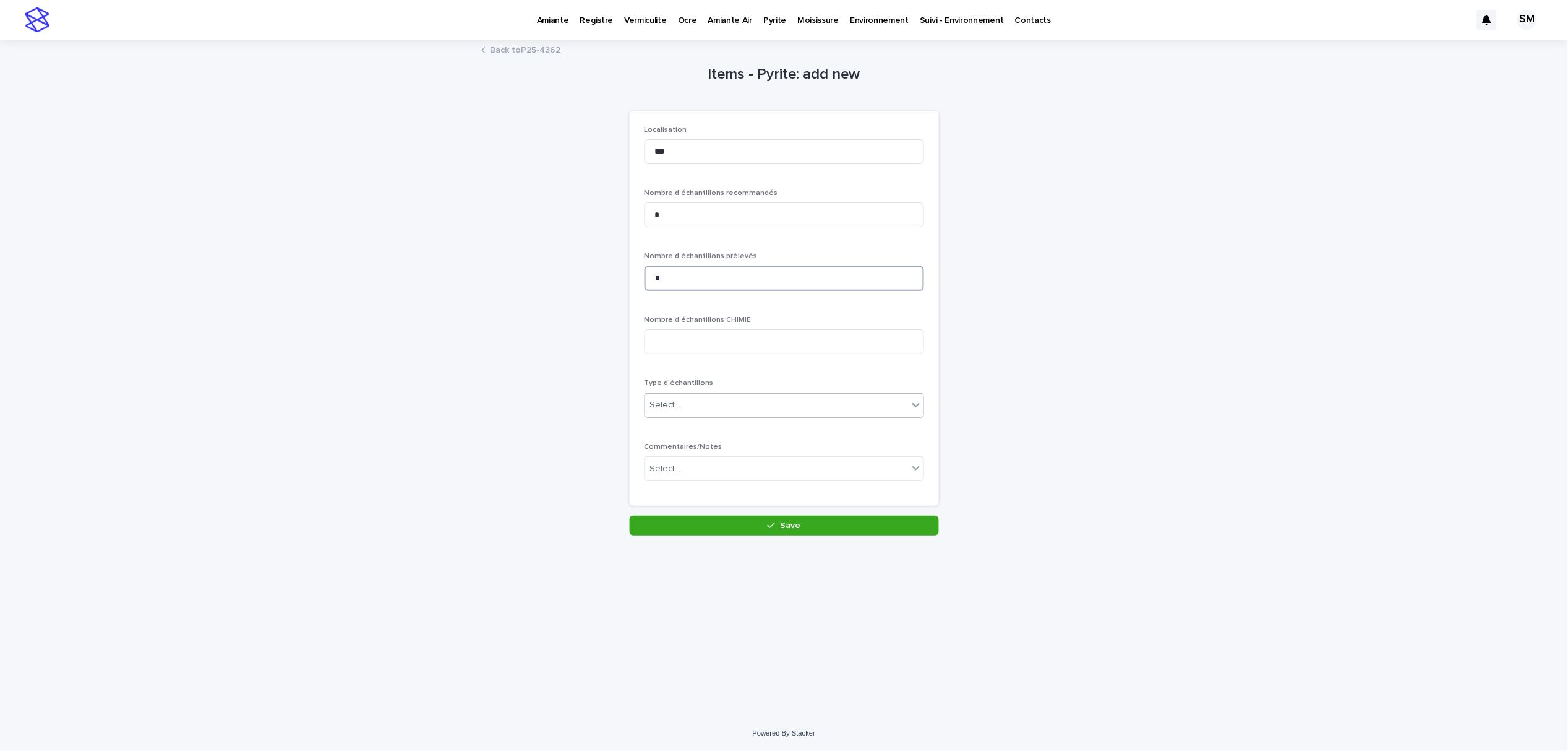
type input "*"
click at [713, 401] on div "Select..." at bounding box center [776, 405] width 263 height 21
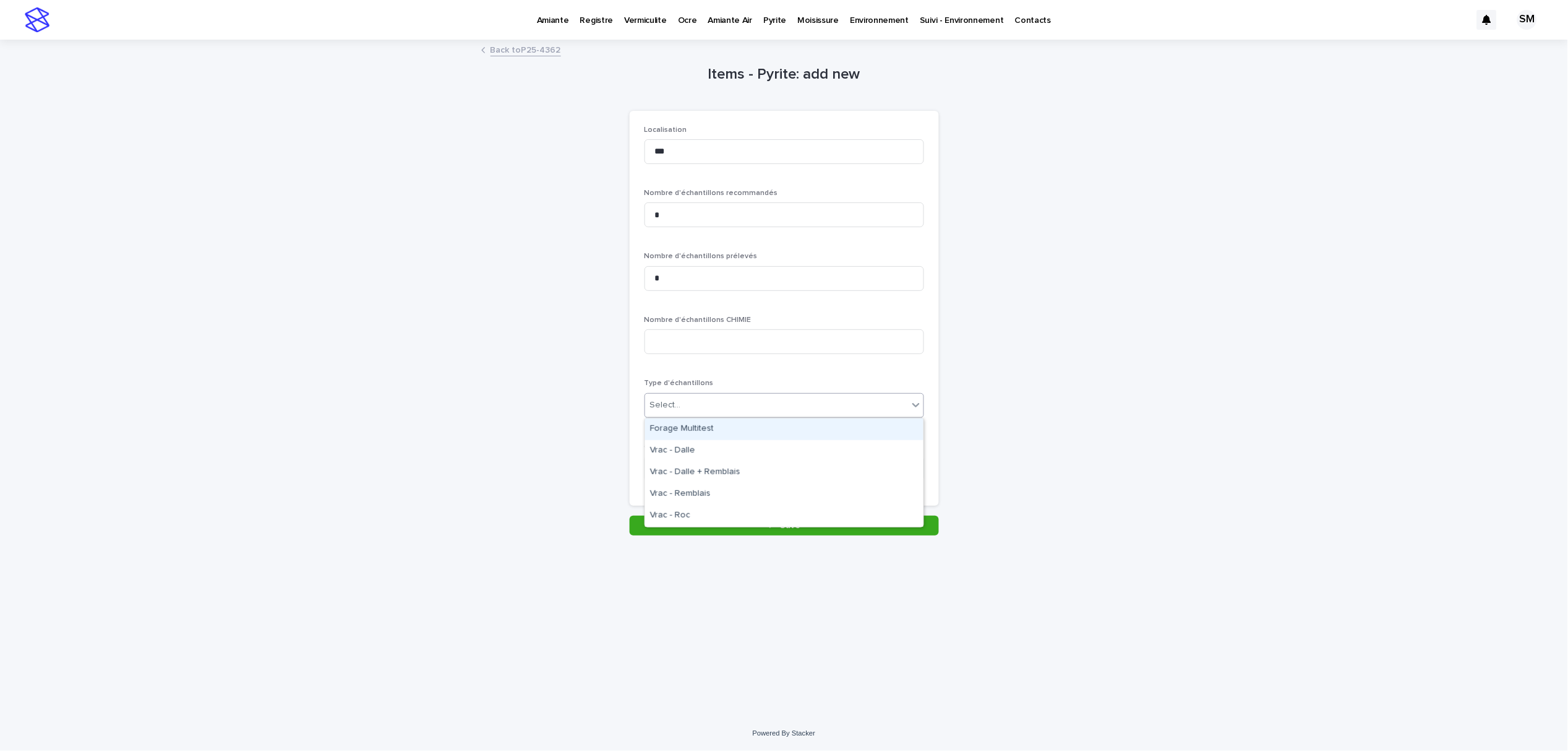
click at [702, 430] on div "Forage Multitest" at bounding box center [783, 429] width 278 height 22
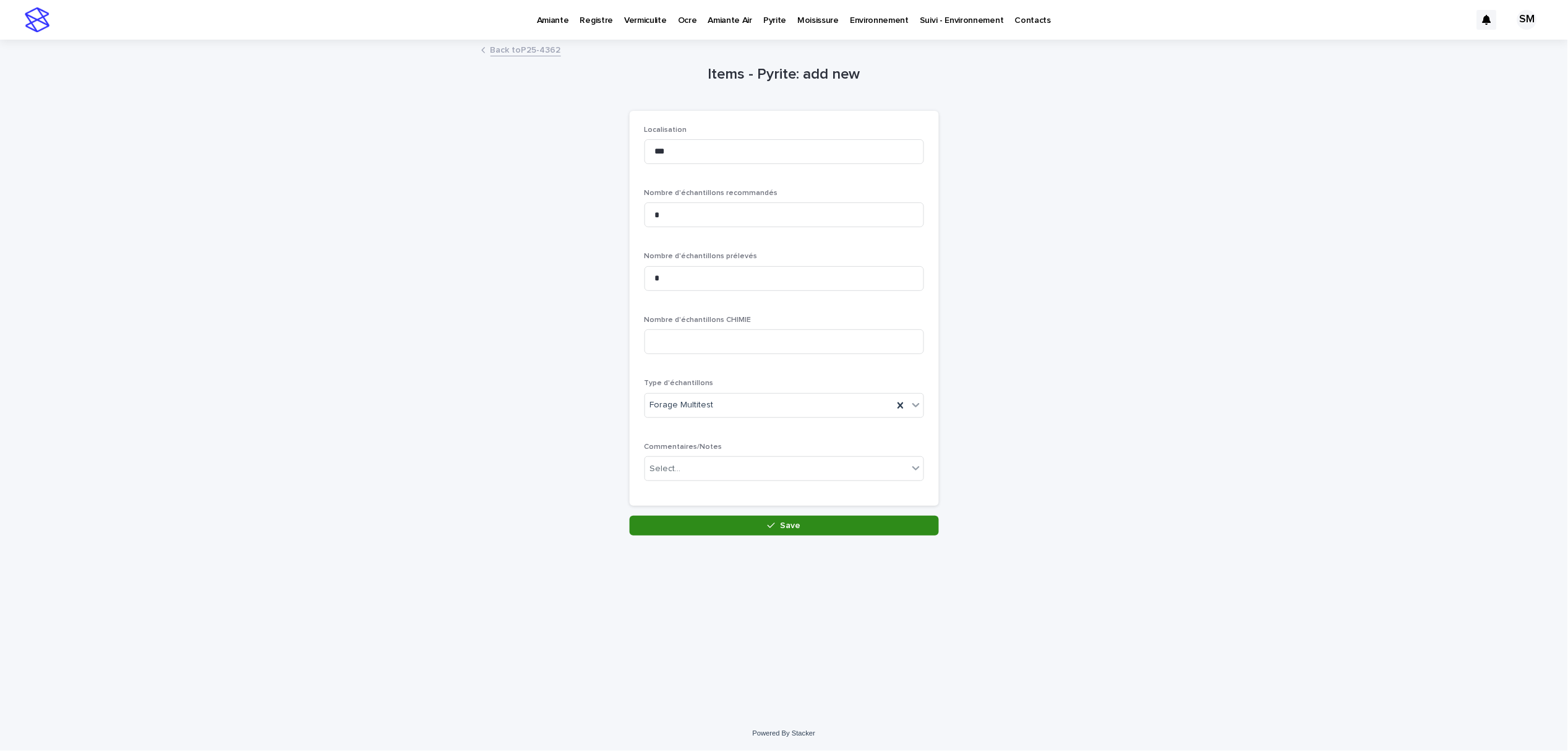
click at [727, 520] on button "Save" at bounding box center [784, 525] width 310 height 20
click at [727, 520] on div "Items - Pyrite: add new Loading... Saving… Loading... Saving… Loading... Saving…" at bounding box center [784, 288] width 310 height 495
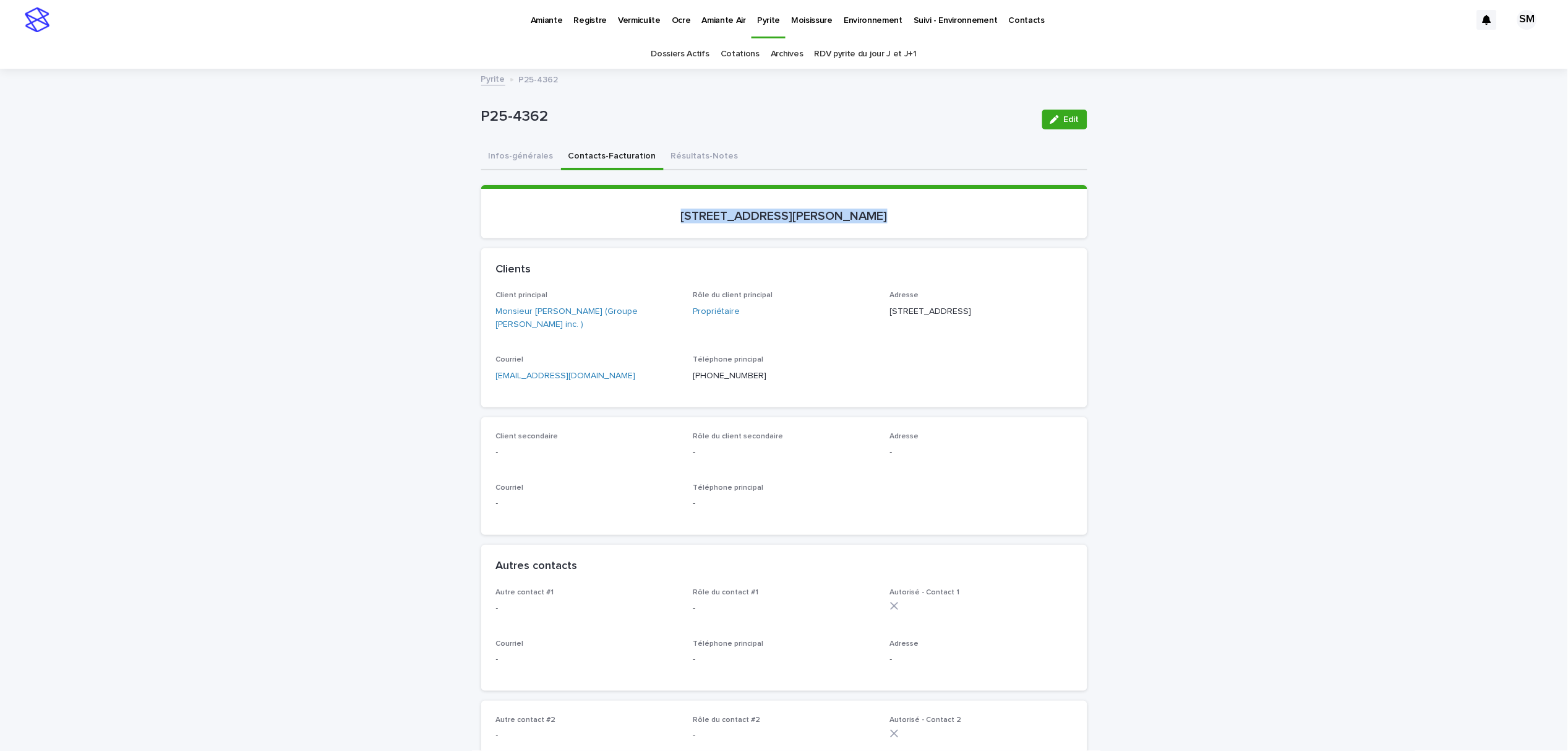
drag, startPoint x: 685, startPoint y: 209, endPoint x: 893, endPoint y: 224, distance: 208.5
click at [893, 224] on section "[STREET_ADDRESS][PERSON_NAME]" at bounding box center [783, 211] width 606 height 53
copy p "[STREET_ADDRESS][PERSON_NAME]"
click at [512, 149] on button "Infos-générales" at bounding box center [521, 157] width 80 height 26
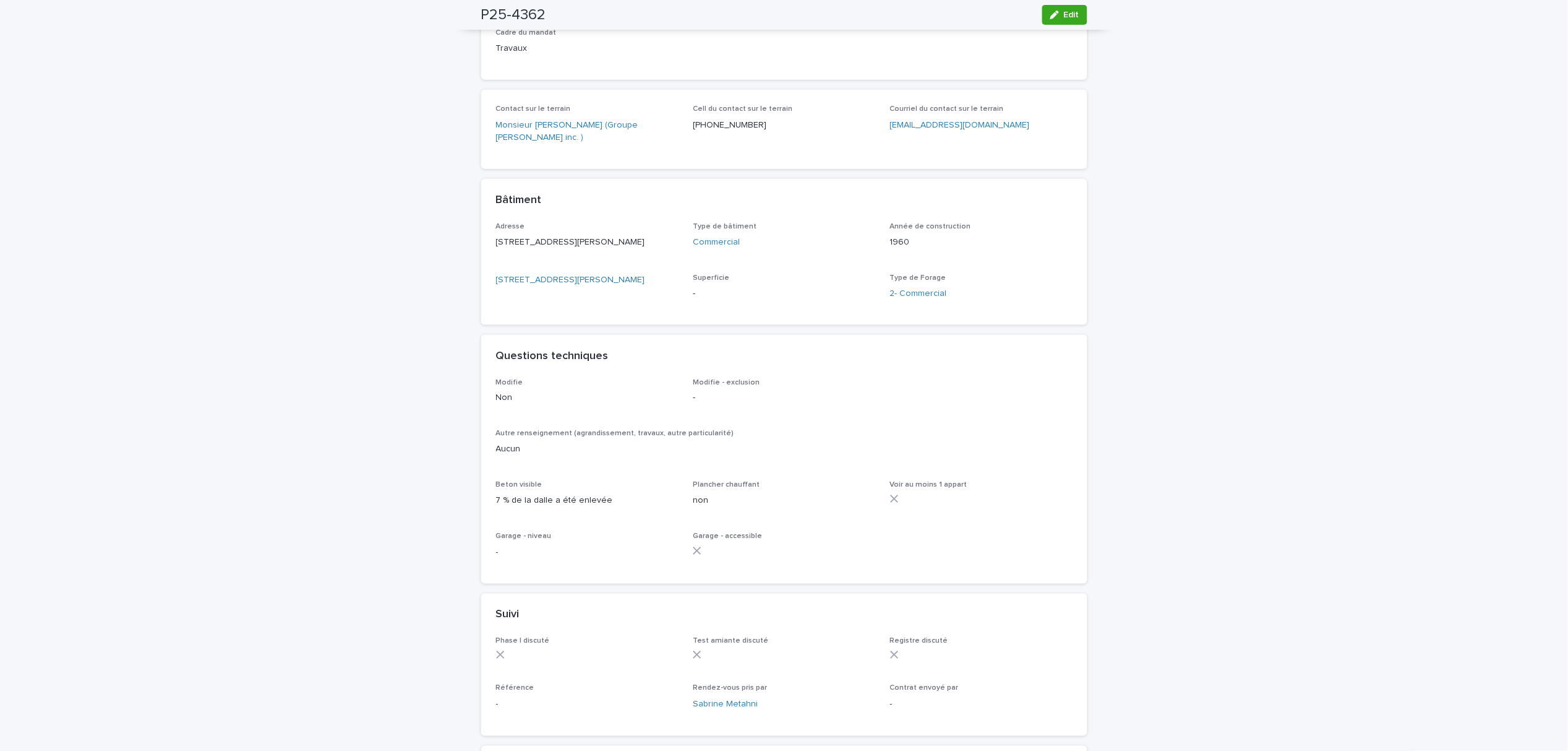
scroll to position [495, 0]
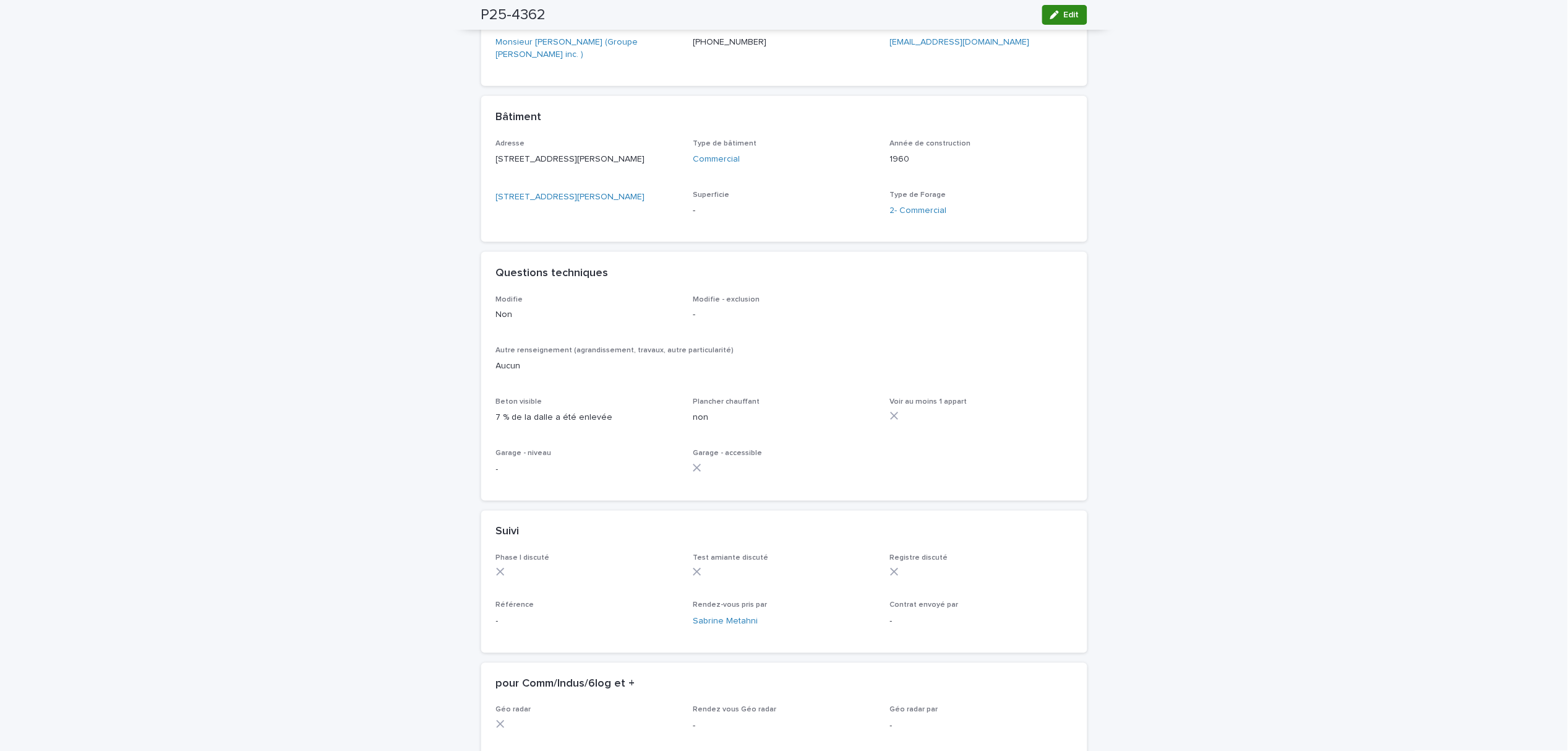
click at [1050, 16] on icon "button" at bounding box center [1055, 15] width 9 height 9
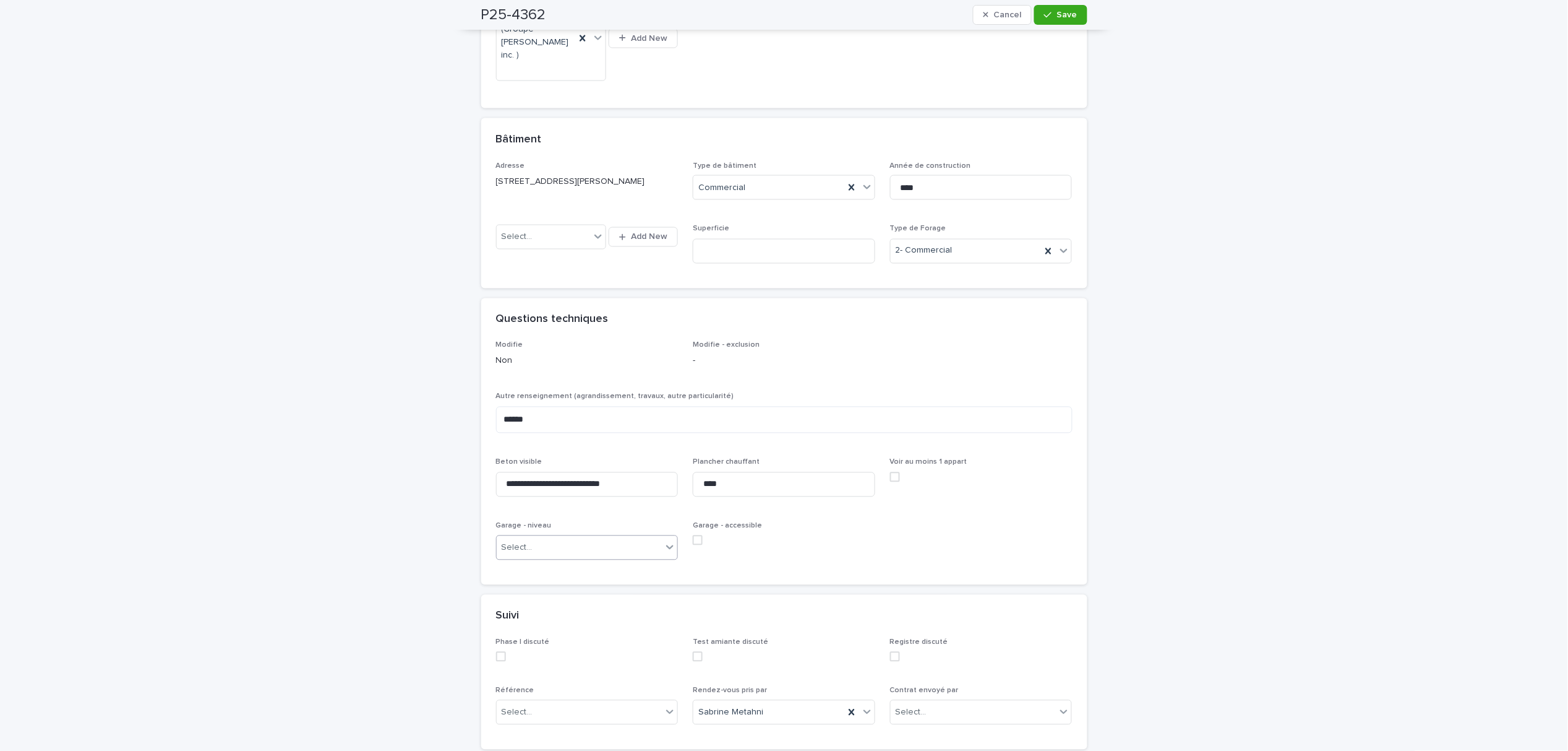
scroll to position [588, 0]
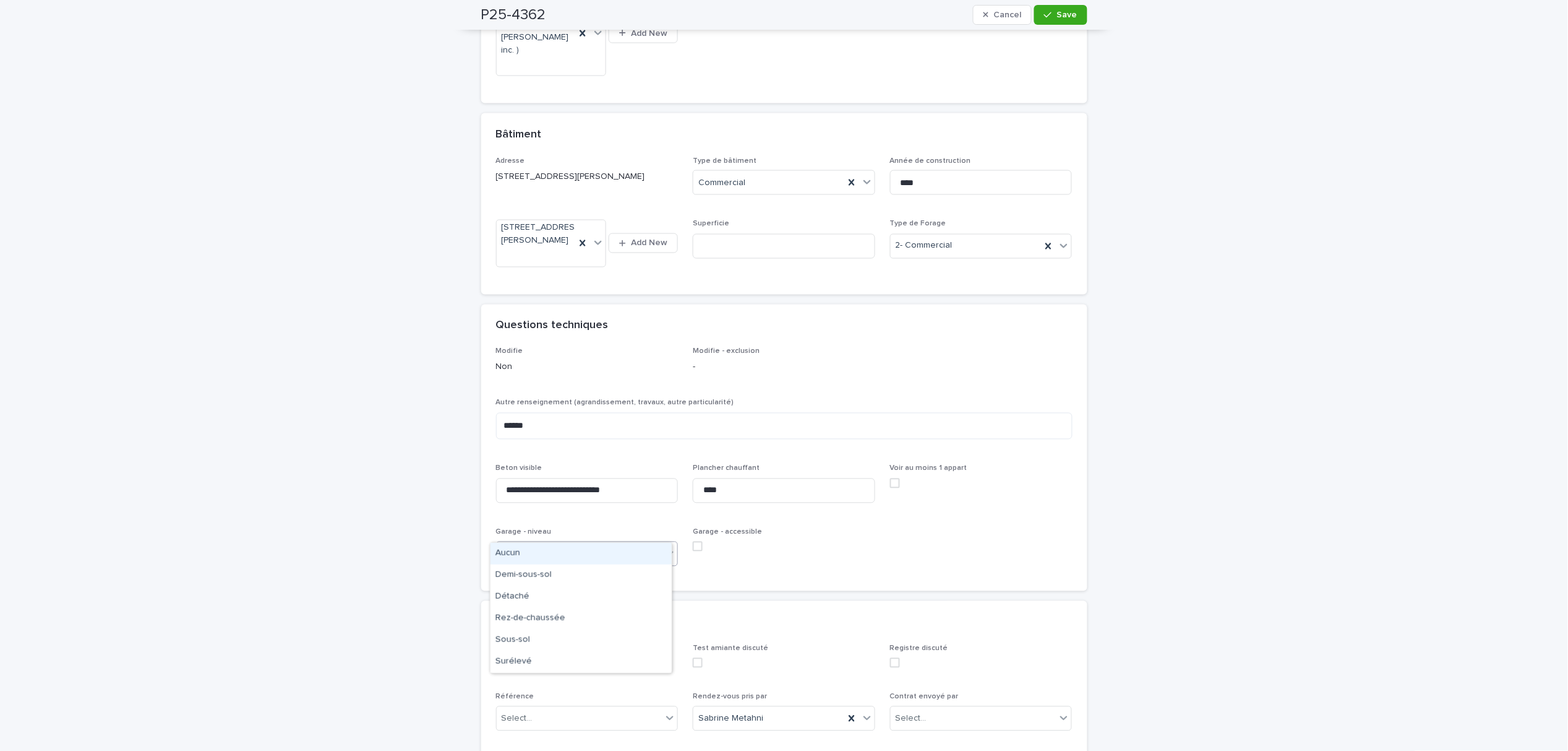
click at [595, 544] on div "Select..." at bounding box center [579, 554] width 166 height 21
drag, startPoint x: 550, startPoint y: 555, endPoint x: 574, endPoint y: 530, distance: 34.7
click at [551, 555] on div "Aucun" at bounding box center [581, 554] width 181 height 22
click at [1039, 17] on button "Save" at bounding box center [1060, 14] width 53 height 20
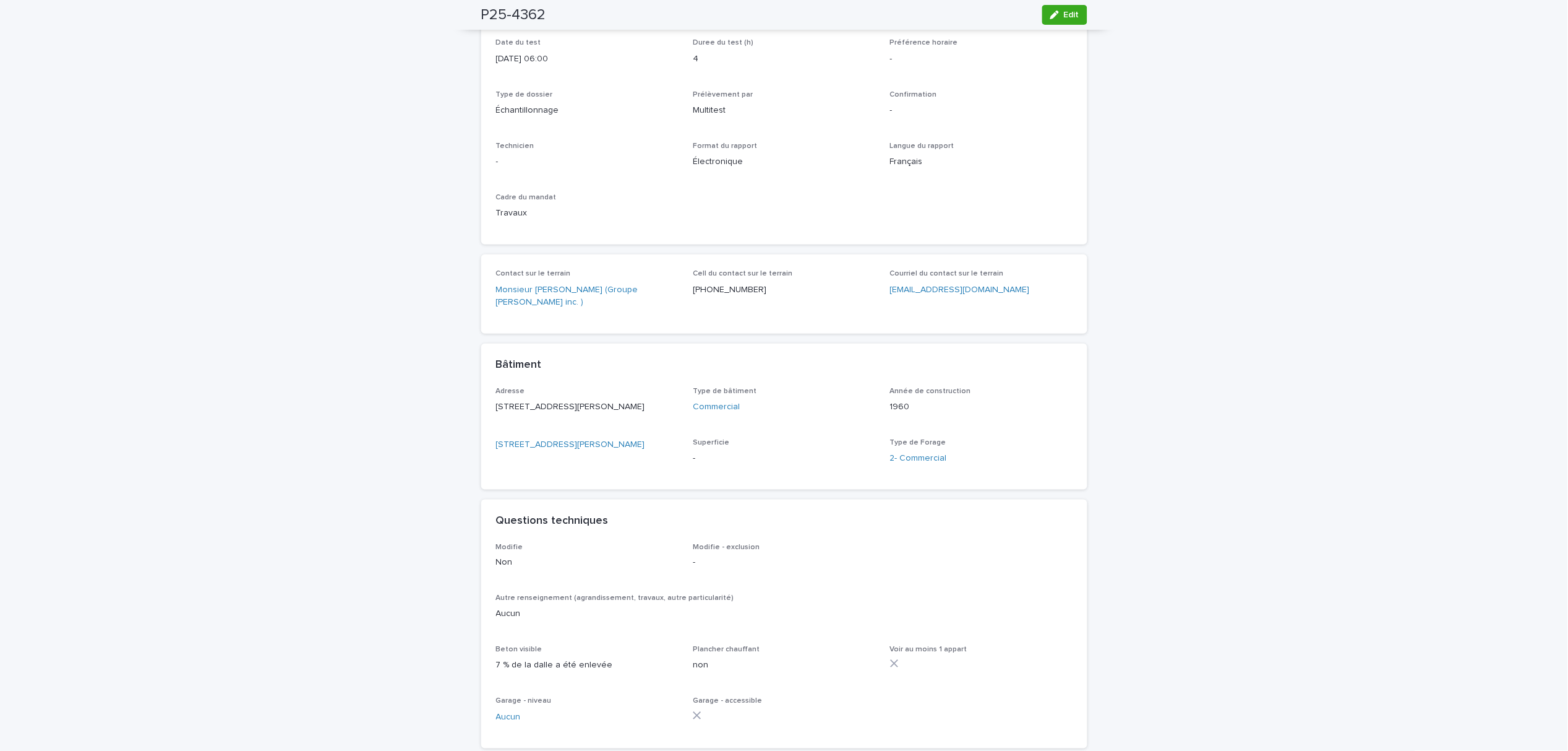
scroll to position [0, 0]
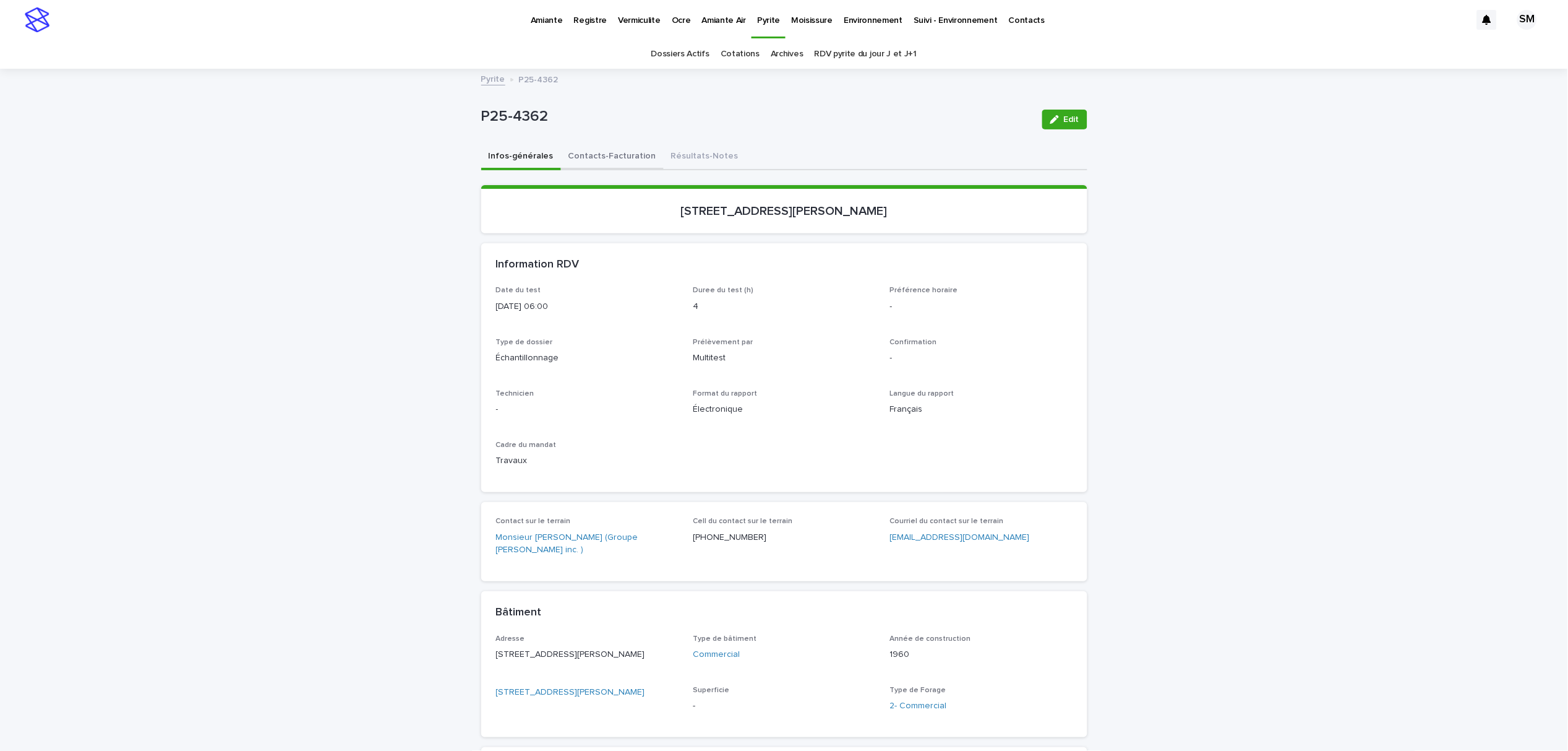
click at [617, 155] on button "Contacts-Facturation" at bounding box center [612, 157] width 102 height 26
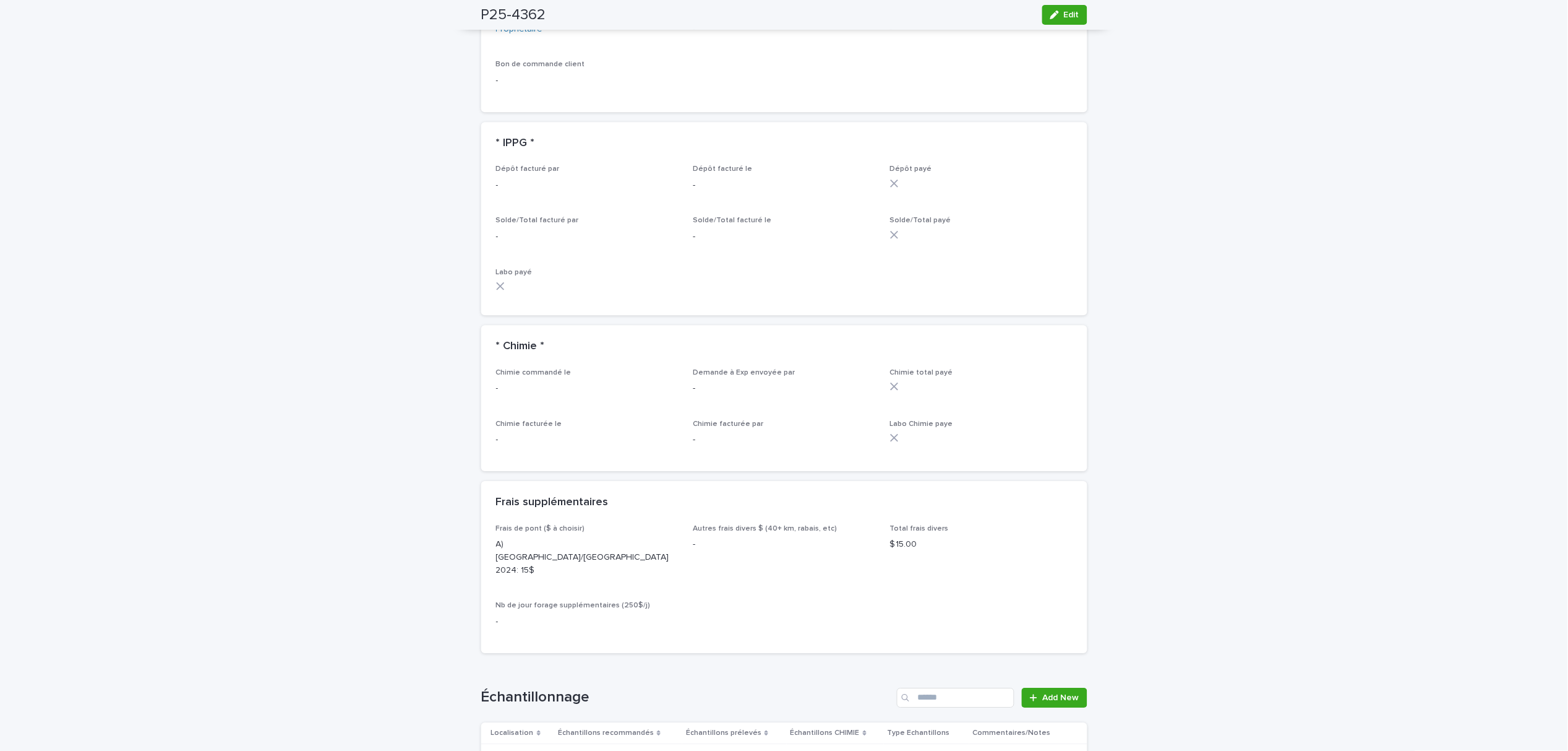
scroll to position [1485, 0]
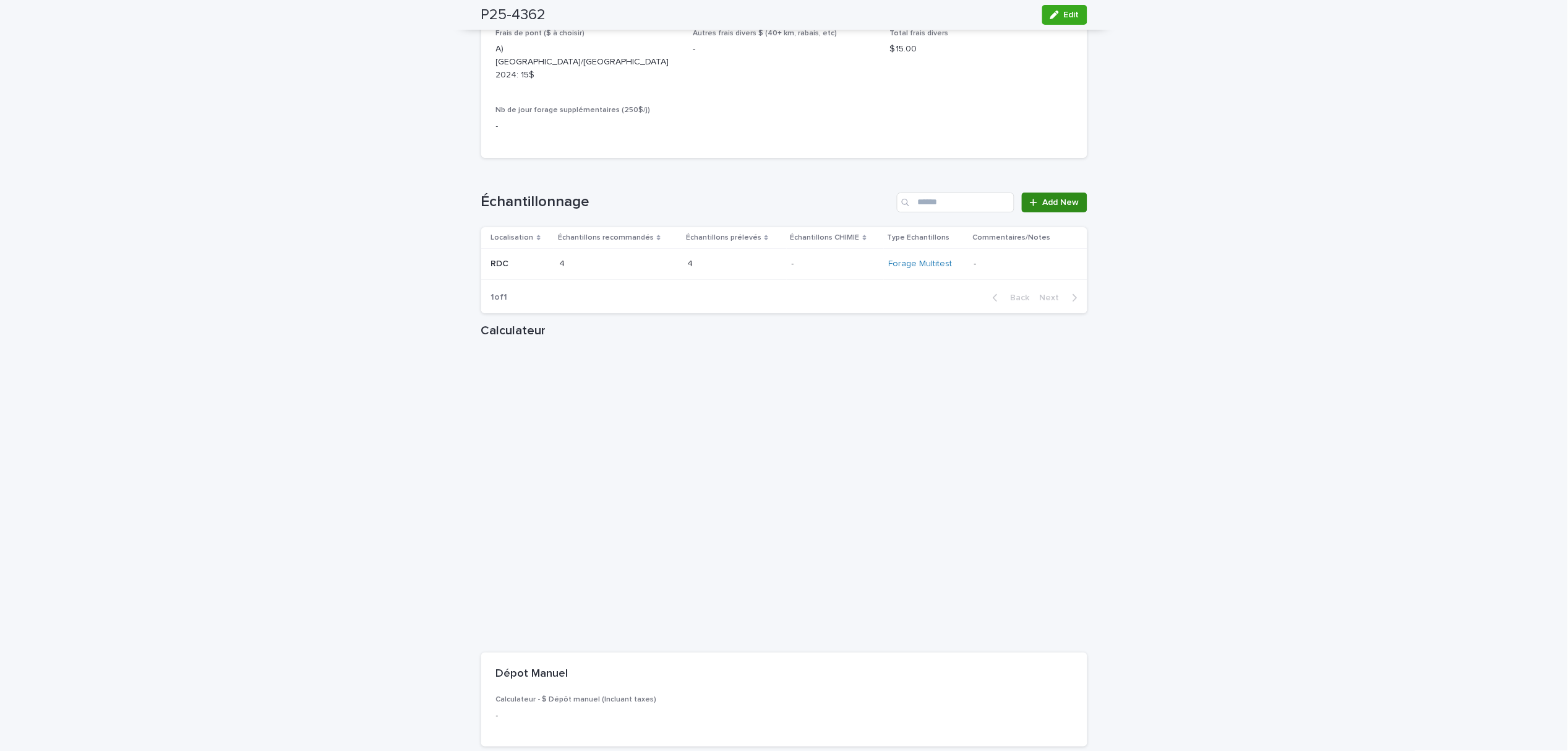
click at [1047, 198] on span "Add New" at bounding box center [1061, 203] width 36 height 9
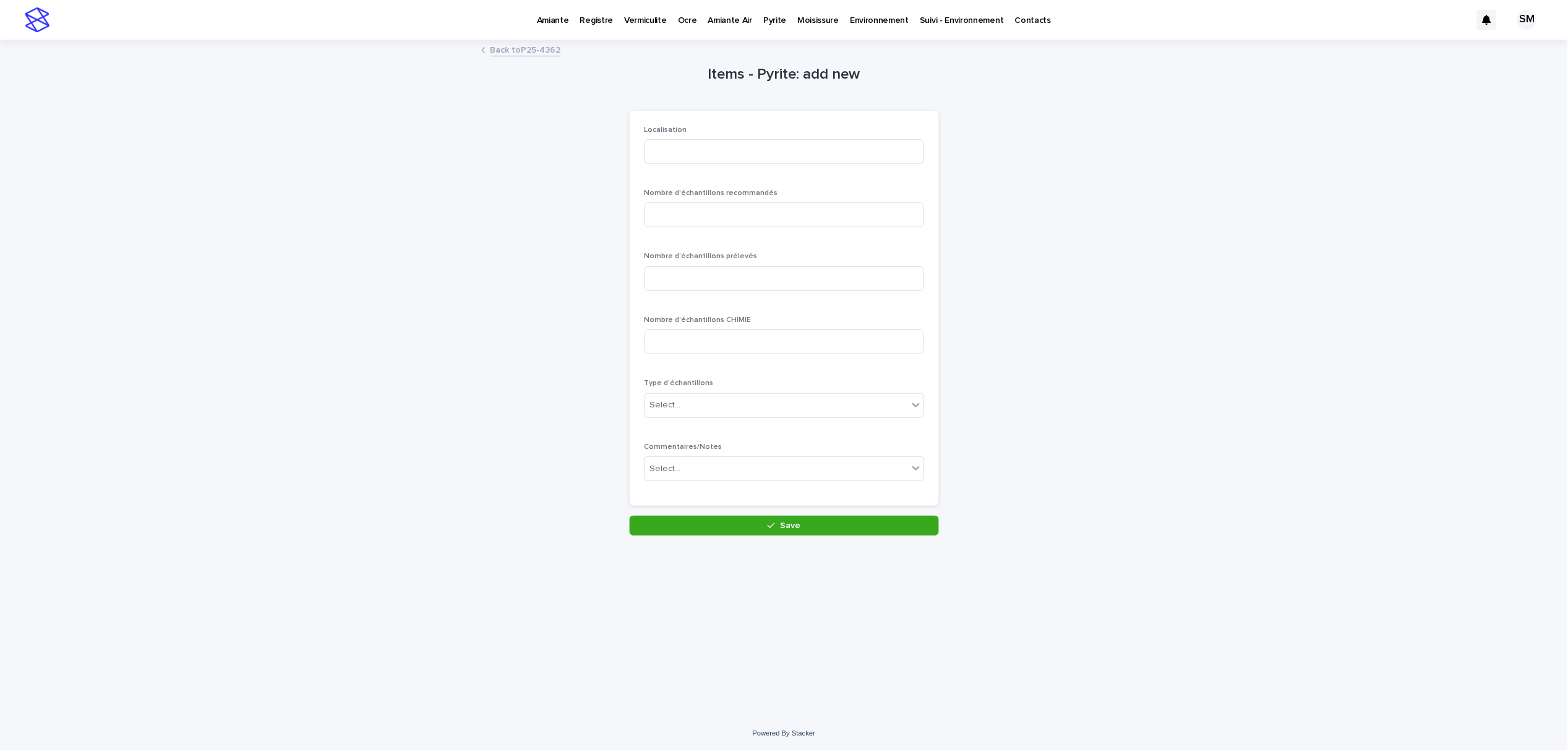
click at [705, 137] on div "Localisation" at bounding box center [784, 149] width 280 height 48
click at [664, 158] on input at bounding box center [784, 151] width 280 height 24
type input "*"
type input "**********"
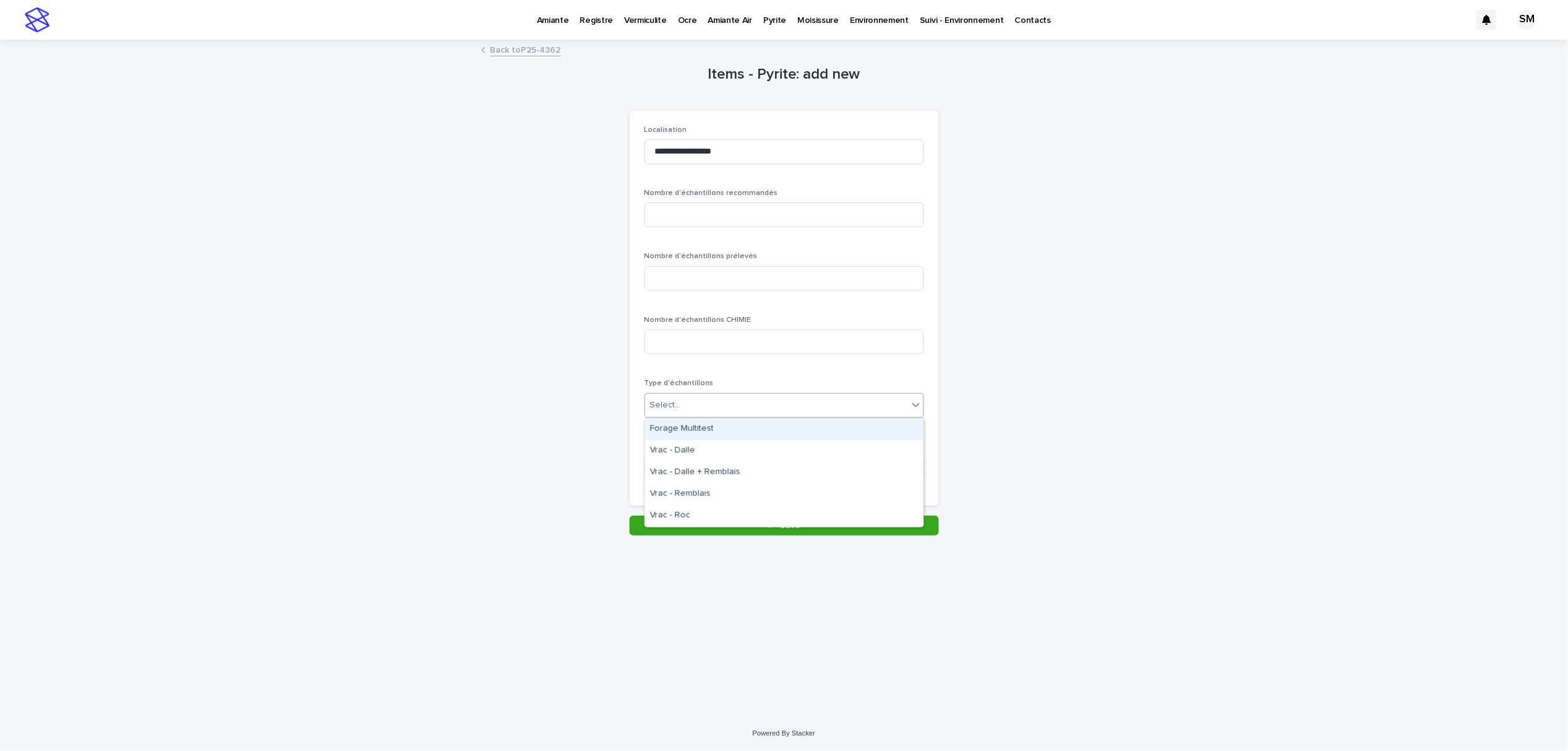
click at [689, 402] on div "Select..." at bounding box center [776, 405] width 263 height 21
click at [746, 382] on p "Type d'échantillons" at bounding box center [784, 383] width 280 height 9
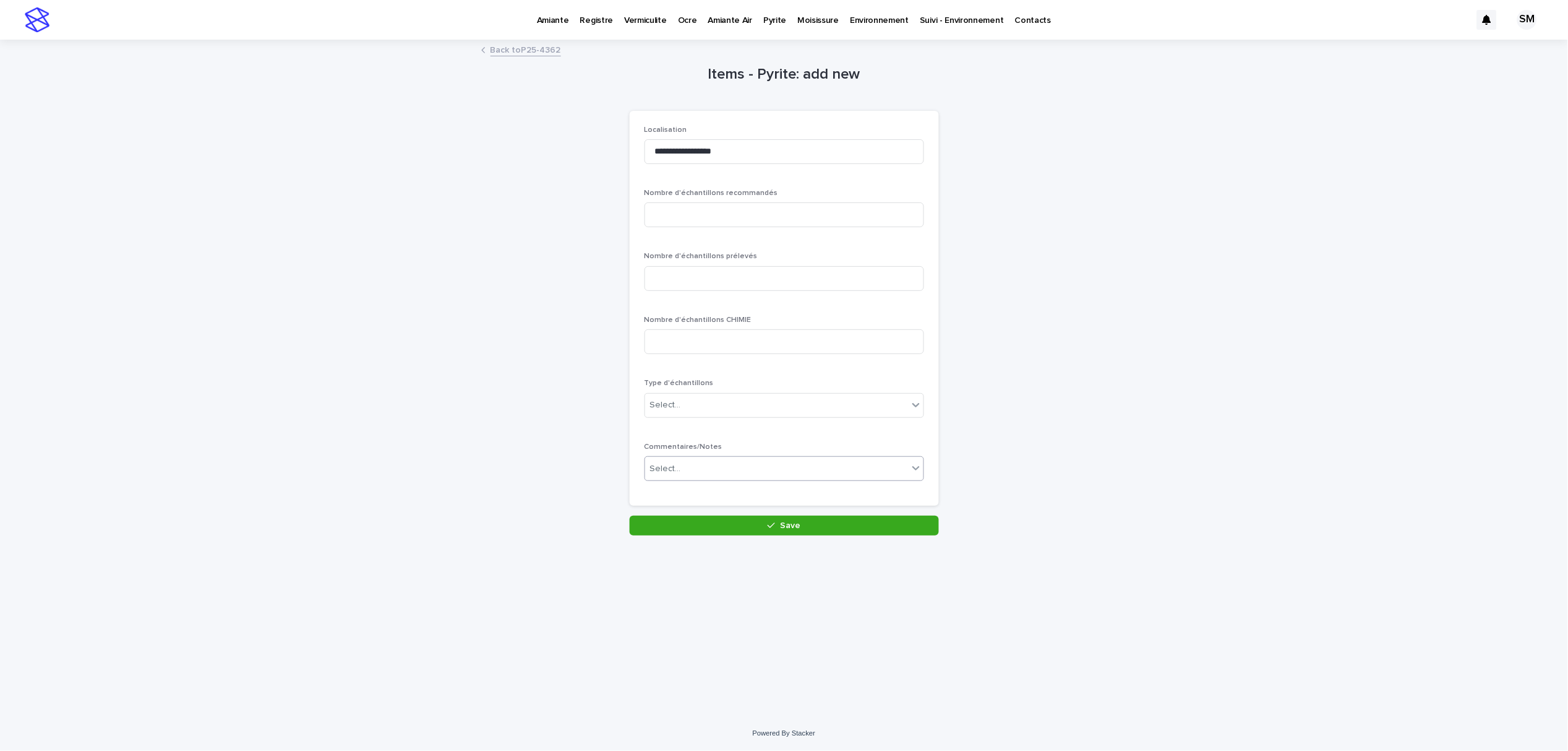
click at [715, 464] on div "Select..." at bounding box center [776, 468] width 263 height 21
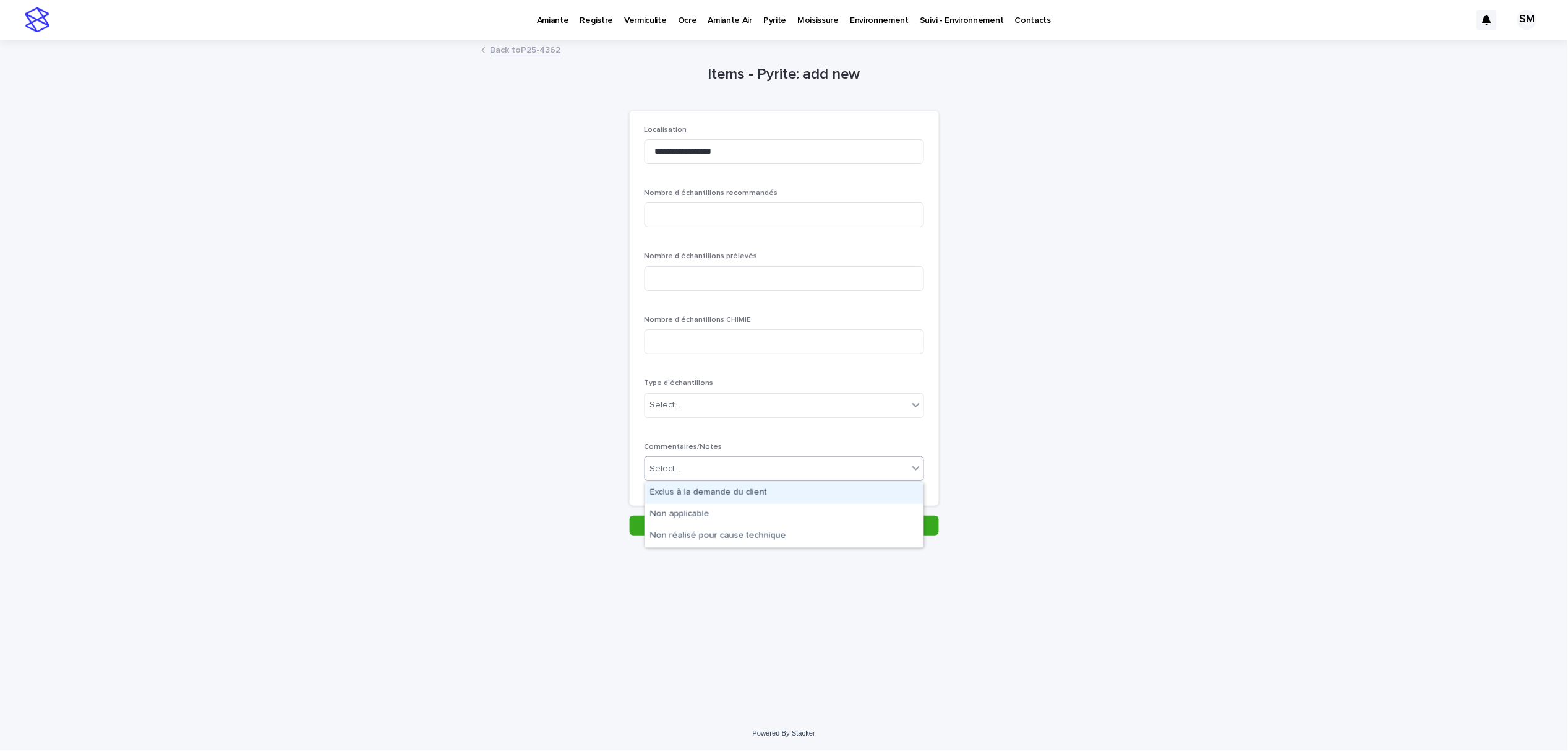
click at [735, 498] on div "Exclus à la demande du client" at bounding box center [783, 493] width 278 height 22
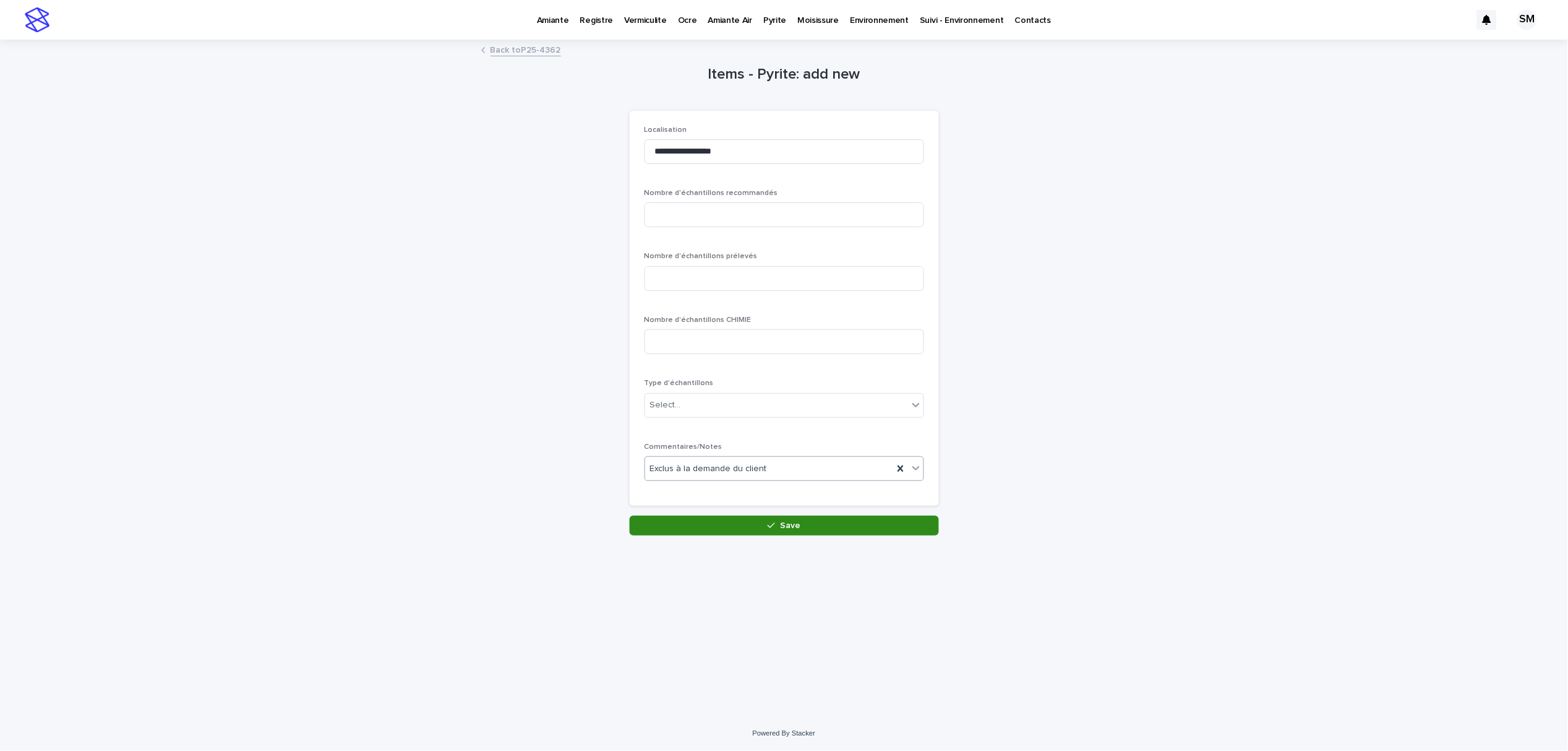
click at [720, 530] on button "Save" at bounding box center [784, 525] width 310 height 20
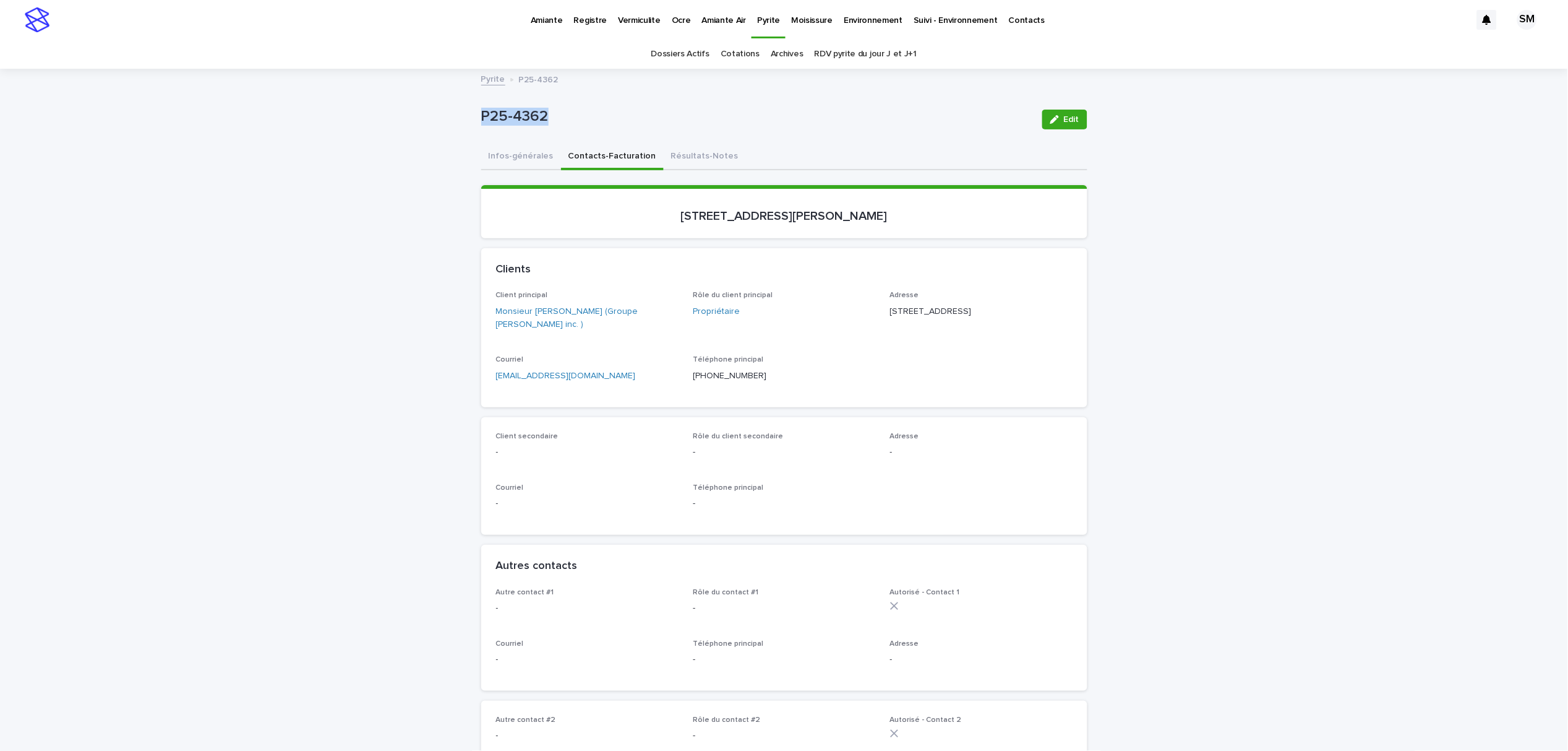
drag, startPoint x: 511, startPoint y: 120, endPoint x: 470, endPoint y: 120, distance: 41.0
drag, startPoint x: 814, startPoint y: 213, endPoint x: 673, endPoint y: 217, distance: 141.1
click at [673, 217] on p "[STREET_ADDRESS][PERSON_NAME]" at bounding box center [784, 216] width 577 height 14
copy p "[STREET_ADDRESS][PERSON_NAME]"
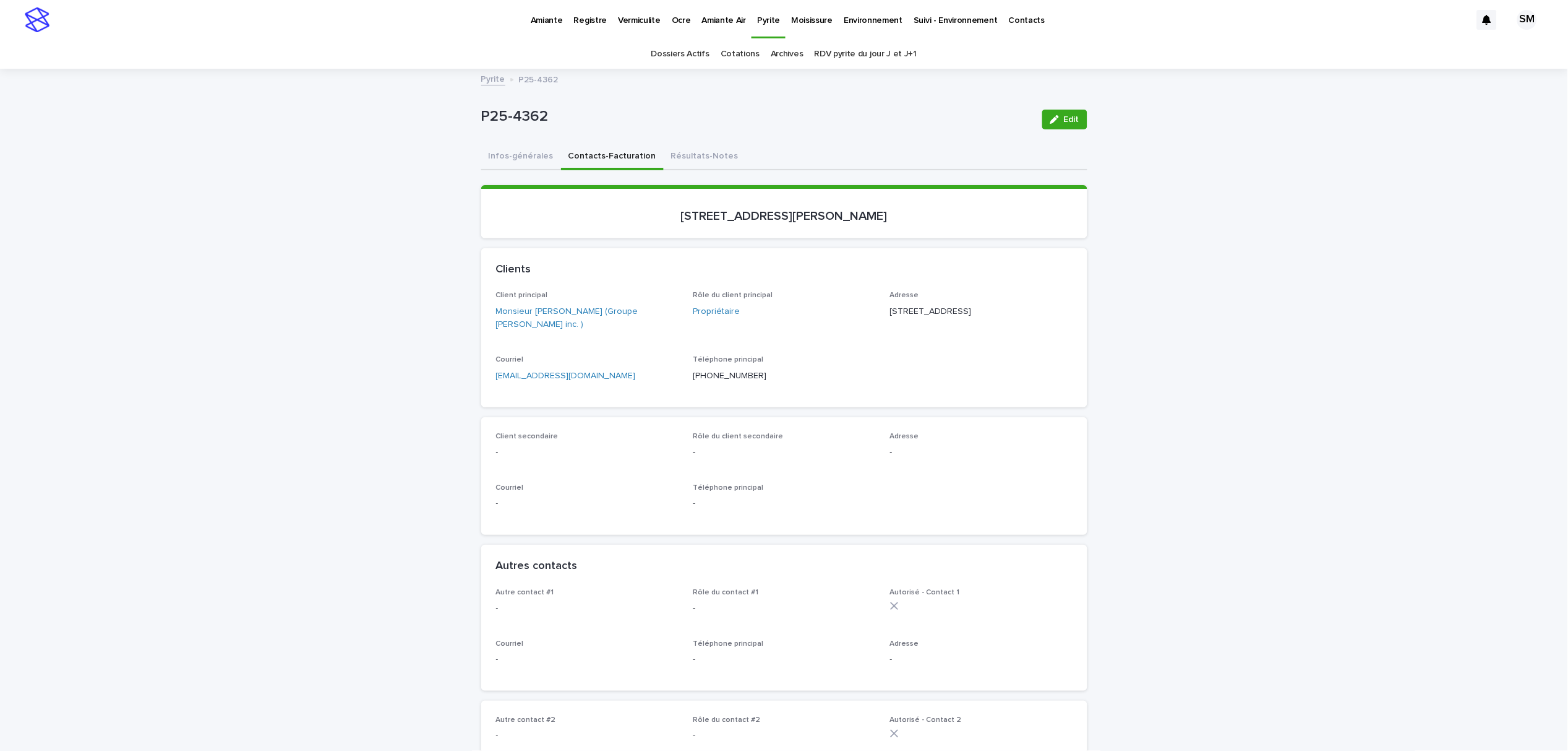
drag, startPoint x: 613, startPoint y: 366, endPoint x: 501, endPoint y: 373, distance: 112.2
click at [501, 373] on div "[EMAIL_ADDRESS][DOMAIN_NAME]" at bounding box center [588, 374] width 183 height 15
drag, startPoint x: 582, startPoint y: 376, endPoint x: 486, endPoint y: 377, distance: 96.0
click at [486, 377] on div "Client principal Monsieur [PERSON_NAME] (Groupe [PERSON_NAME] inc. ) Rôle du cl…" at bounding box center [783, 349] width 606 height 116
copy link "[EMAIL_ADDRESS][DOMAIN_NAME]"
